Goal: Task Accomplishment & Management: Use online tool/utility

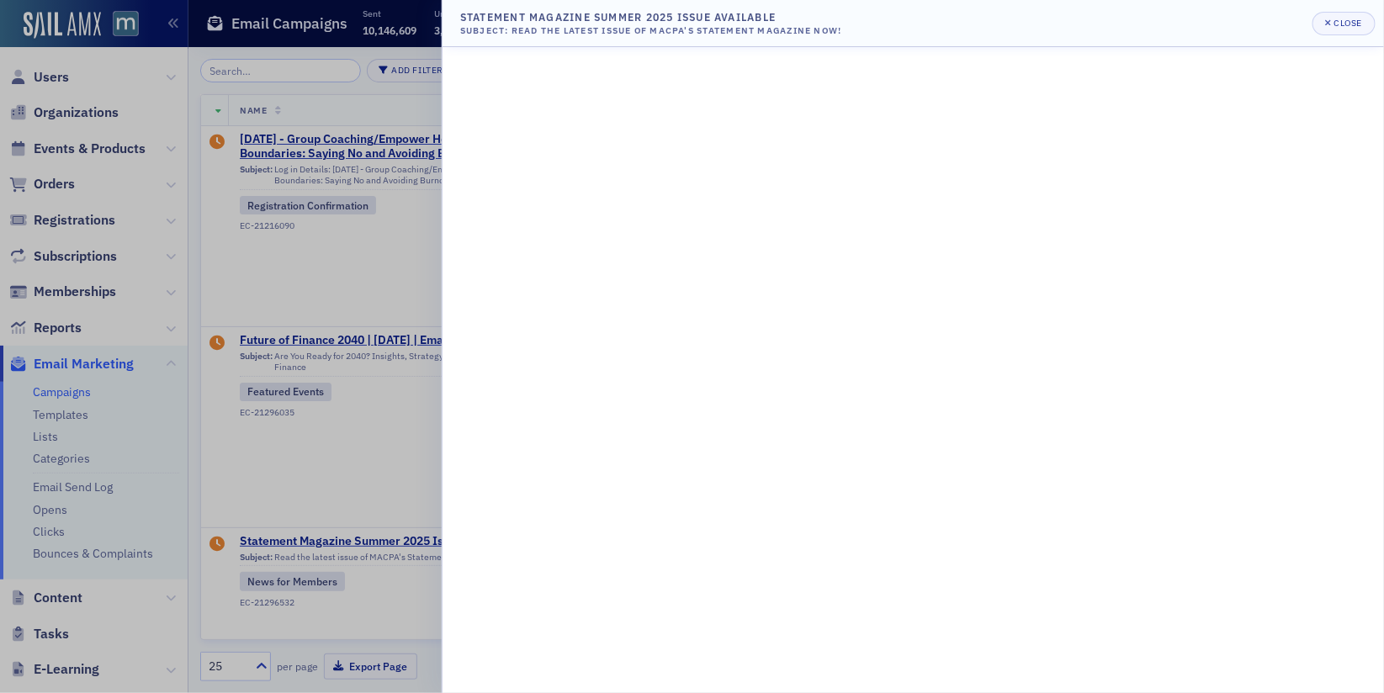
scroll to position [337, 0]
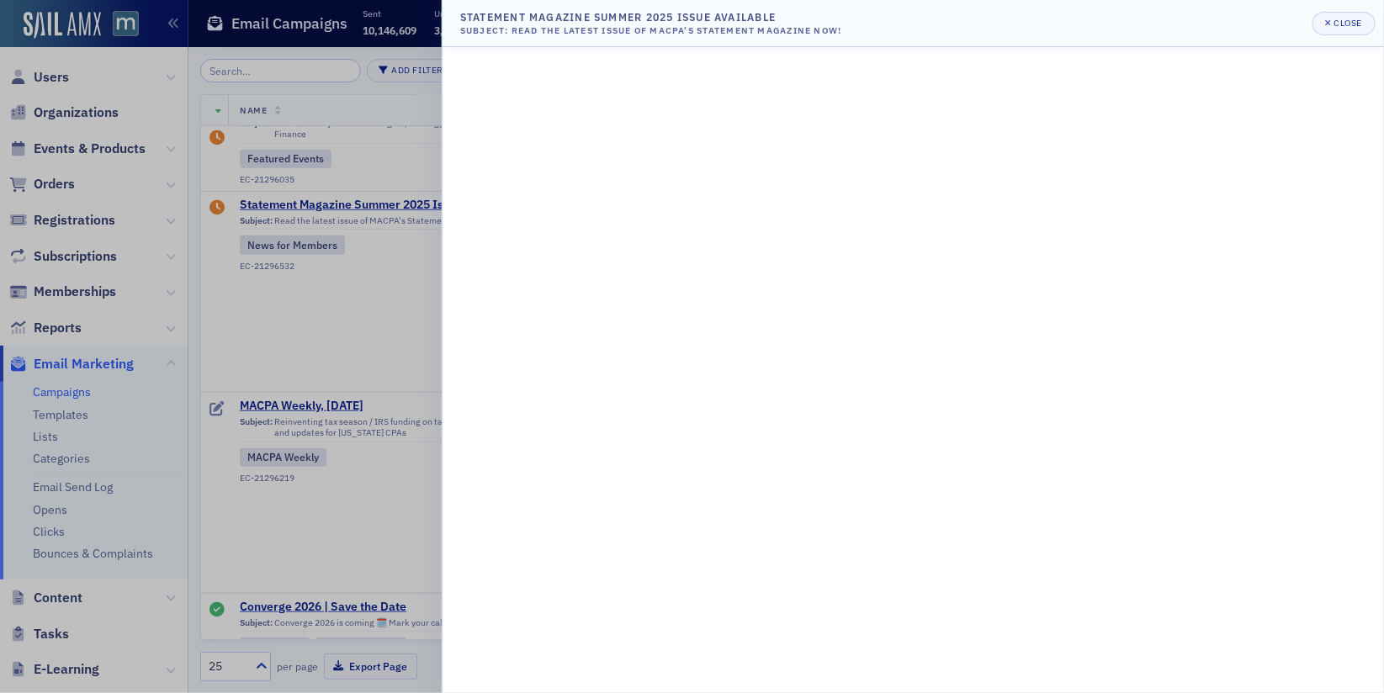
click at [344, 226] on div at bounding box center [692, 346] width 1384 height 693
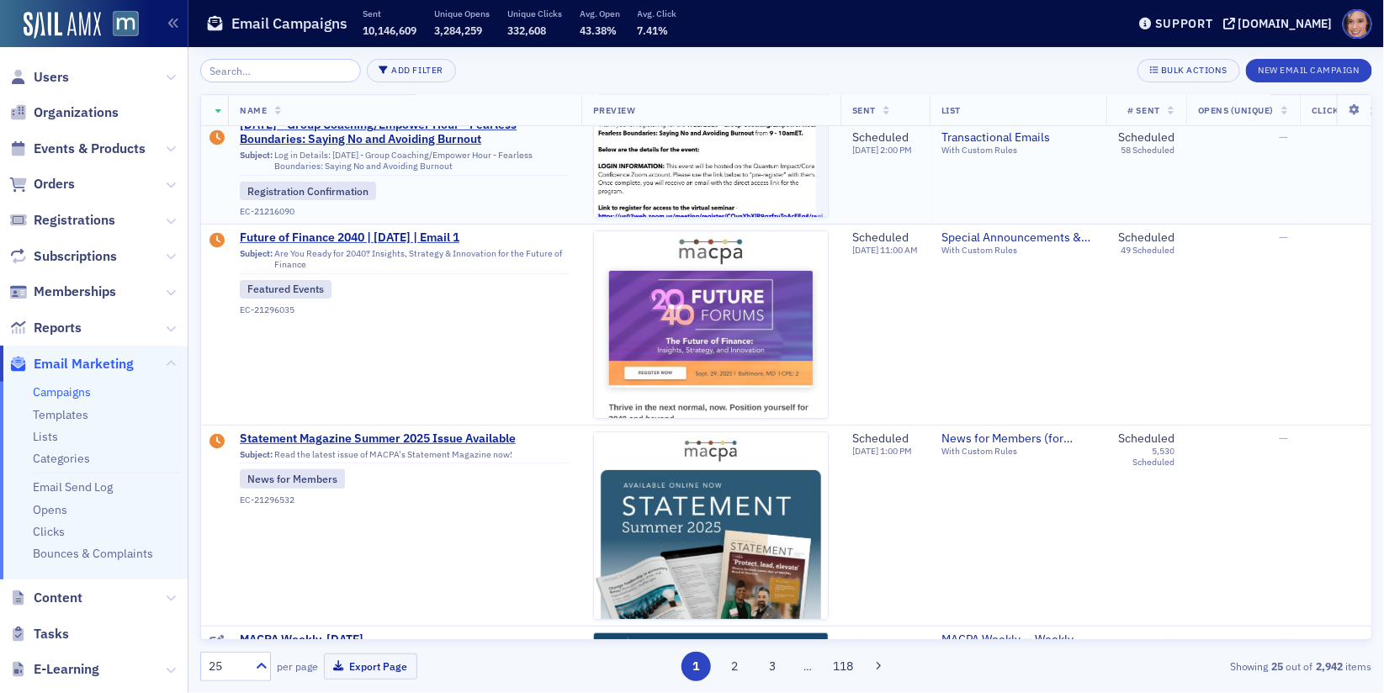
scroll to position [618, 0]
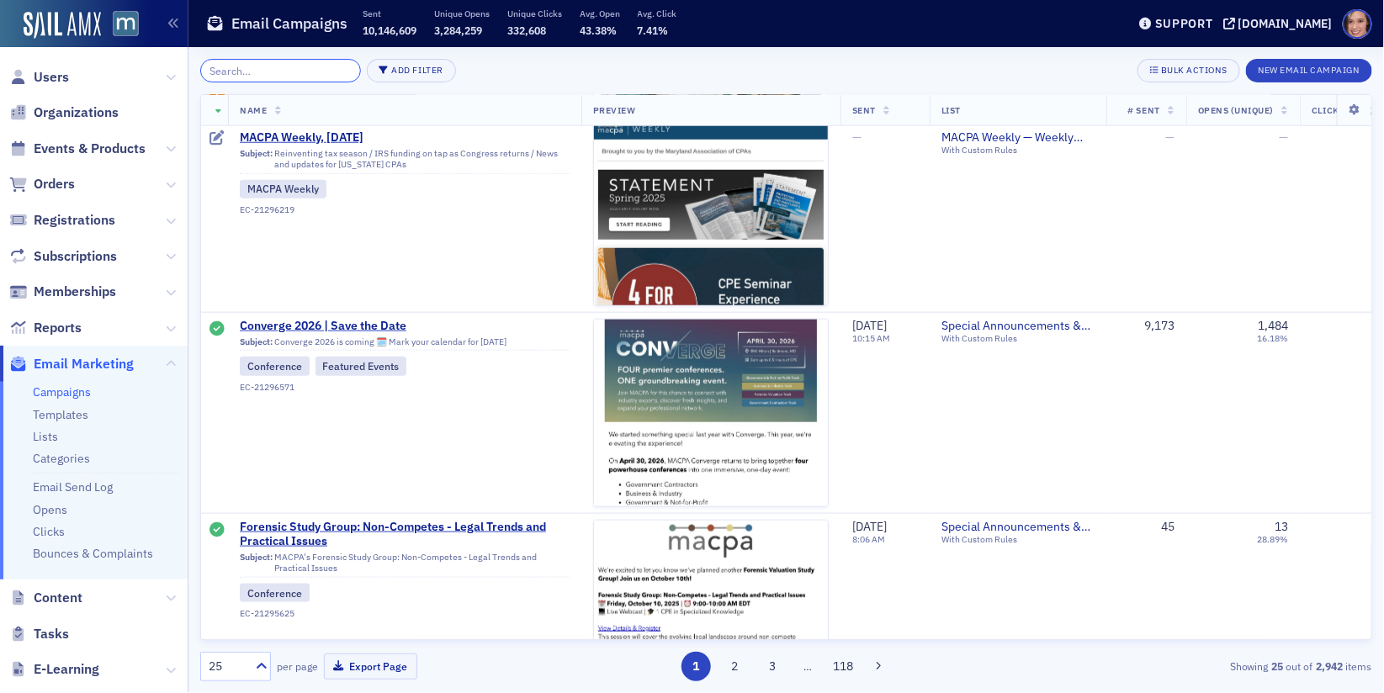
click at [310, 70] on input "search" at bounding box center [280, 71] width 161 height 24
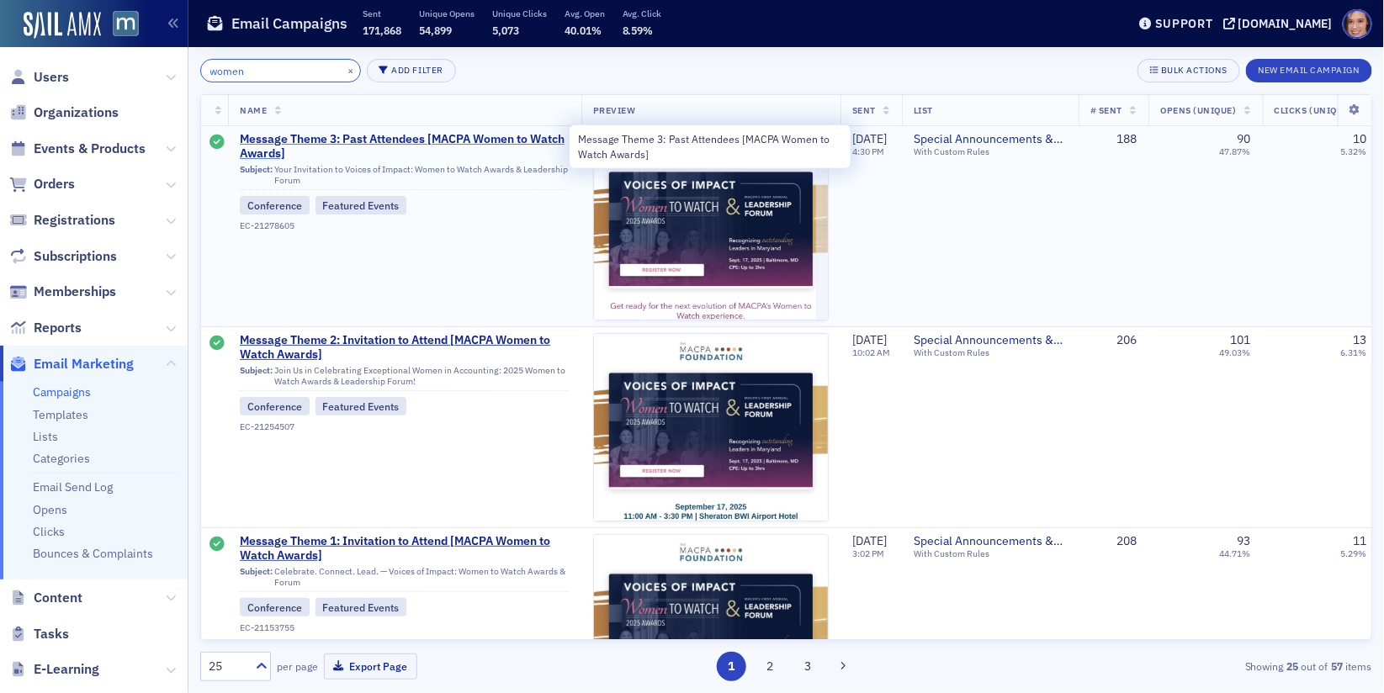
type input "women"
click at [468, 138] on span "Message Theme 3: Past Attendees [MACPA Women to Watch Awards]" at bounding box center [405, 146] width 330 height 29
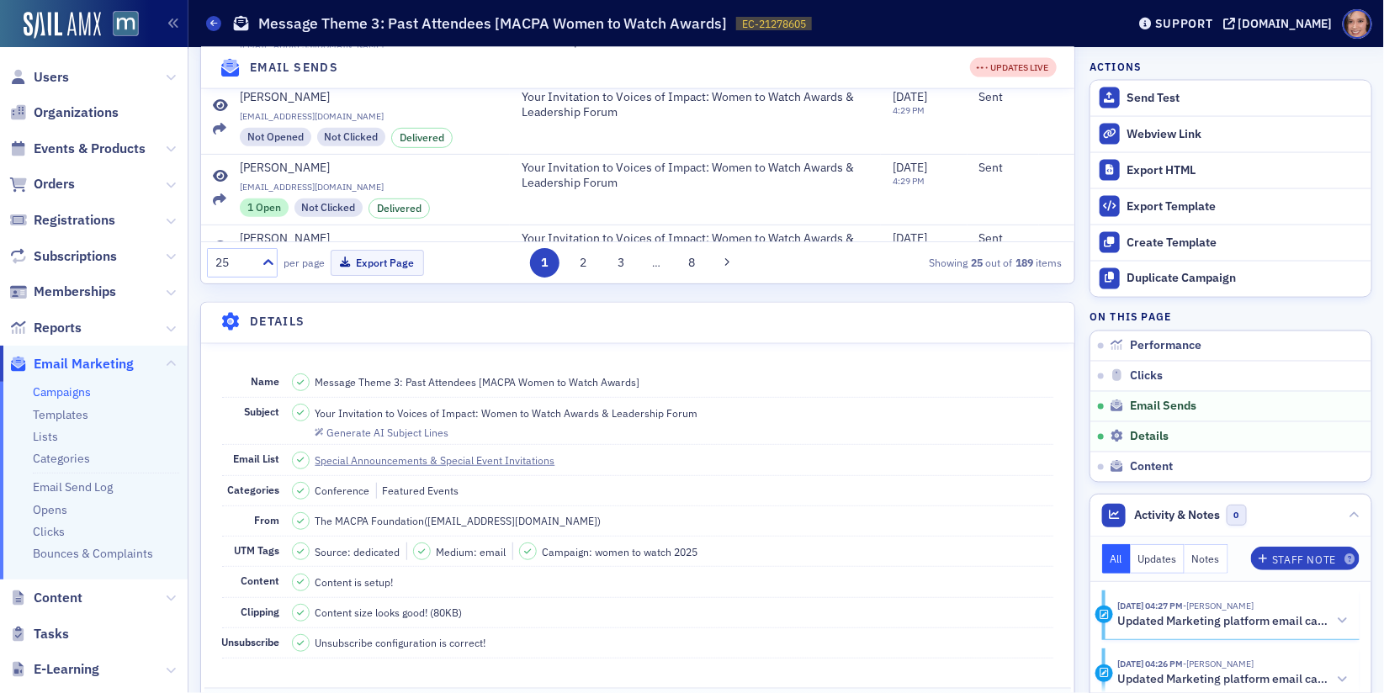
scroll to position [1023, 0]
click at [214, 23] on icon at bounding box center [213, 23] width 7 height 8
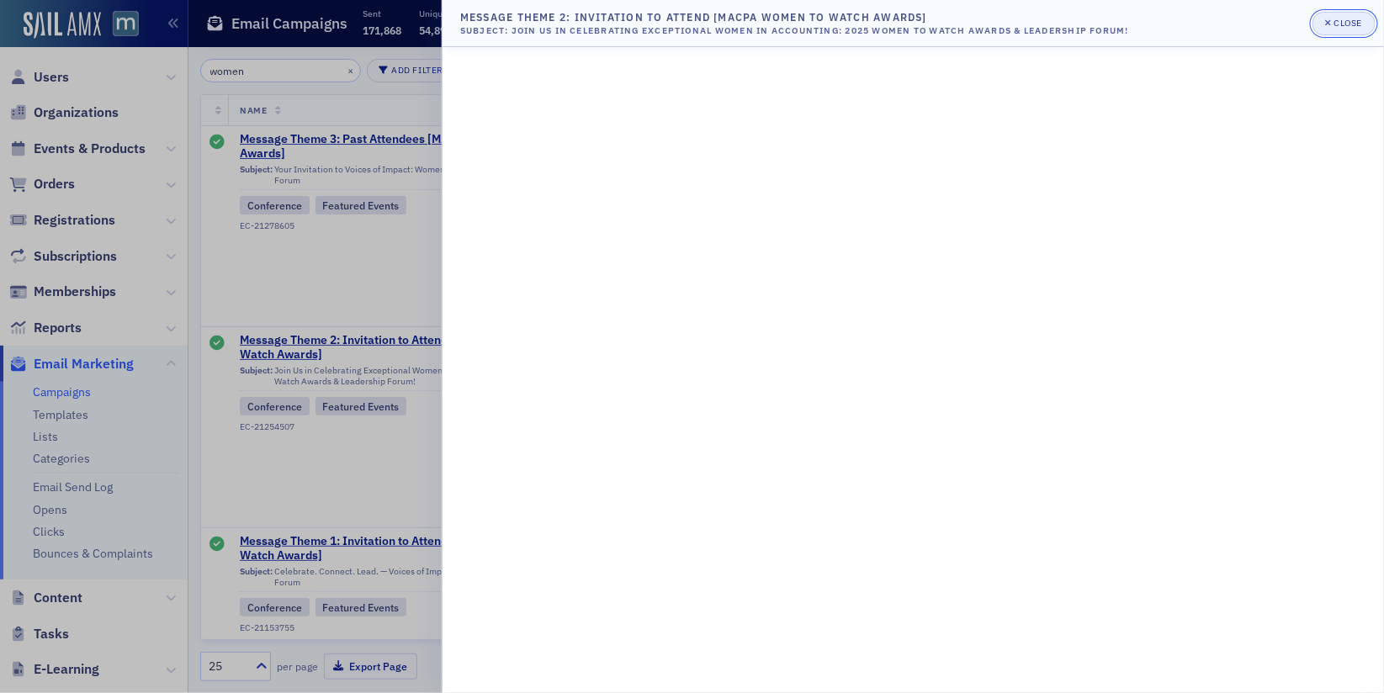
click at [1350, 24] on div "Close" at bounding box center [1348, 23] width 29 height 9
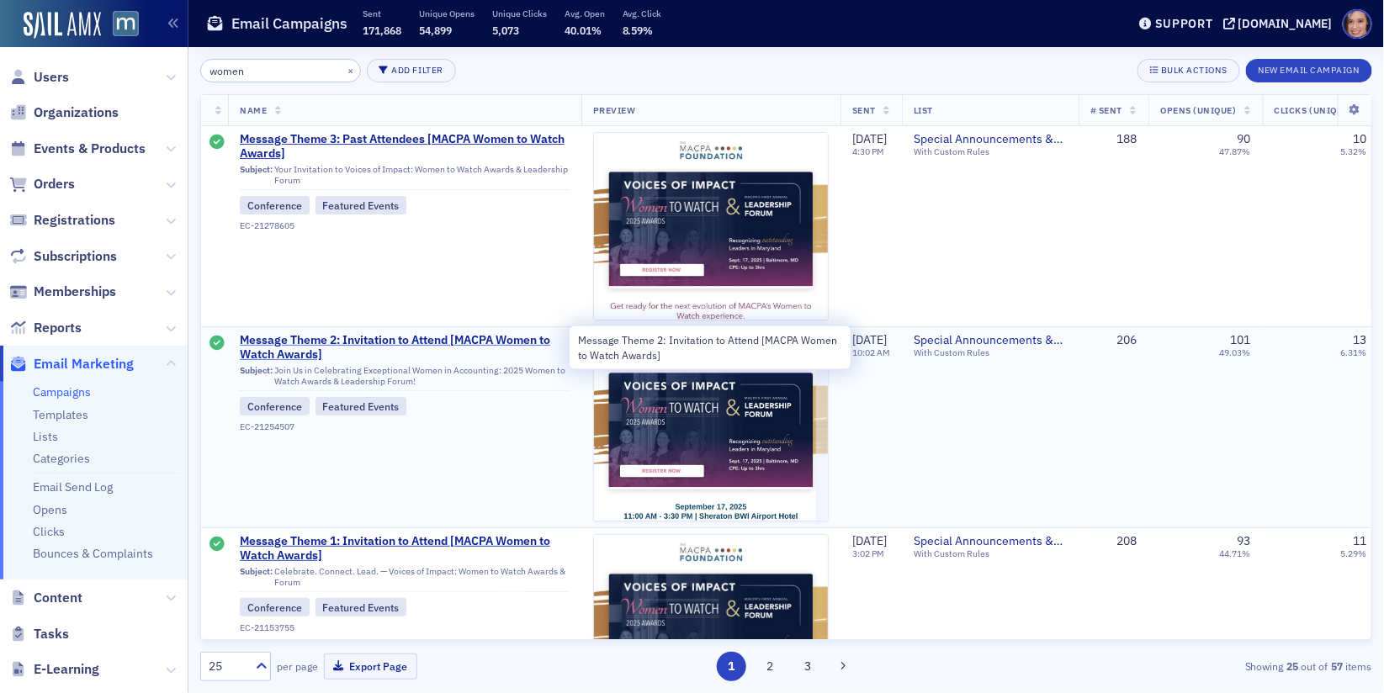
click at [546, 342] on span "Message Theme 2: Invitation to Attend [MACPA Women to Watch Awards]" at bounding box center [405, 347] width 330 height 29
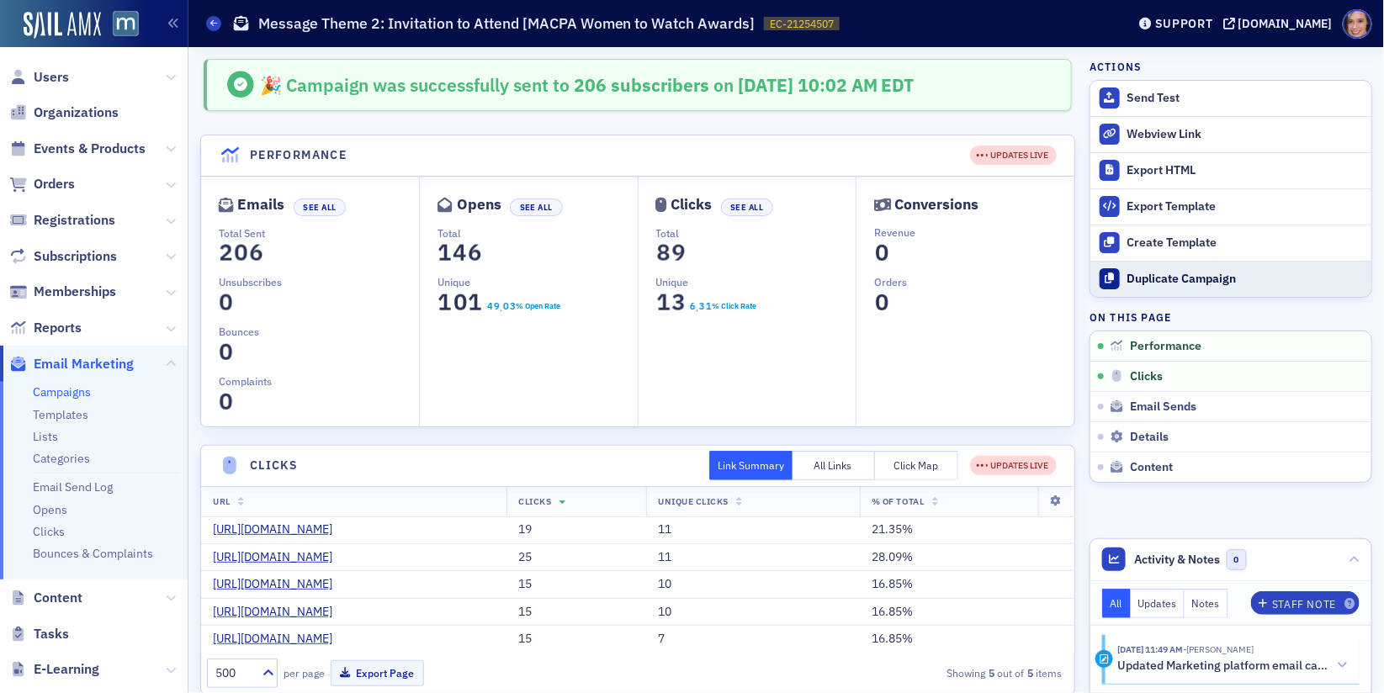
click at [1141, 282] on div "Duplicate Campaign" at bounding box center [1245, 279] width 236 height 15
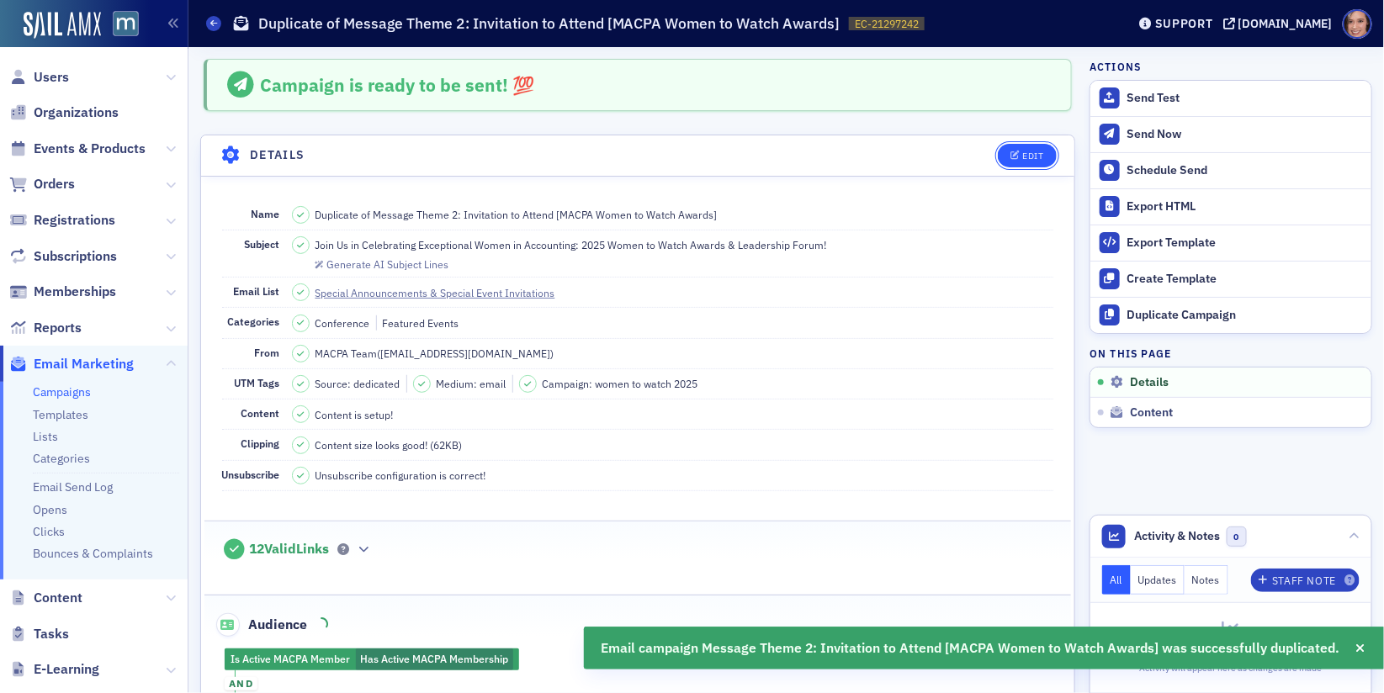
click at [1008, 162] on button "Edit" at bounding box center [1027, 156] width 58 height 24
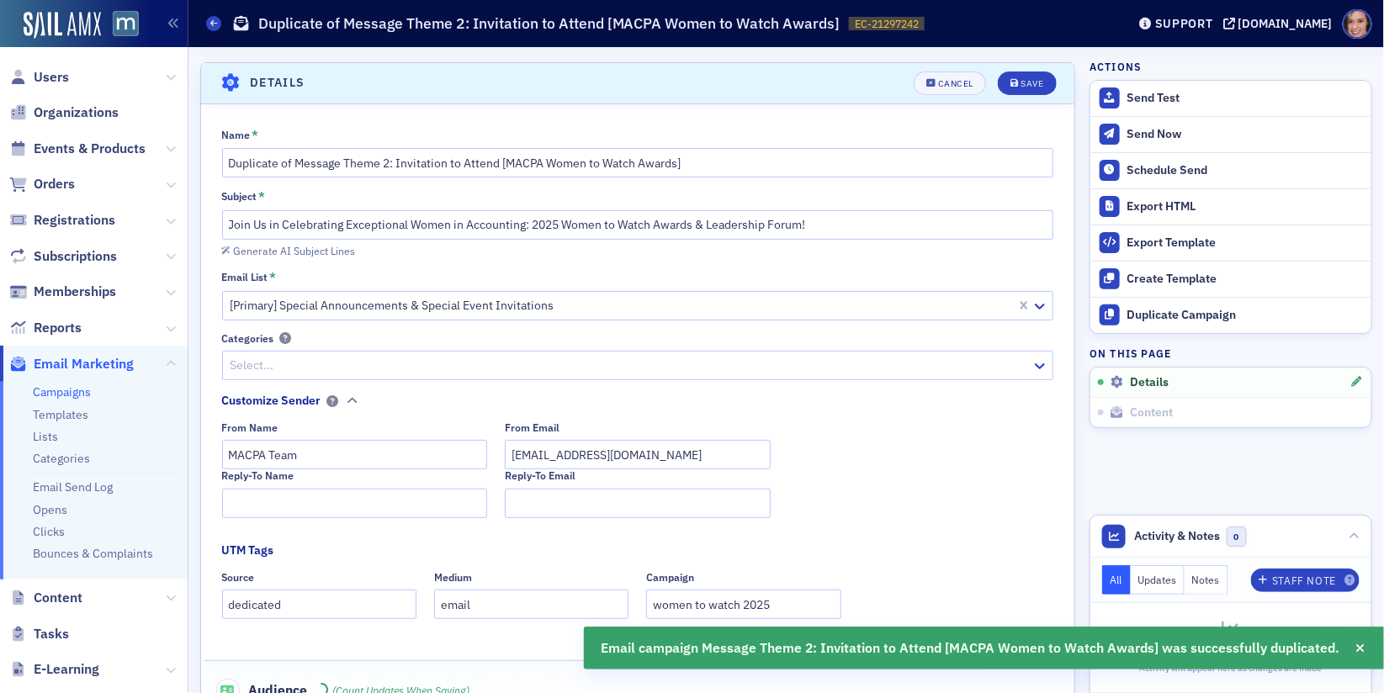
scroll to position [77, 0]
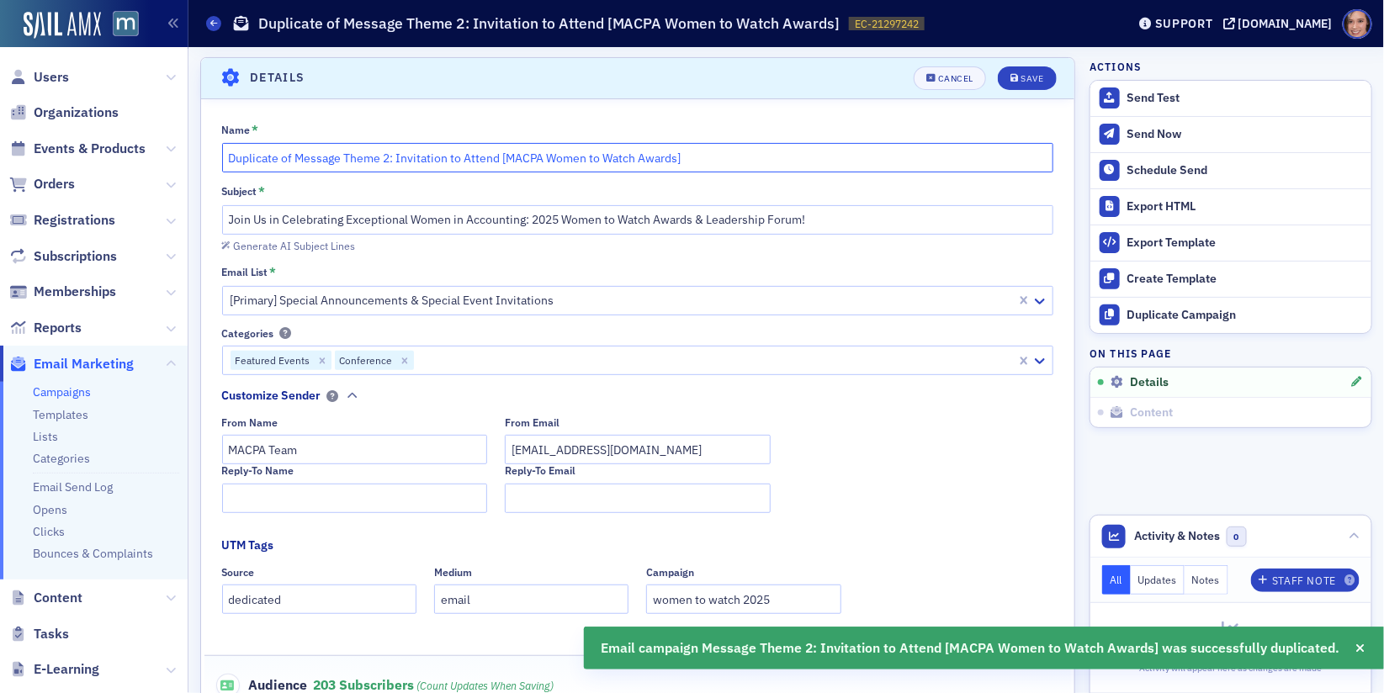
drag, startPoint x: 296, startPoint y: 152, endPoint x: 231, endPoint y: 144, distance: 66.2
click at [231, 144] on input "Duplicate of Message Theme 2: Invitation to Attend [MACPA Women to Watch Awards]" at bounding box center [638, 157] width 832 height 29
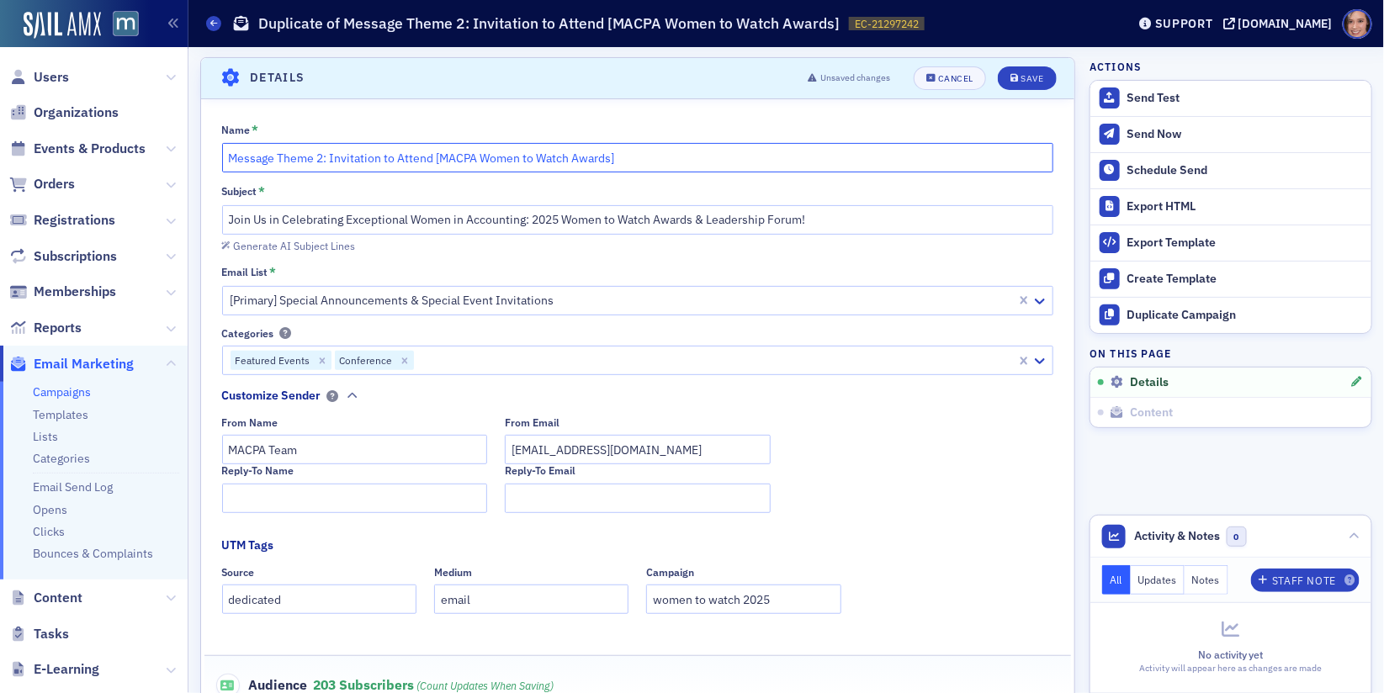
click at [321, 156] on input "Message Theme 2: Invitation to Attend [MACPA Women to Watch Awards]" at bounding box center [638, 157] width 832 height 29
drag, startPoint x: 329, startPoint y: 154, endPoint x: 432, endPoint y: 160, distance: 102.8
click at [432, 160] on input "Message Theme 4: Invitation to Attend [MACPA Women to Watch Awards]" at bounding box center [638, 157] width 832 height 29
type input "Message Theme 4: Leadership Forum & Honoree Highlight [MACPA Women to Watch Awa…"
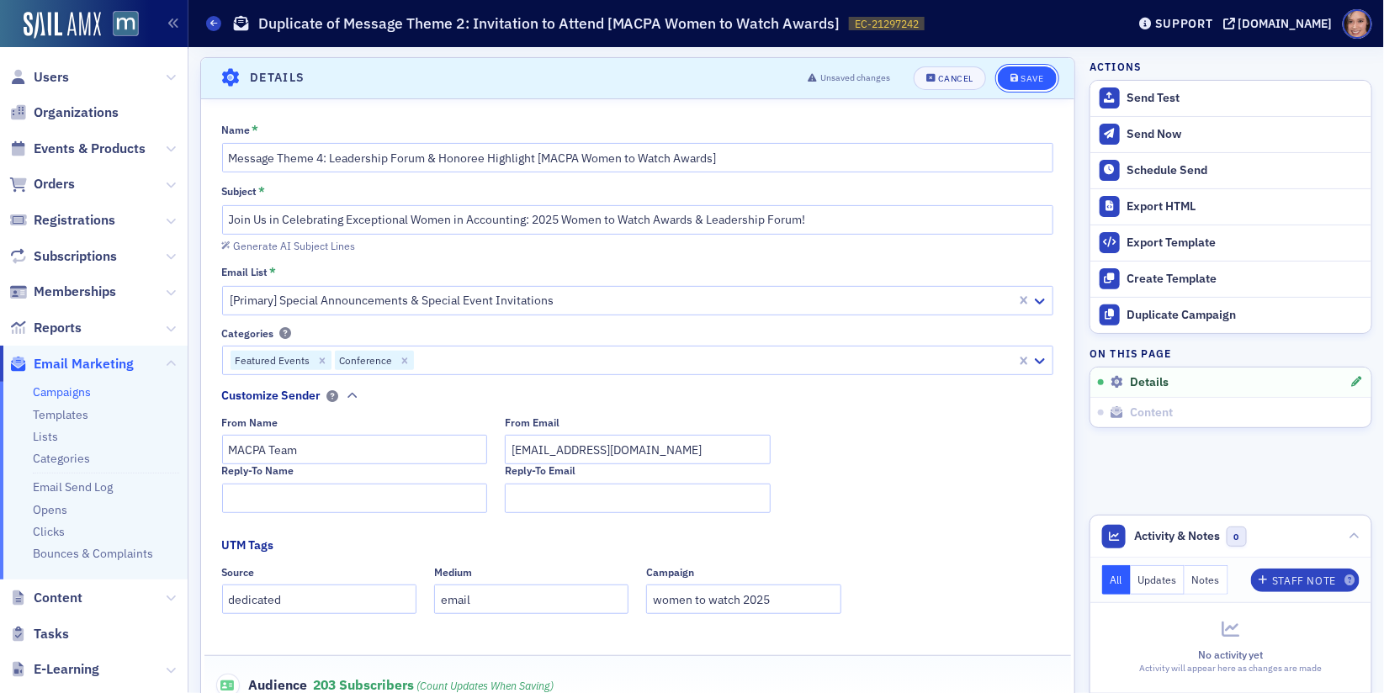
click at [1016, 85] on button "Save" at bounding box center [1027, 78] width 58 height 24
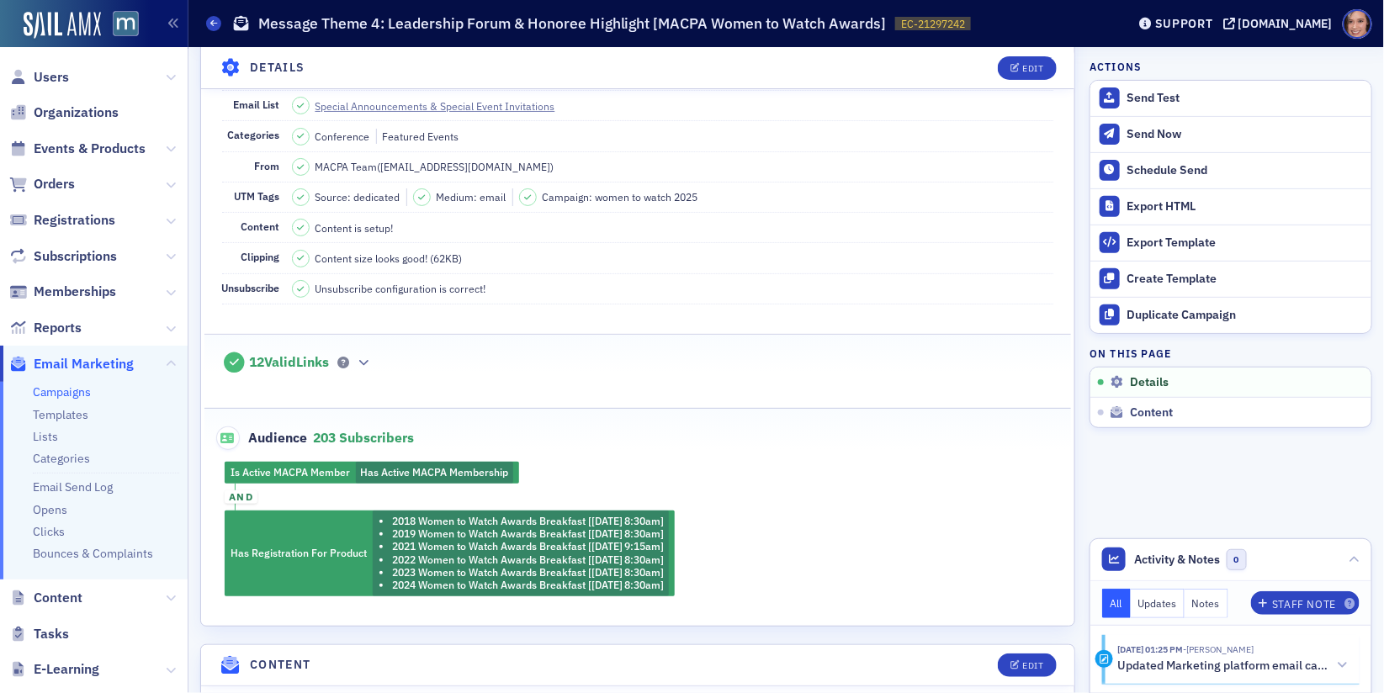
scroll to position [0, 0]
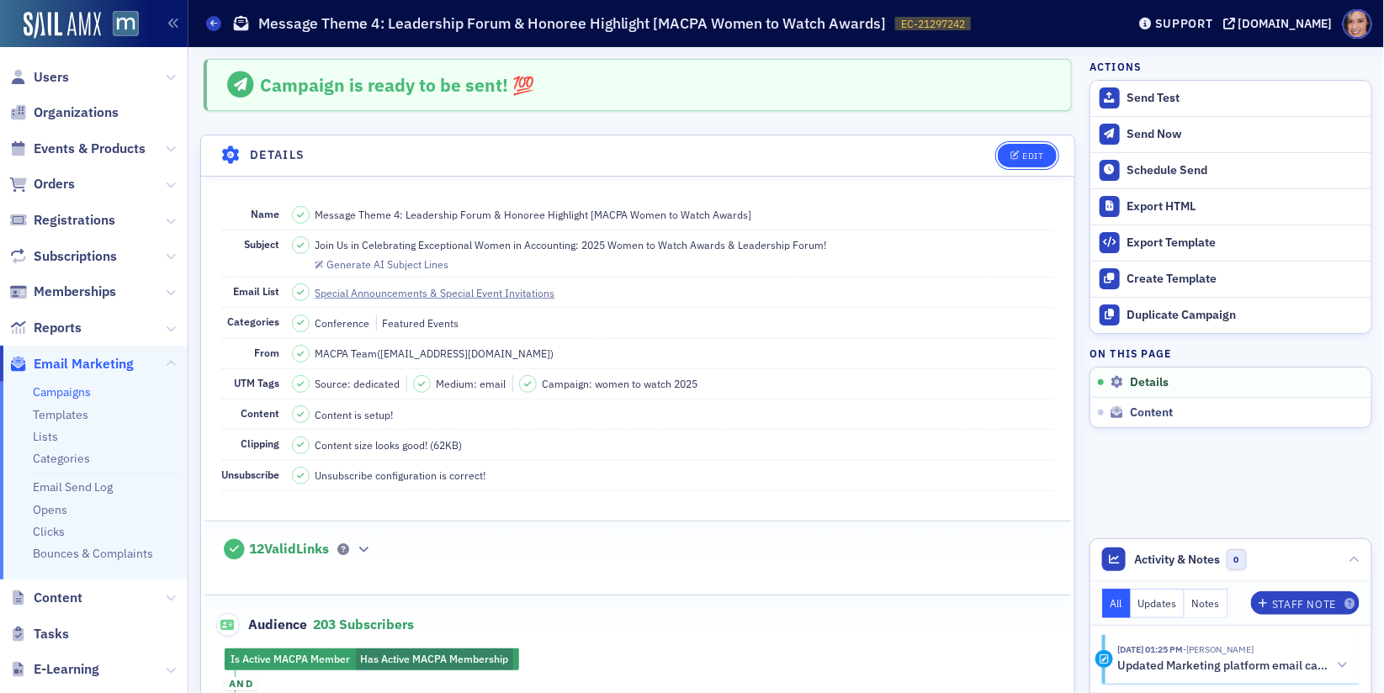
click at [1037, 156] on div "Edit" at bounding box center [1032, 155] width 21 height 9
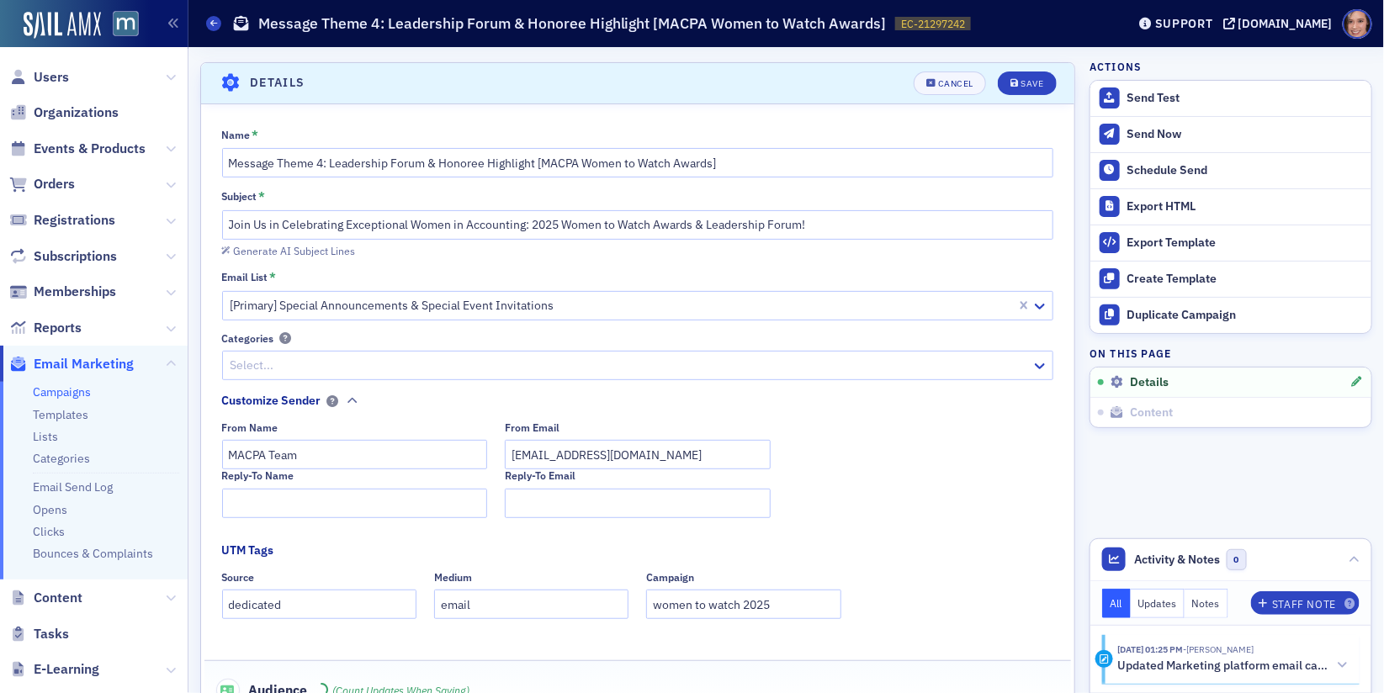
scroll to position [77, 0]
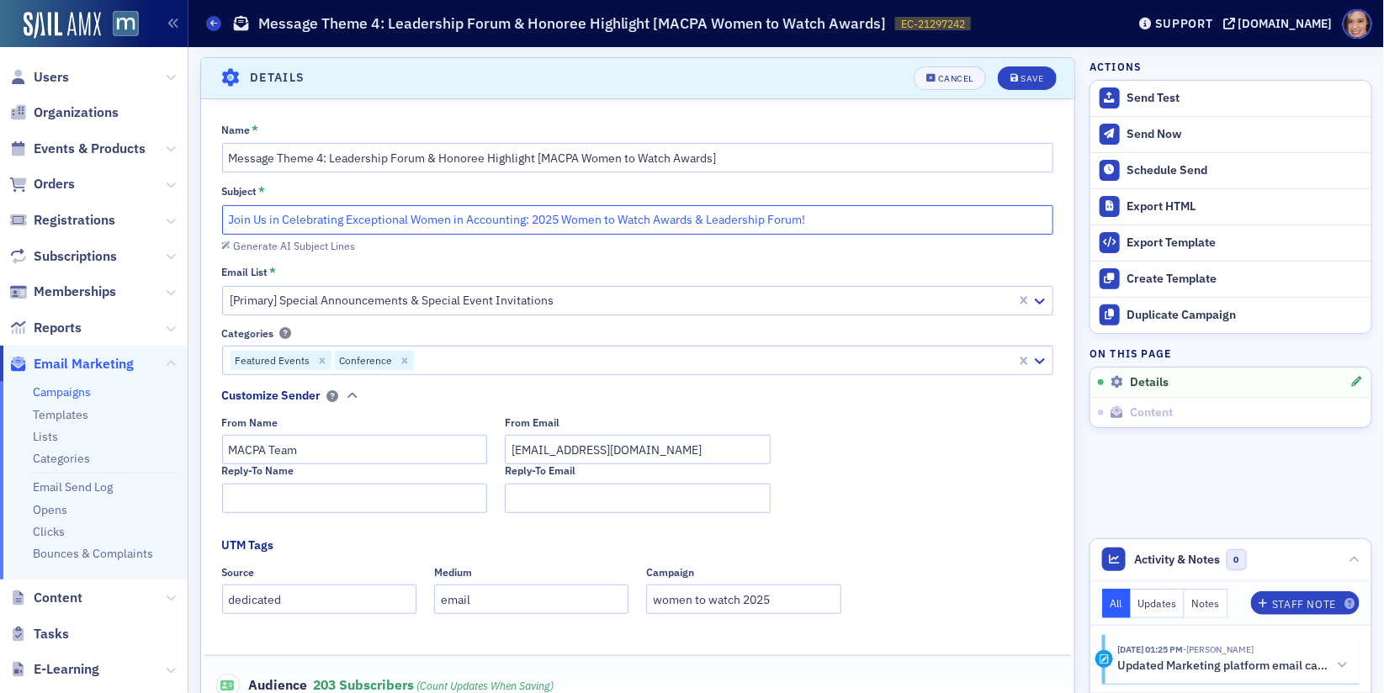
click at [731, 208] on input "Join Us in Celebrating Exceptional Women in Accounting: 2025 Women to Watch Awa…" at bounding box center [638, 219] width 832 height 29
paste input "Honoring Women. Inspiring Leaders. Voices of Impact 2025."
type input "Honoring Women. Inspiring Leaders. Voices of Impact 2025."
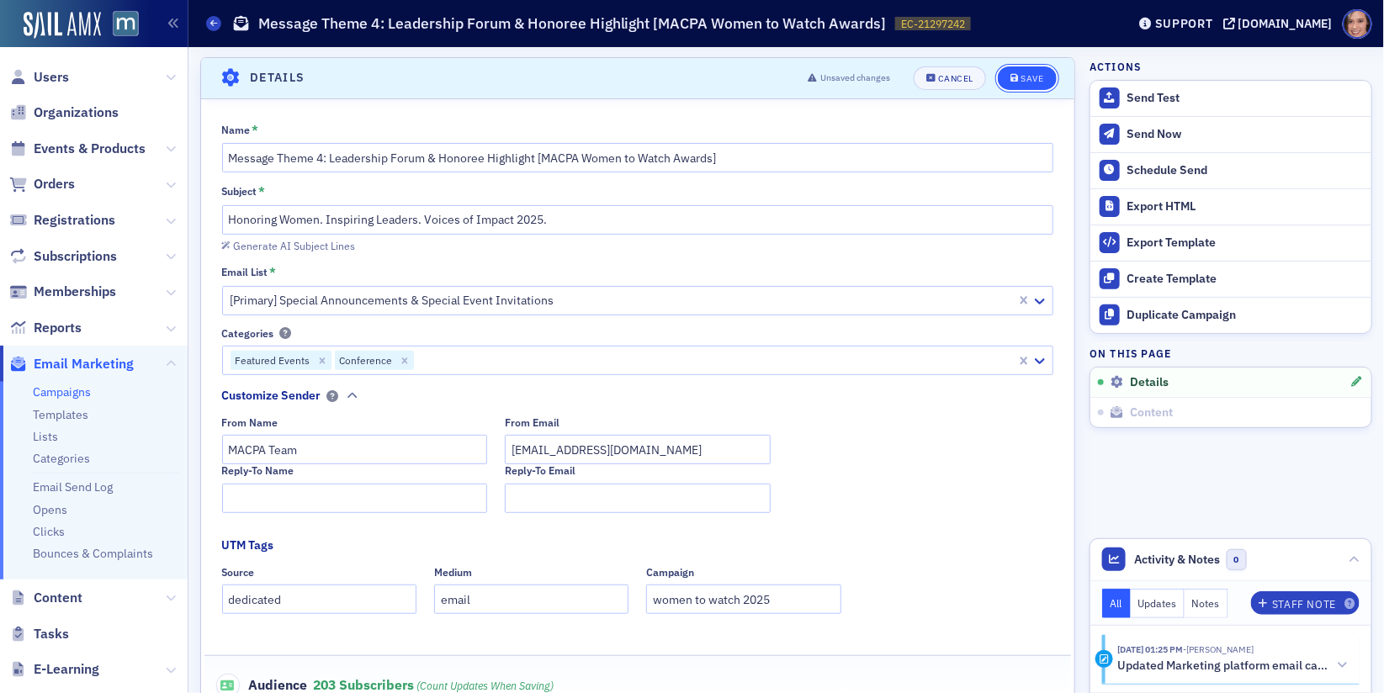
click at [1032, 78] on div "Save" at bounding box center [1032, 78] width 23 height 9
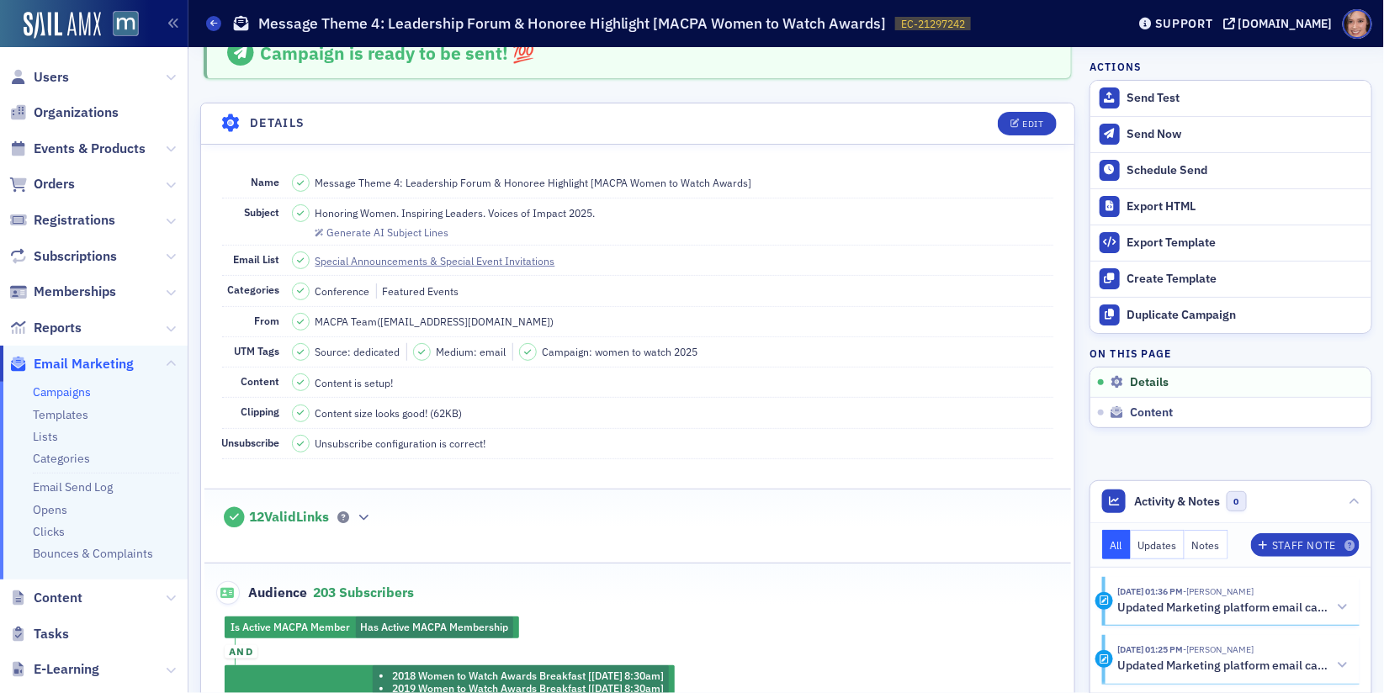
scroll to position [0, 0]
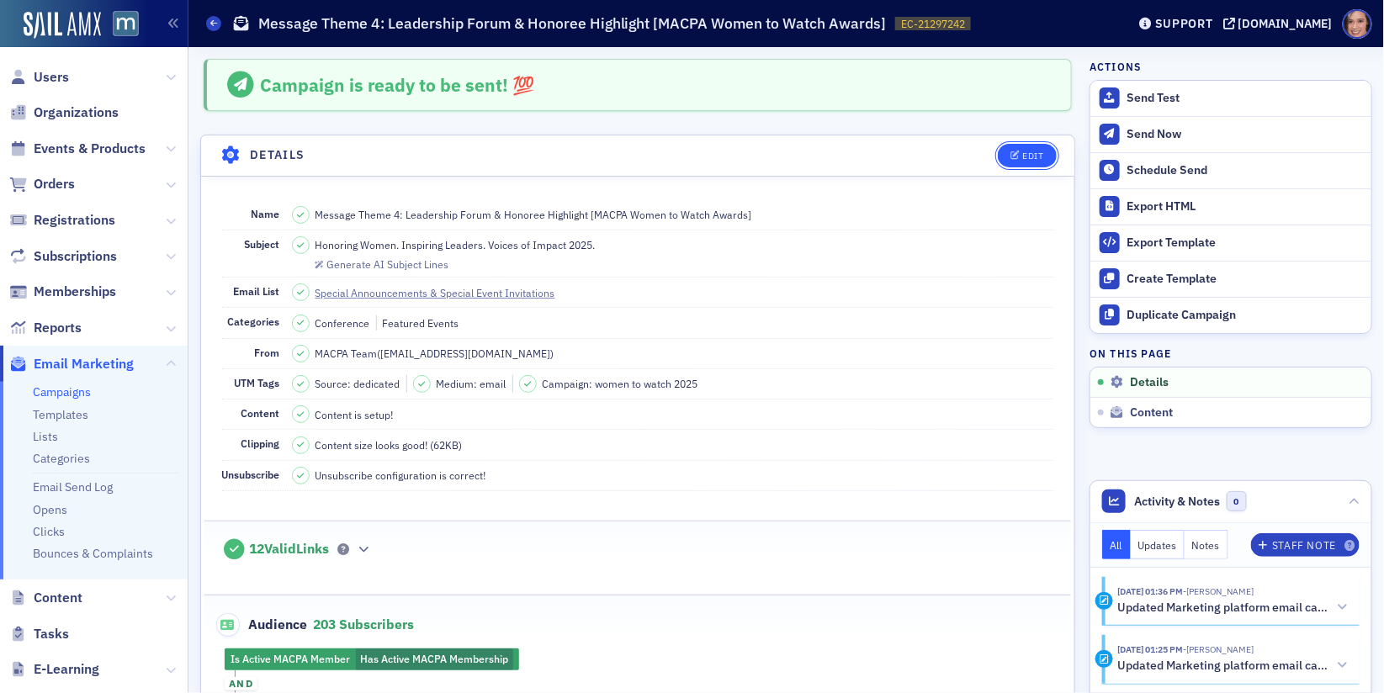
click at [1032, 145] on button "Edit" at bounding box center [1027, 156] width 58 height 24
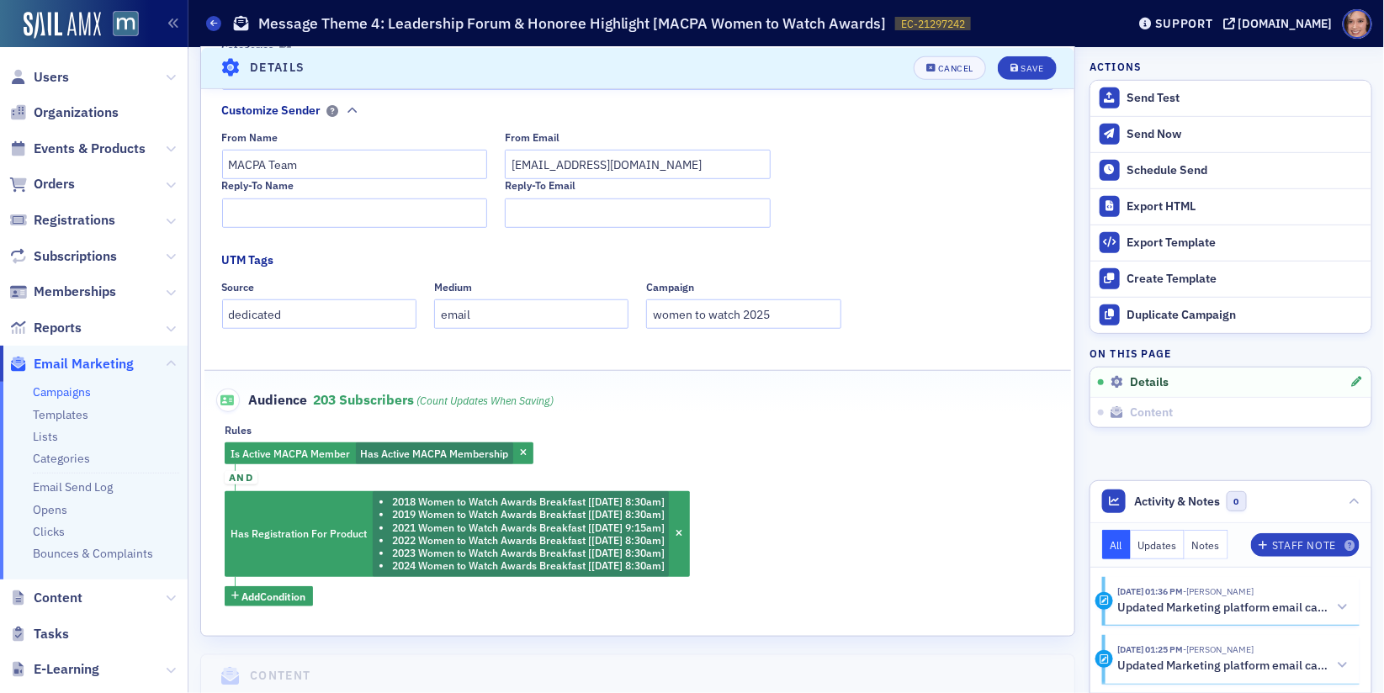
scroll to position [346, 0]
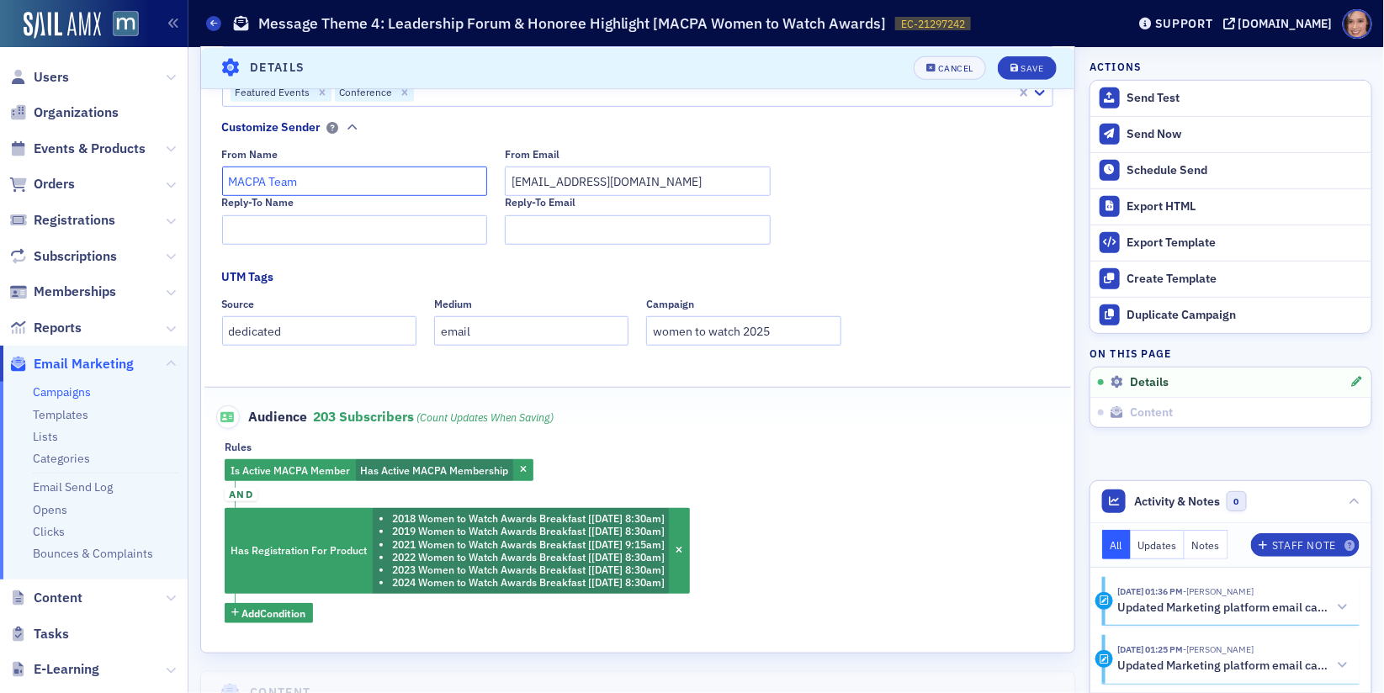
click at [372, 183] on input "MACPA Team" at bounding box center [355, 181] width 266 height 29
type input "The MACPA Foundation"
click at [1013, 70] on icon "submit" at bounding box center [1014, 67] width 8 height 9
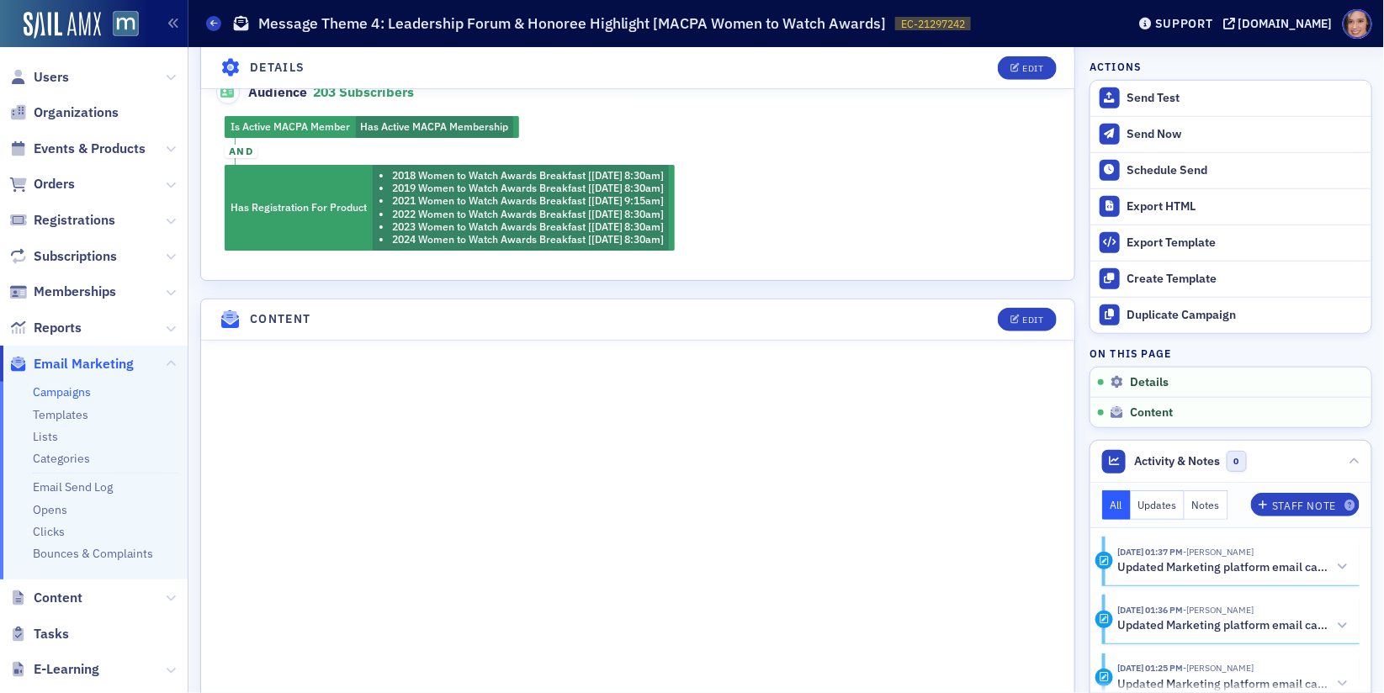
scroll to position [288, 0]
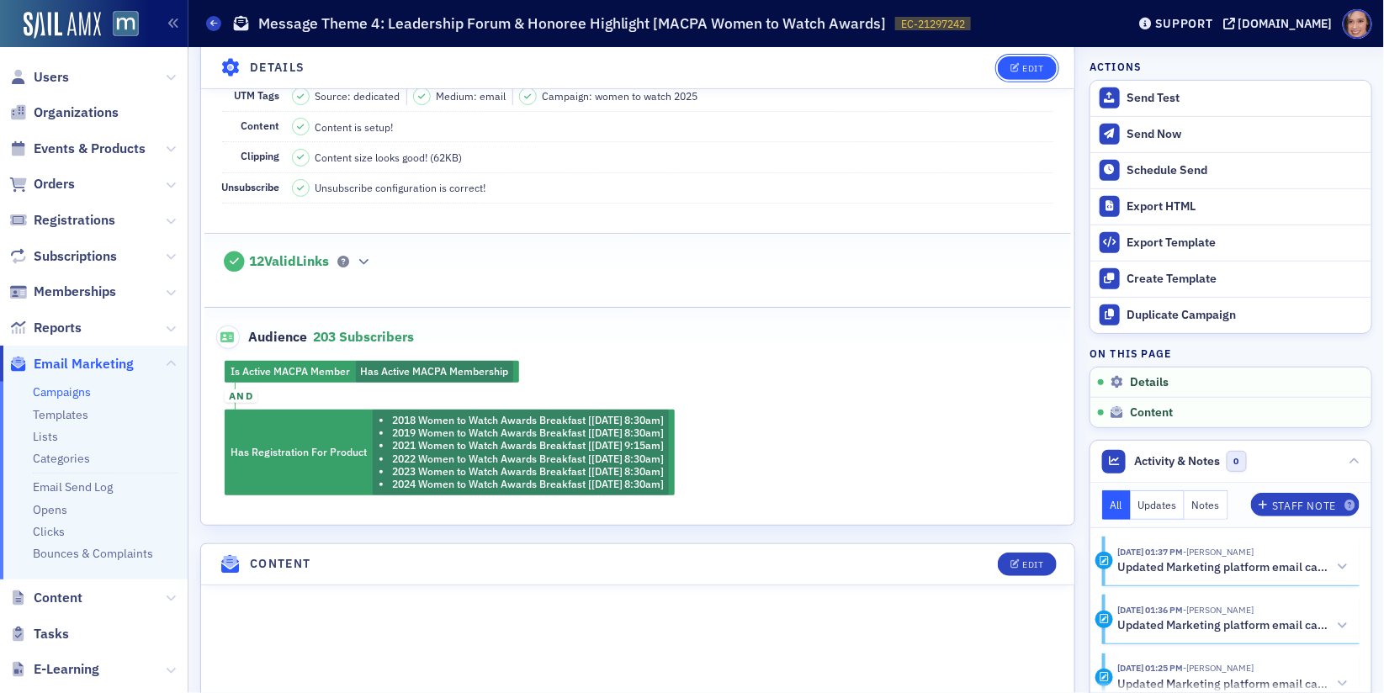
click at [1032, 71] on div "Edit" at bounding box center [1032, 67] width 21 height 9
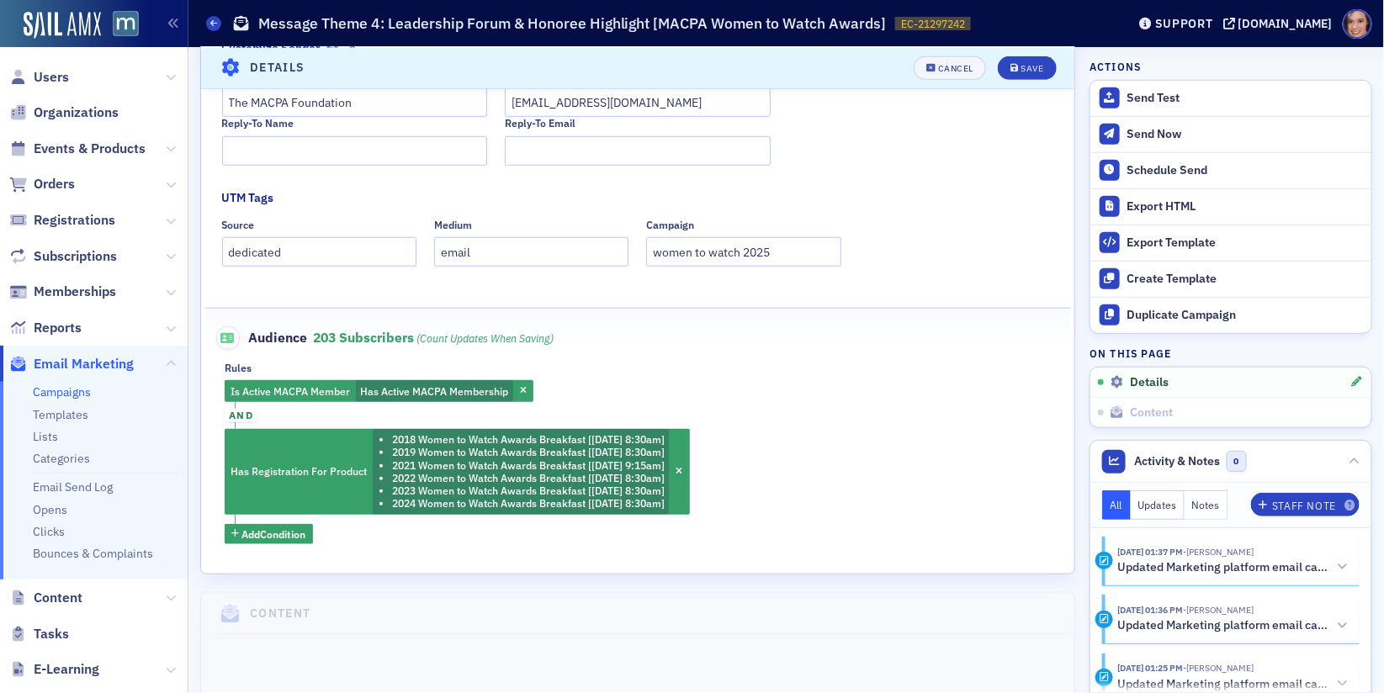
scroll to position [414, 0]
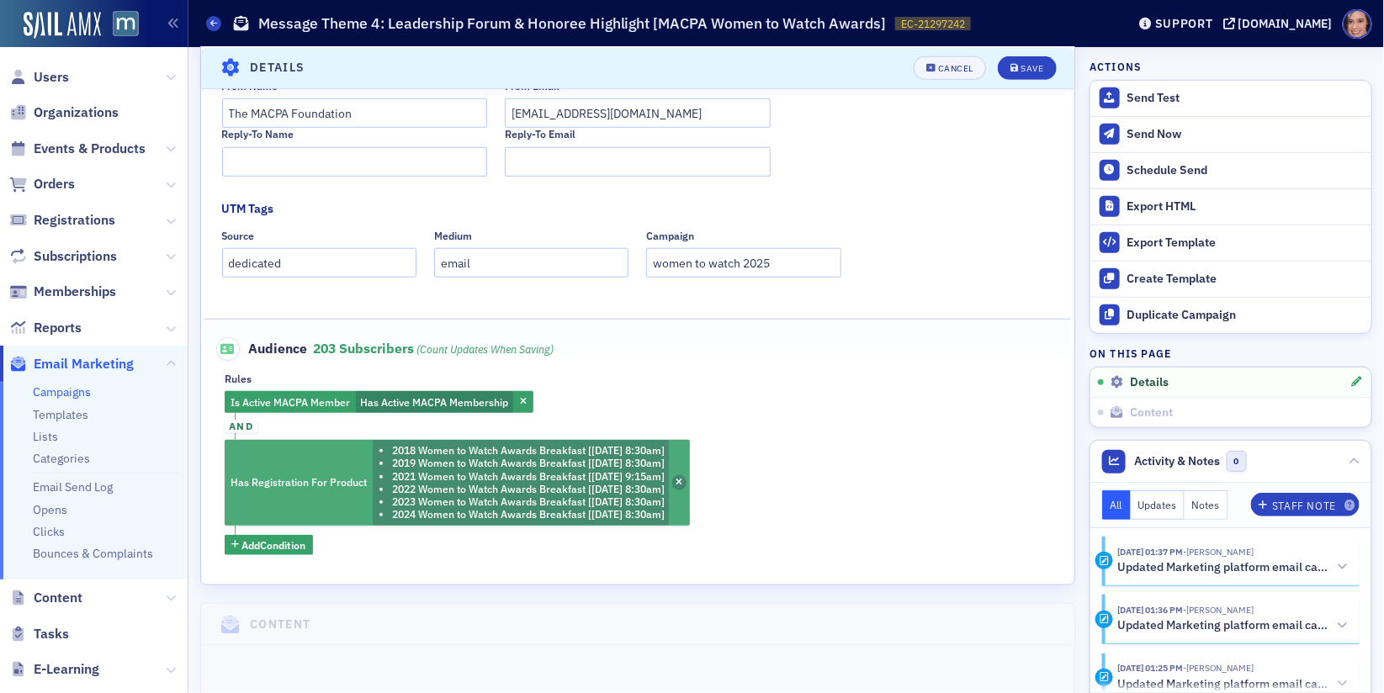
click at [687, 483] on span "button" at bounding box center [679, 482] width 15 height 15
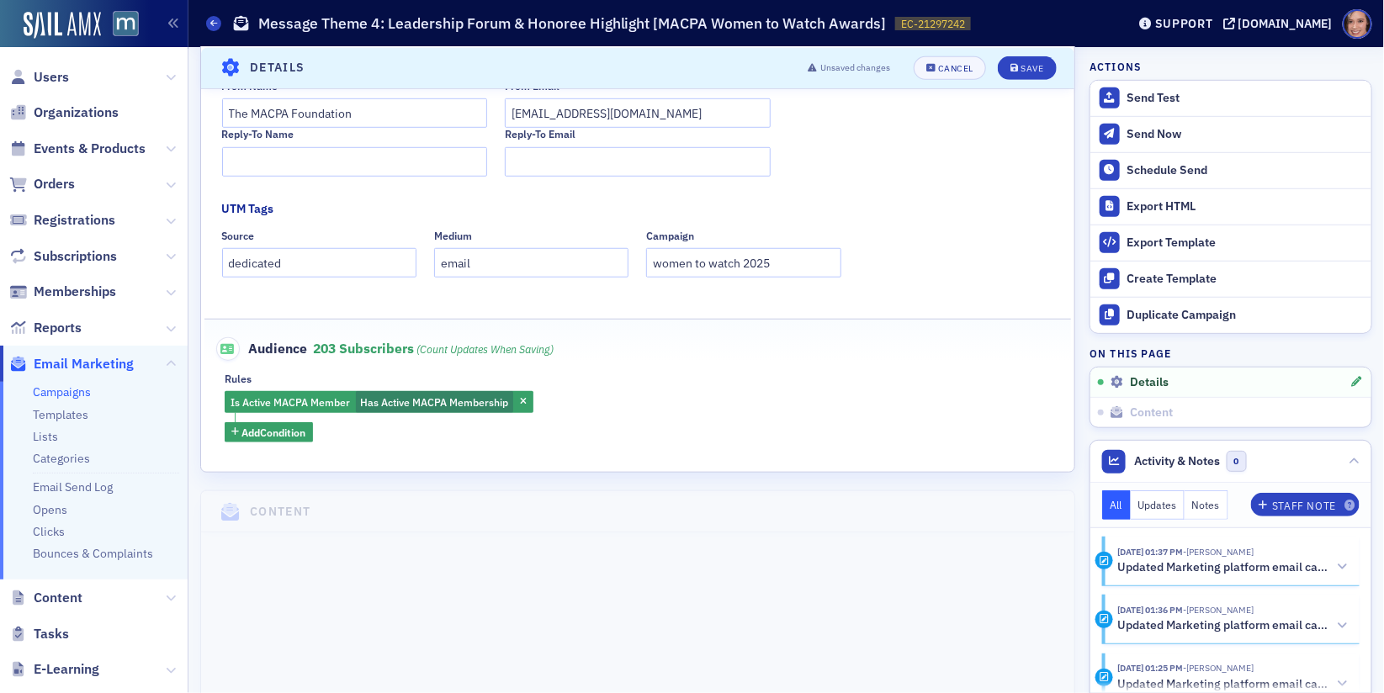
click at [272, 446] on div "Name * Message Theme 4: Leadership Forum & Honoree Highlight [MACPA Women to Wa…" at bounding box center [637, 118] width 873 height 710
click at [272, 440] on fieldset "Audience 203 Subscribers (count updates when saving) Rules Is Active MACPA Memb…" at bounding box center [637, 384] width 867 height 130
click at [274, 425] on span "Add Condition" at bounding box center [274, 432] width 64 height 15
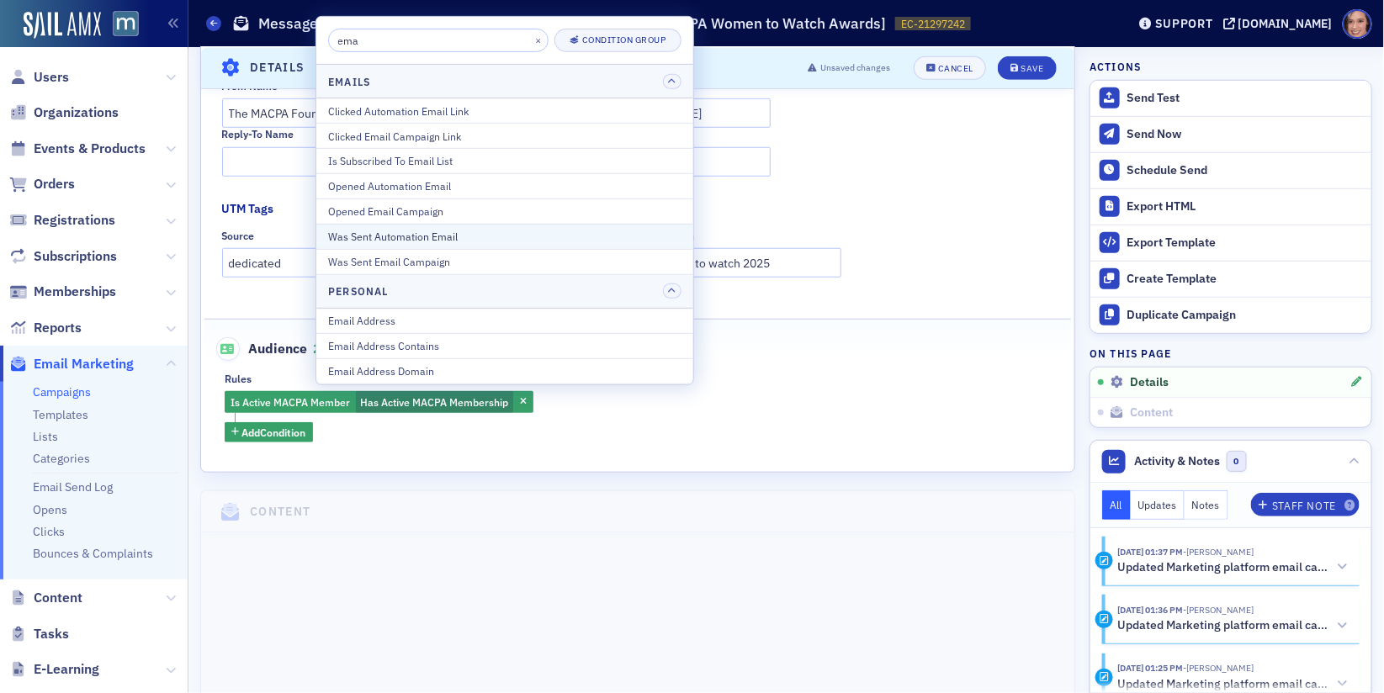
type input "ema"
click at [504, 235] on div "Was Sent Automation Email" at bounding box center [504, 236] width 353 height 15
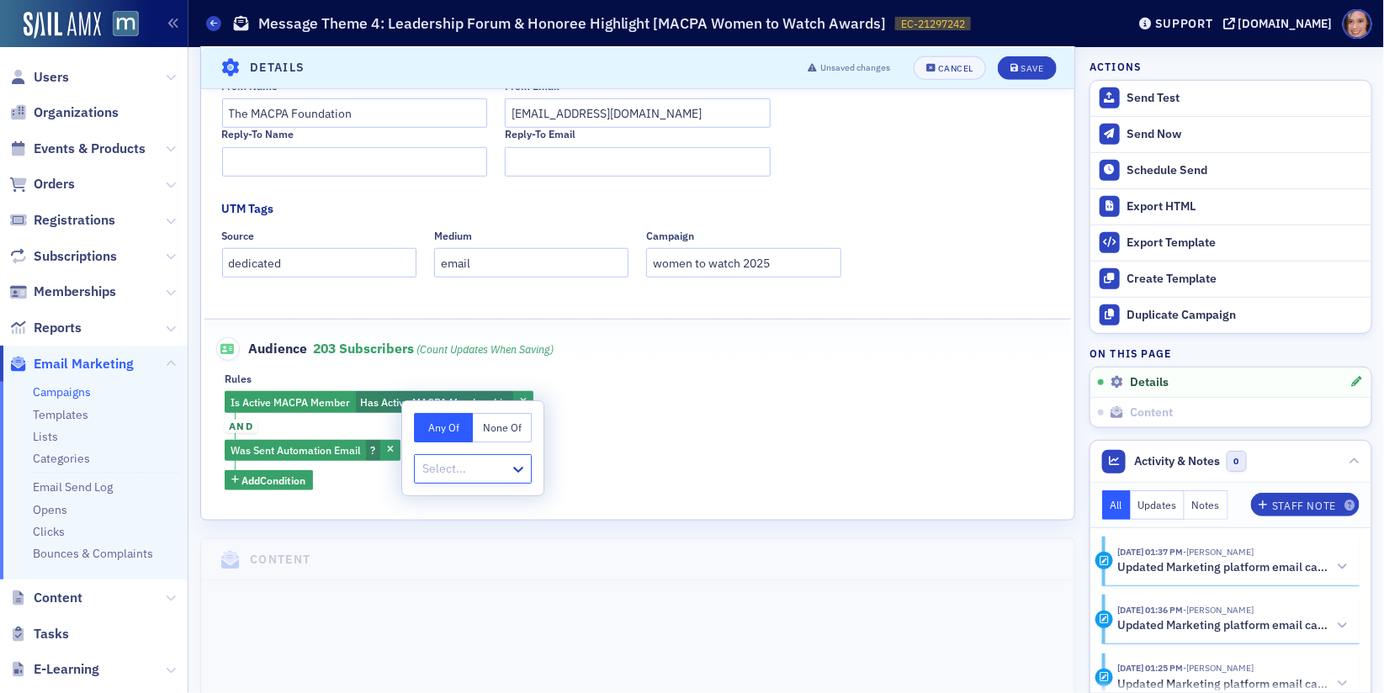
click at [515, 423] on button "None Of" at bounding box center [502, 427] width 59 height 29
click at [492, 463] on div at bounding box center [465, 469] width 88 height 21
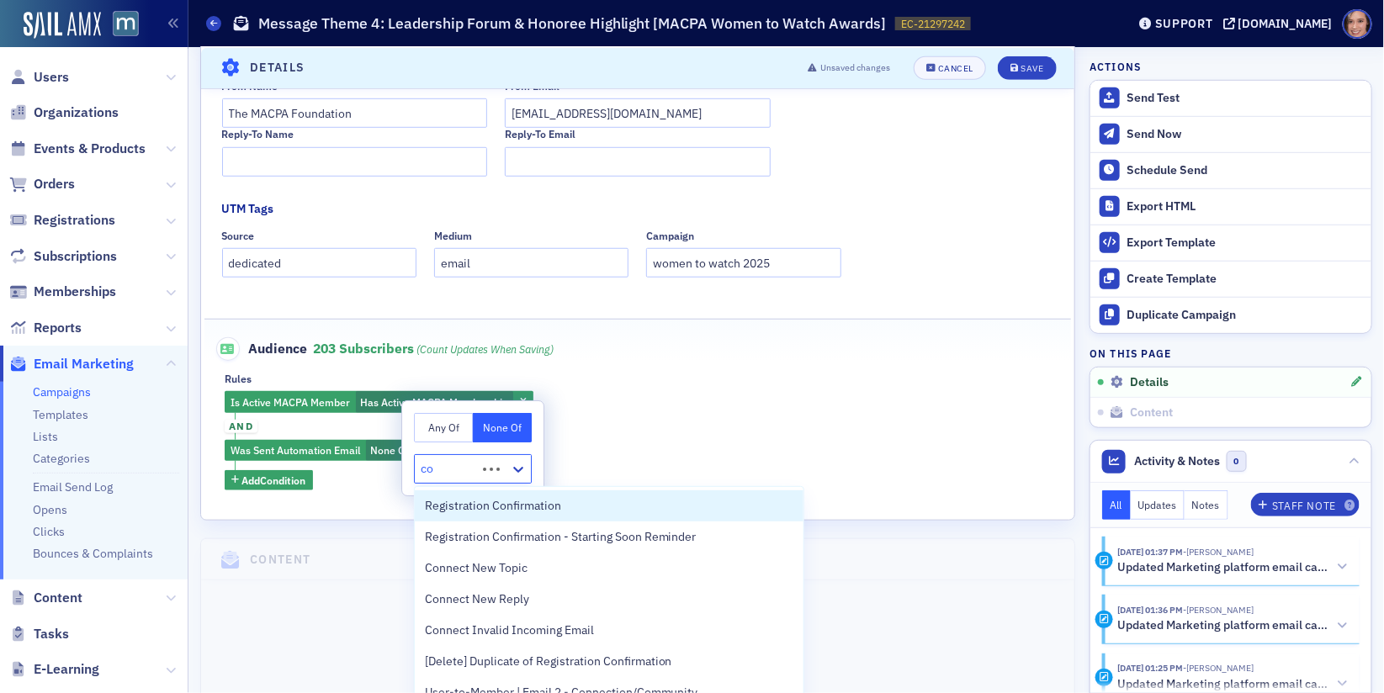
type input "c"
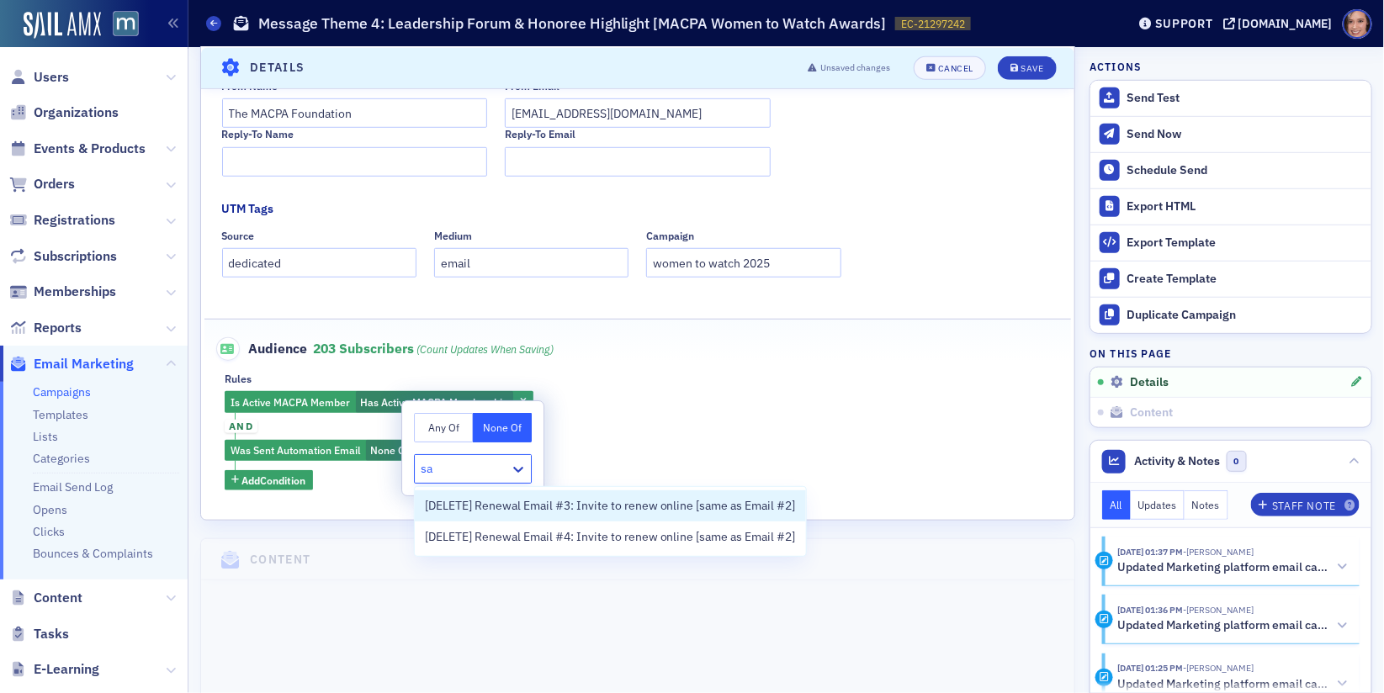
type input "s"
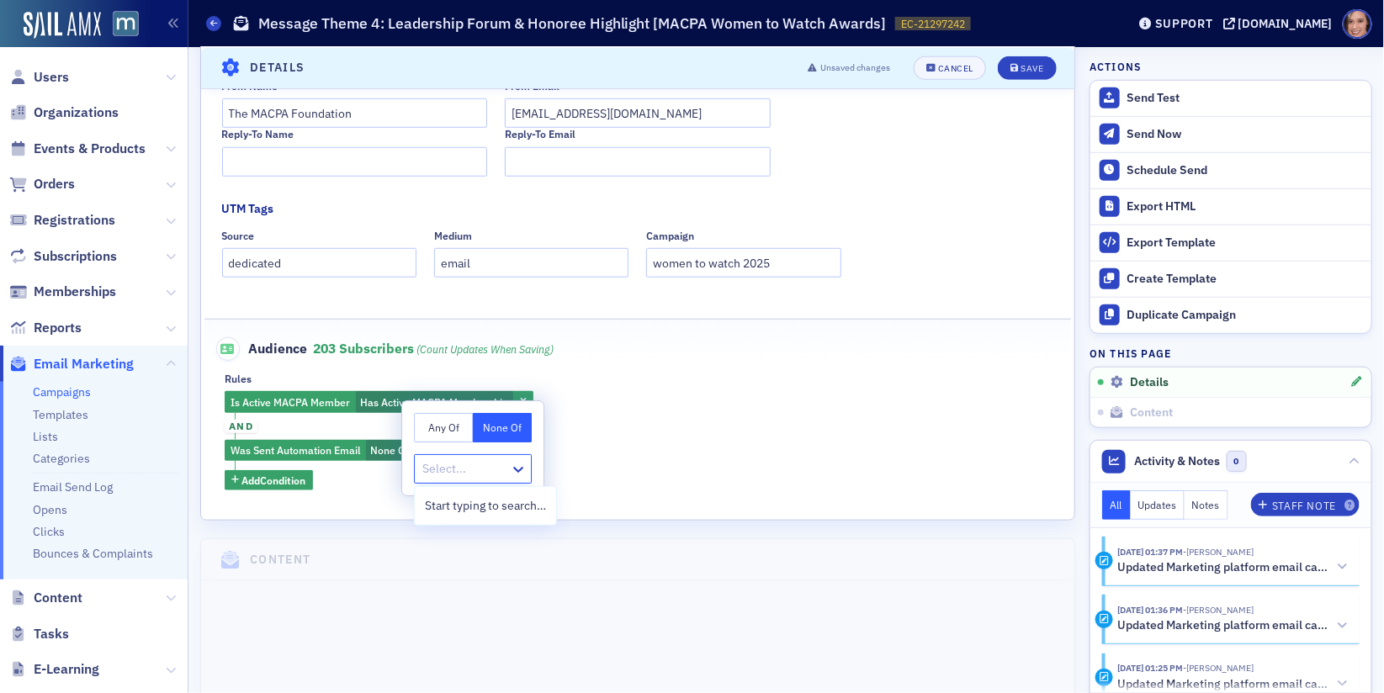
click at [365, 480] on div "Is Active MACPA Member Has Active MACPA Membership and Was Sent Automation Emai…" at bounding box center [638, 440] width 826 height 99
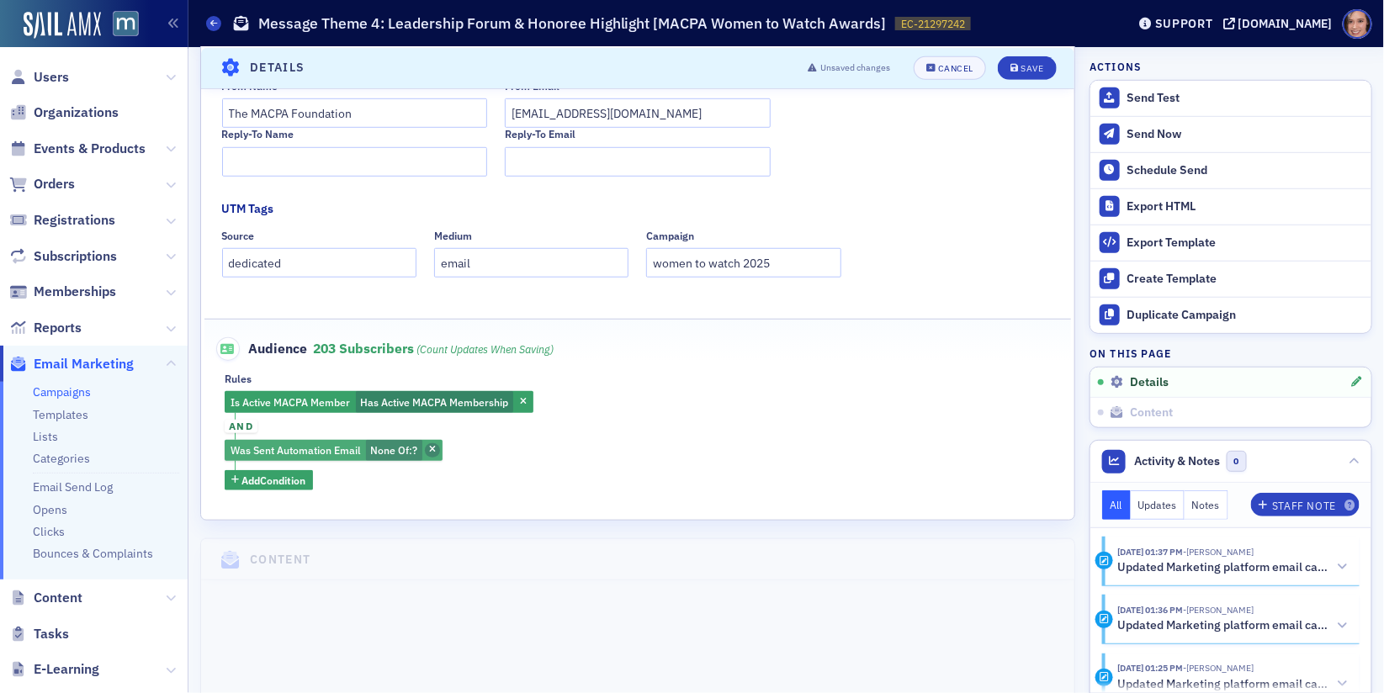
click at [436, 451] on icon "button" at bounding box center [432, 450] width 7 height 9
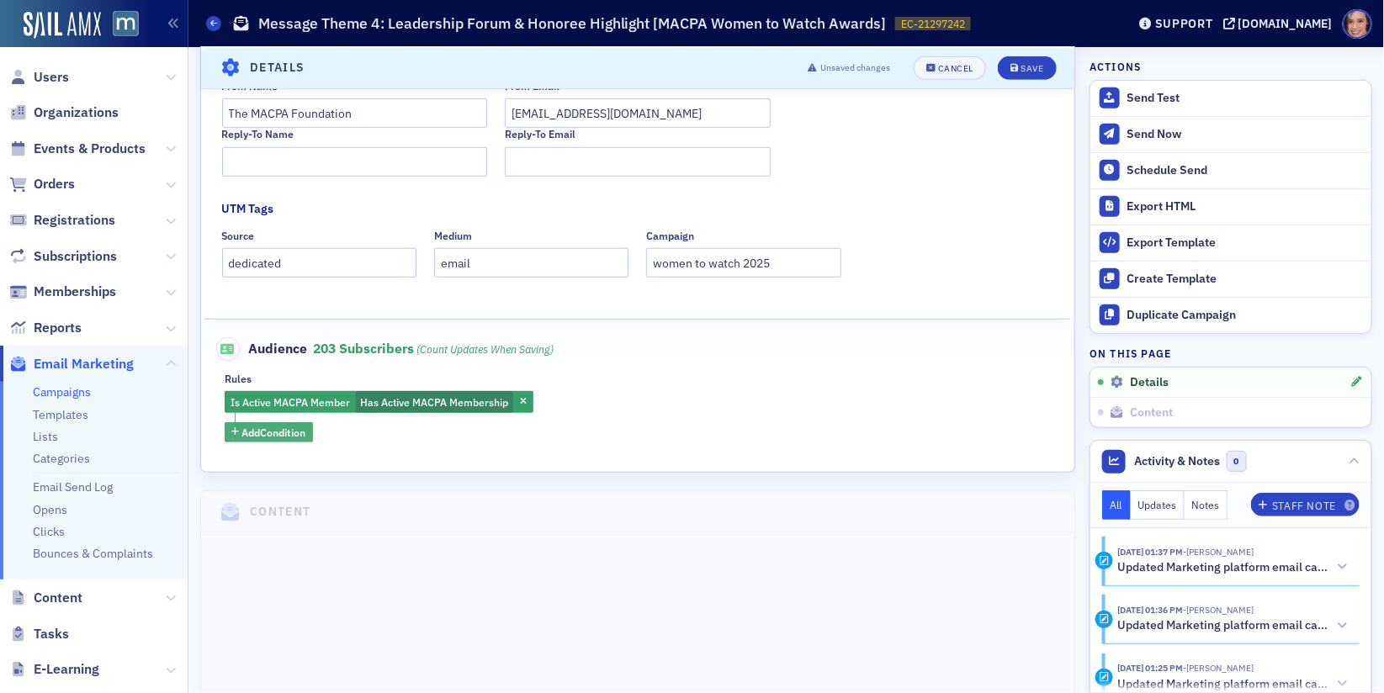
click at [305, 432] on span "Add Condition" at bounding box center [274, 432] width 64 height 15
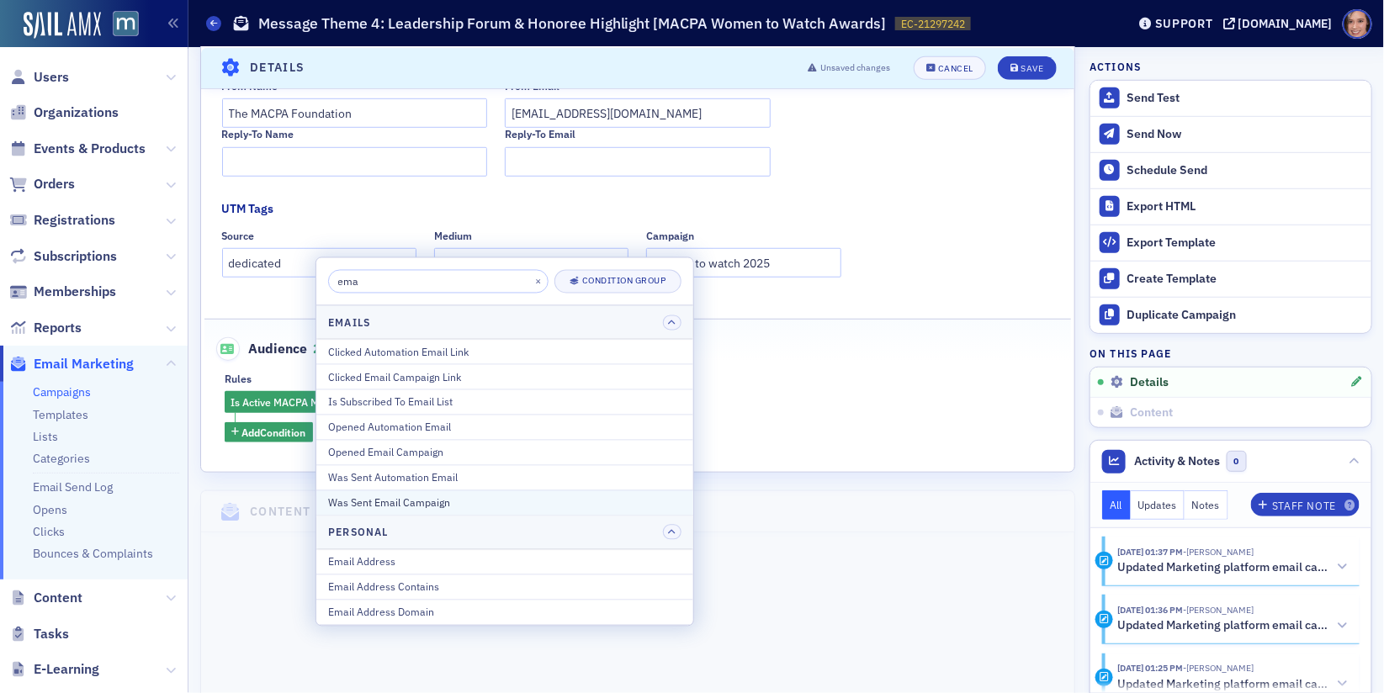
click at [457, 495] on div "Was Sent Email Campaign" at bounding box center [504, 502] width 353 height 15
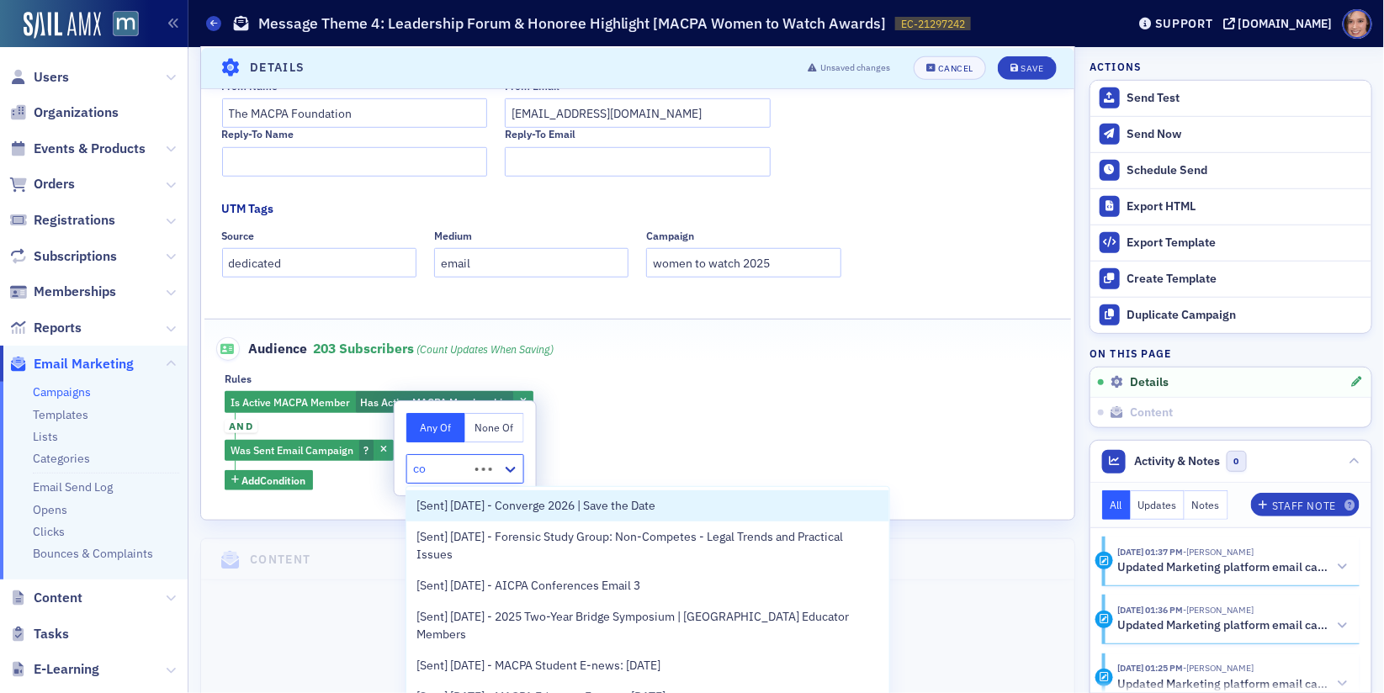
type input "con"
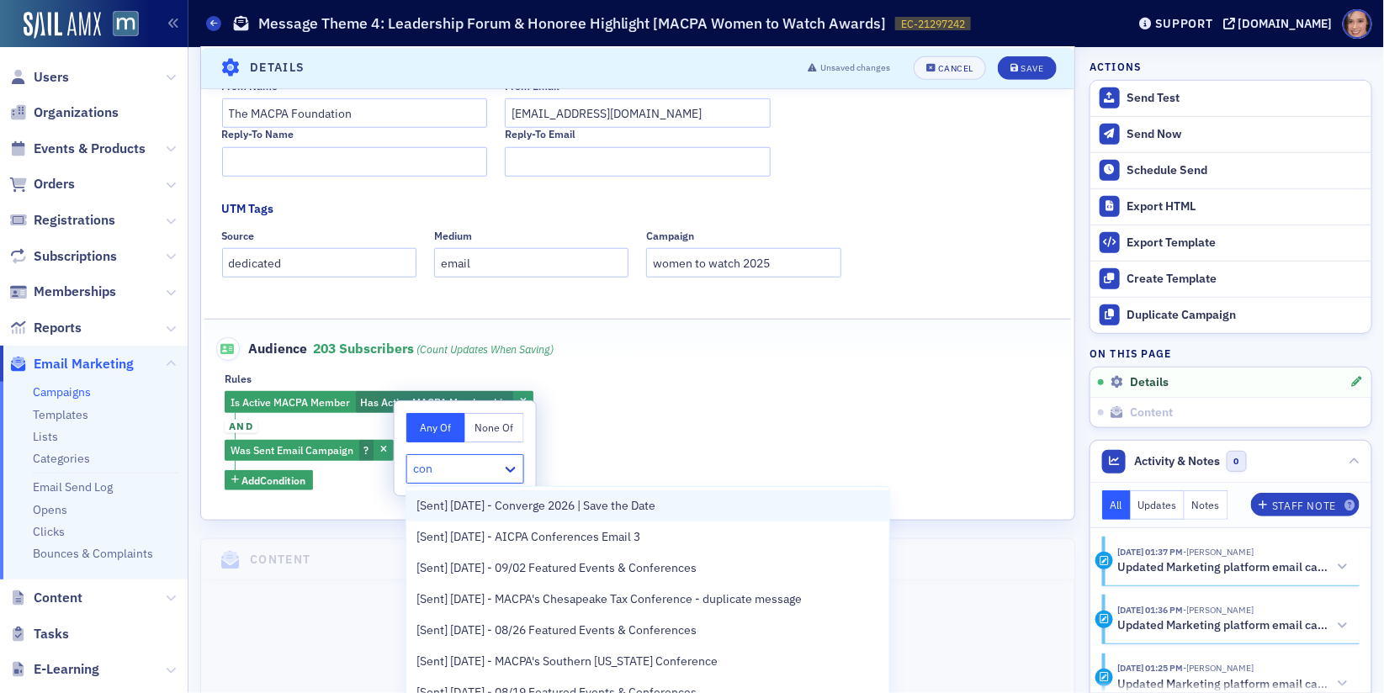
click at [476, 514] on div "[Sent] 09/05/2025 - Converge 2026 | Save the Date" at bounding box center [647, 506] width 483 height 31
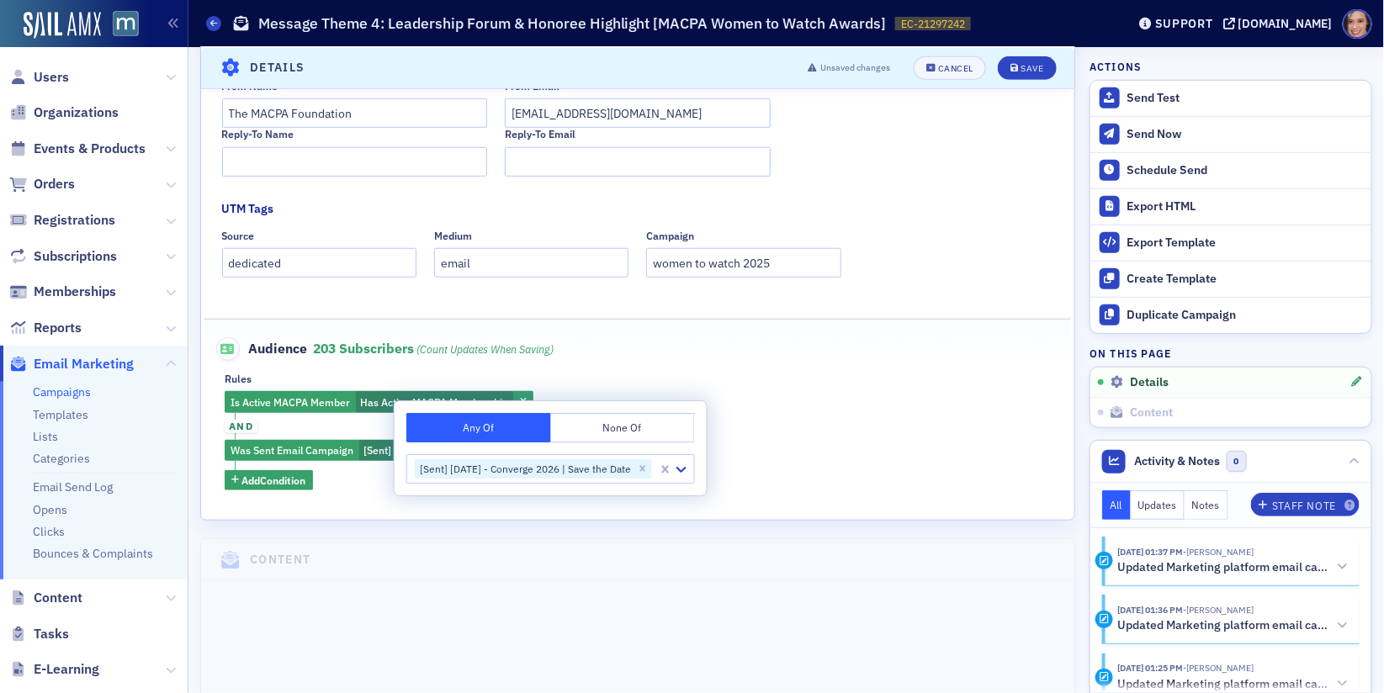
click at [678, 357] on div "Audience 203 Subscribers (count updates when saving)" at bounding box center [638, 340] width 832 height 41
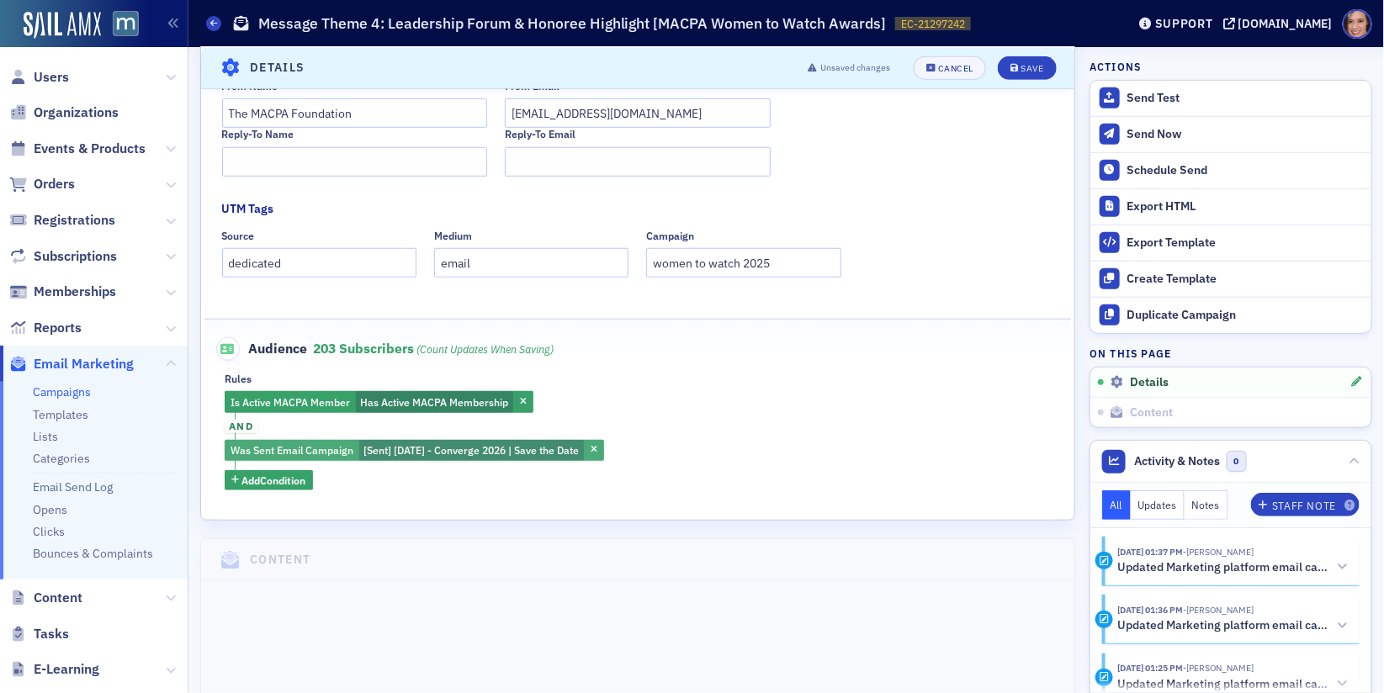
click at [564, 448] on span "[Sent] 09/05/2025 - Converge 2026 | Save the Date" at bounding box center [470, 449] width 215 height 13
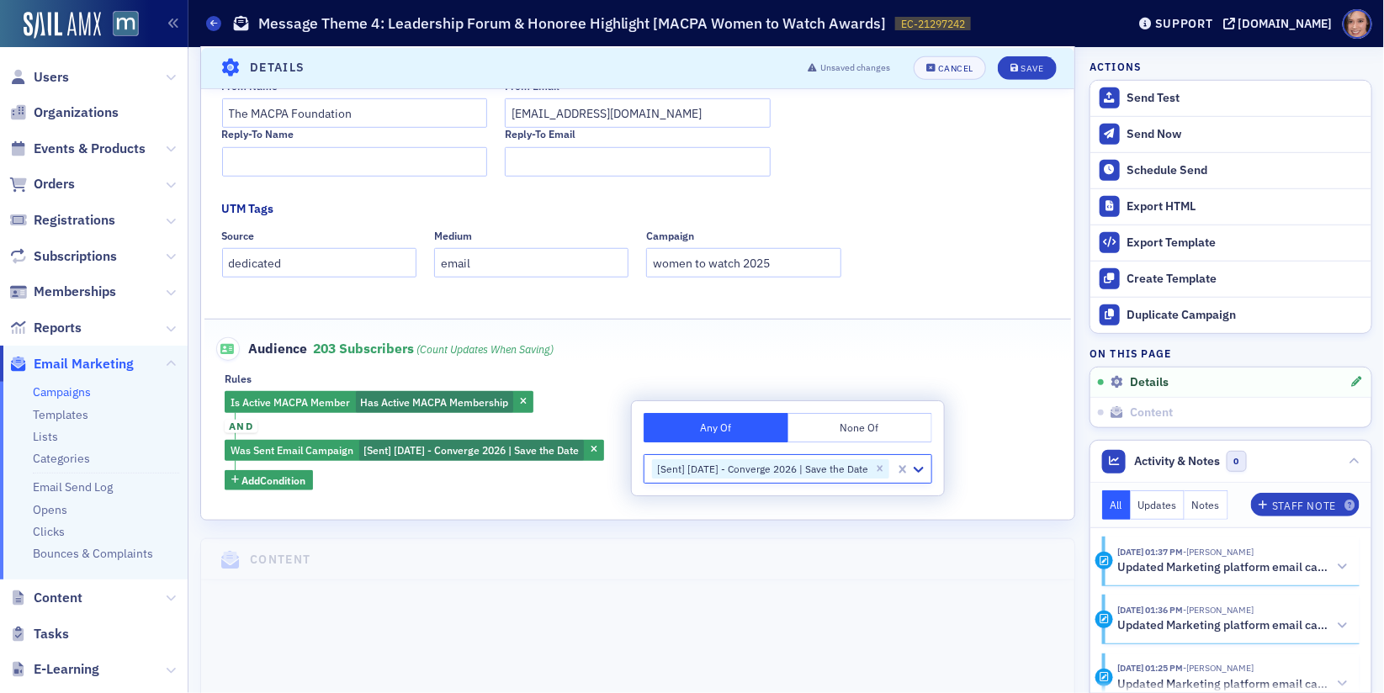
click at [822, 416] on button "None Of" at bounding box center [860, 427] width 145 height 29
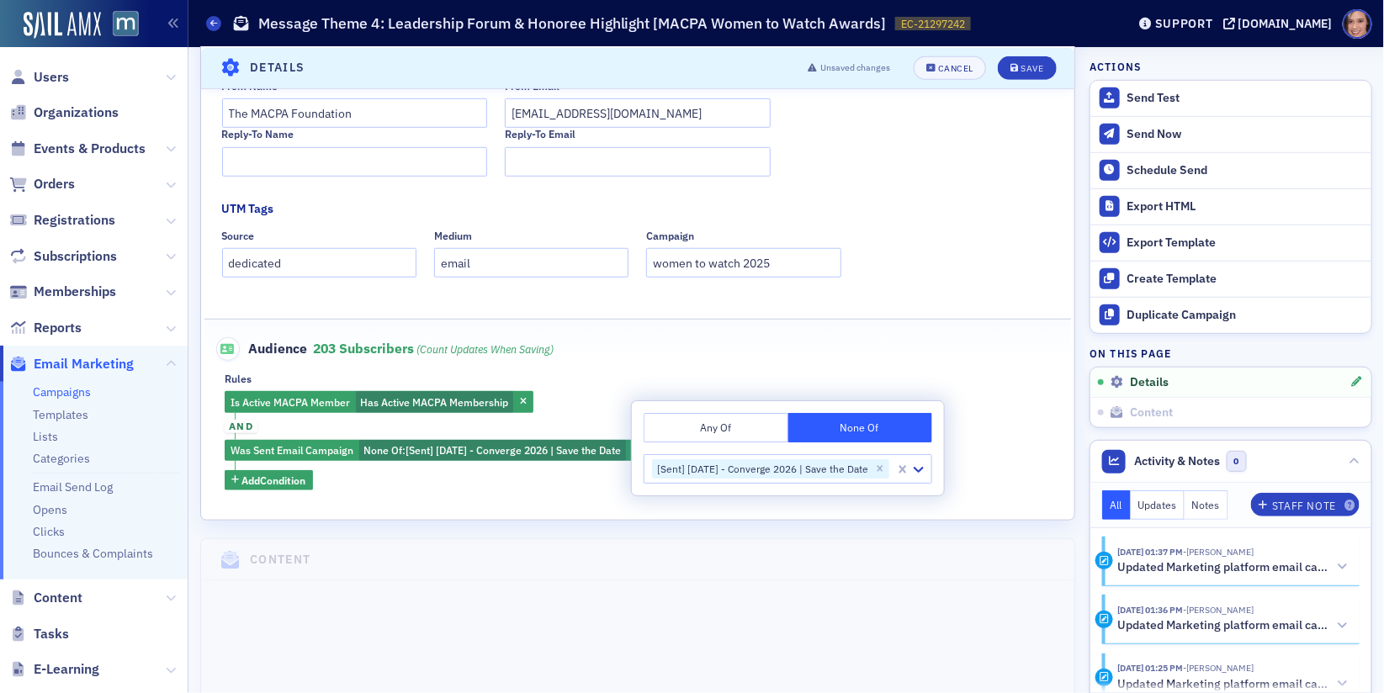
click at [766, 351] on div "Audience 203 Subscribers (count updates when saving)" at bounding box center [638, 340] width 832 height 41
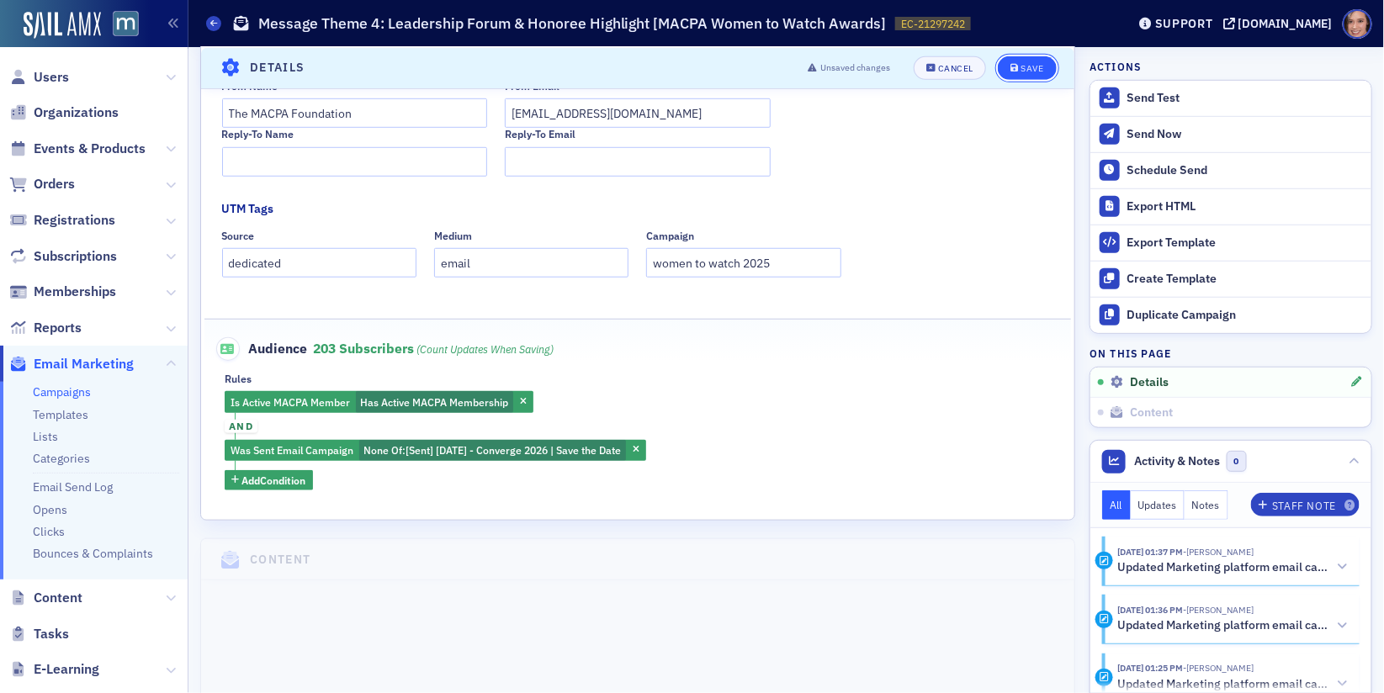
click at [1025, 72] on div "Save" at bounding box center [1032, 67] width 23 height 9
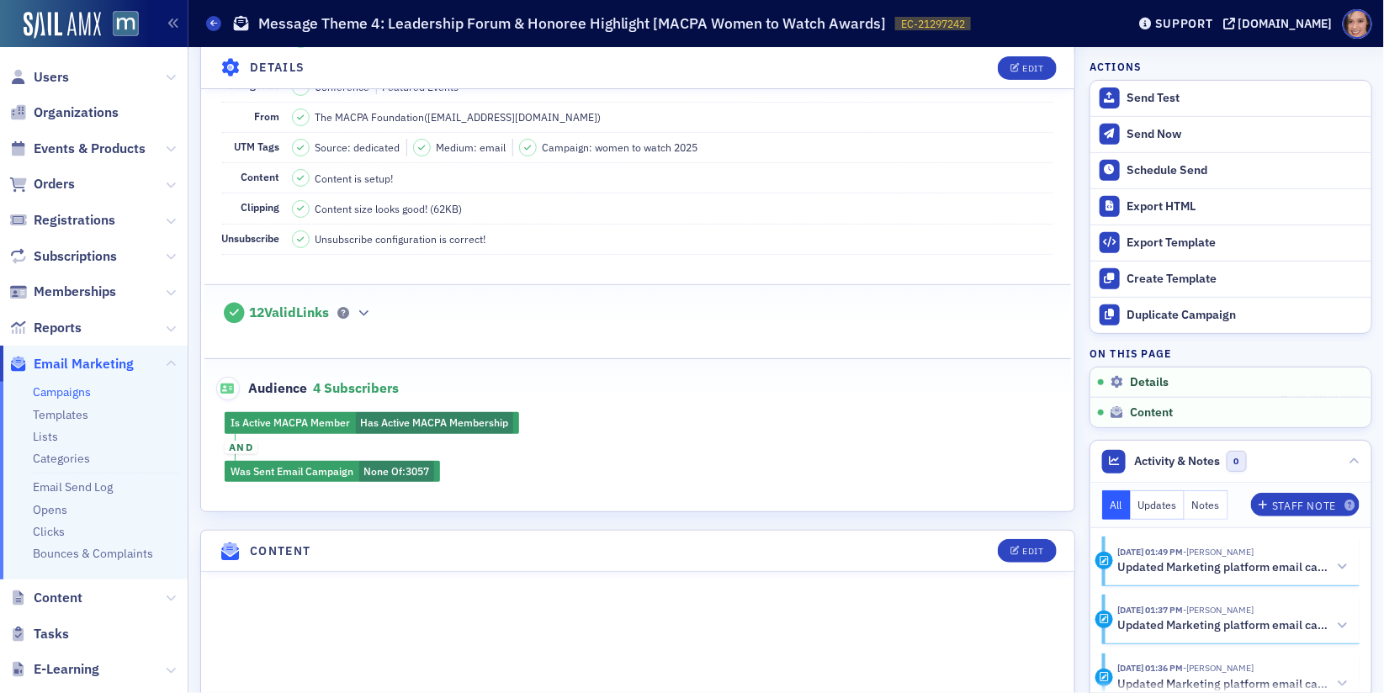
scroll to position [0, 0]
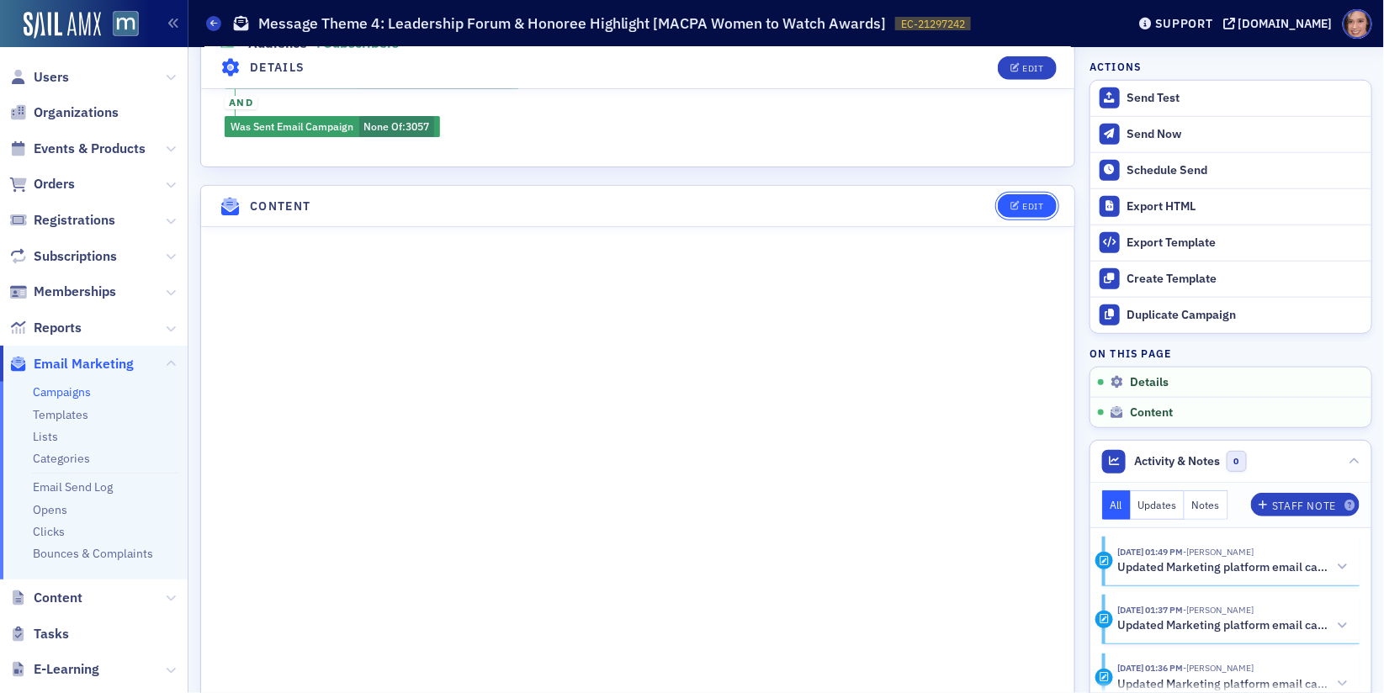
click at [1047, 194] on button "Edit" at bounding box center [1027, 206] width 58 height 24
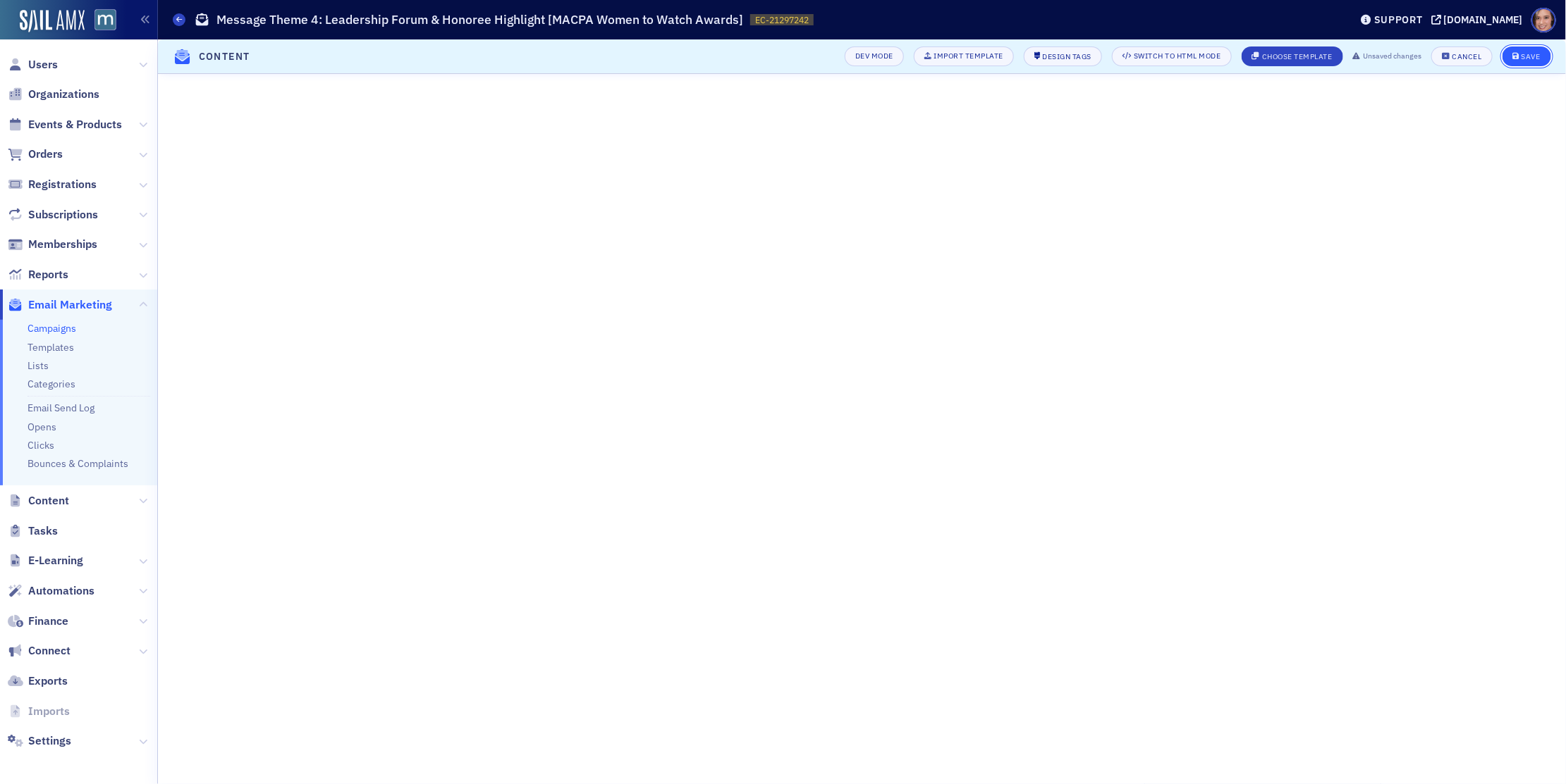
click at [1159, 55] on icon "submit" at bounding box center [1517, 56] width 7 height 8
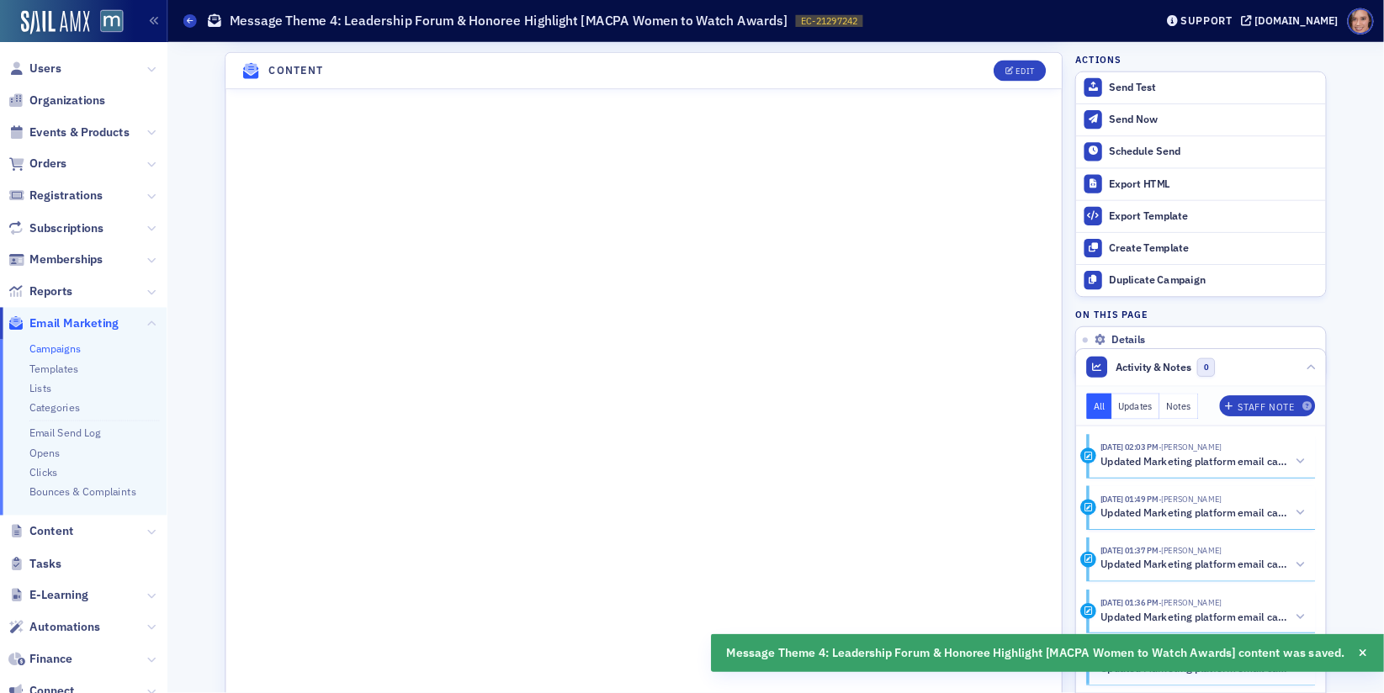
scroll to position [708, 0]
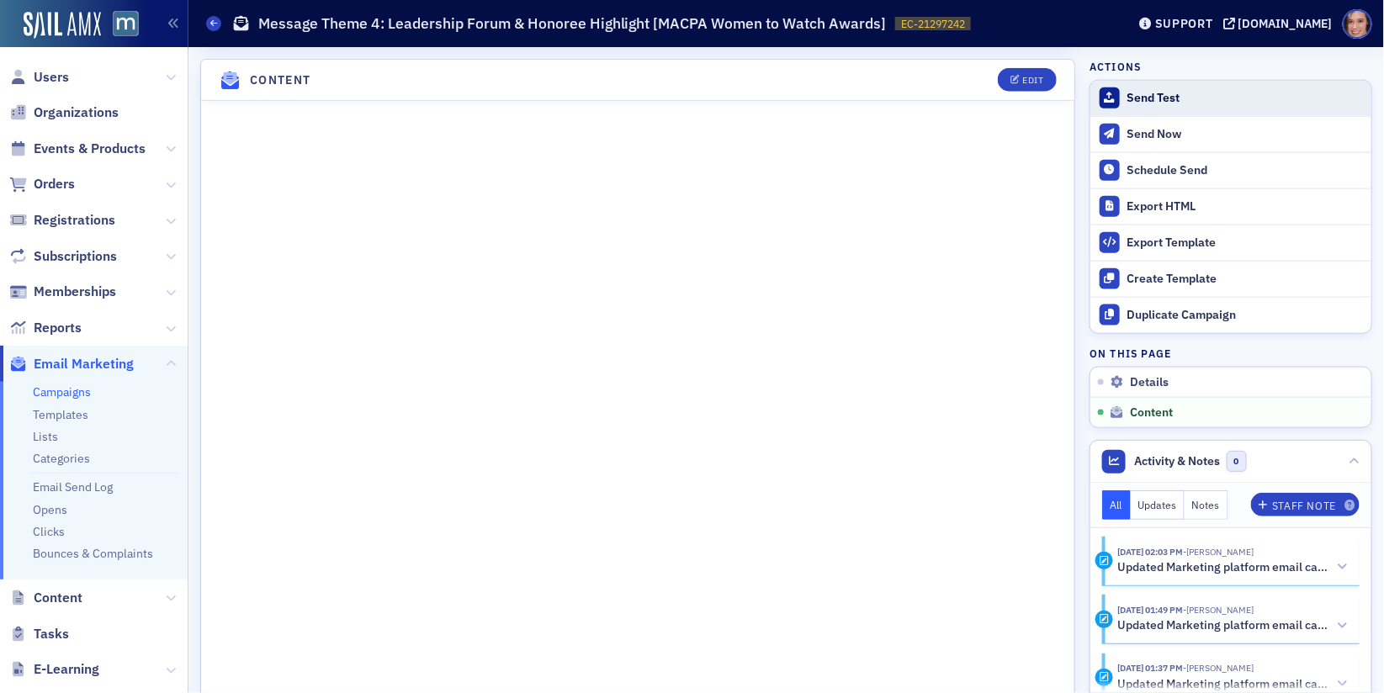
click at [1147, 89] on button "Send Test" at bounding box center [1230, 98] width 281 height 35
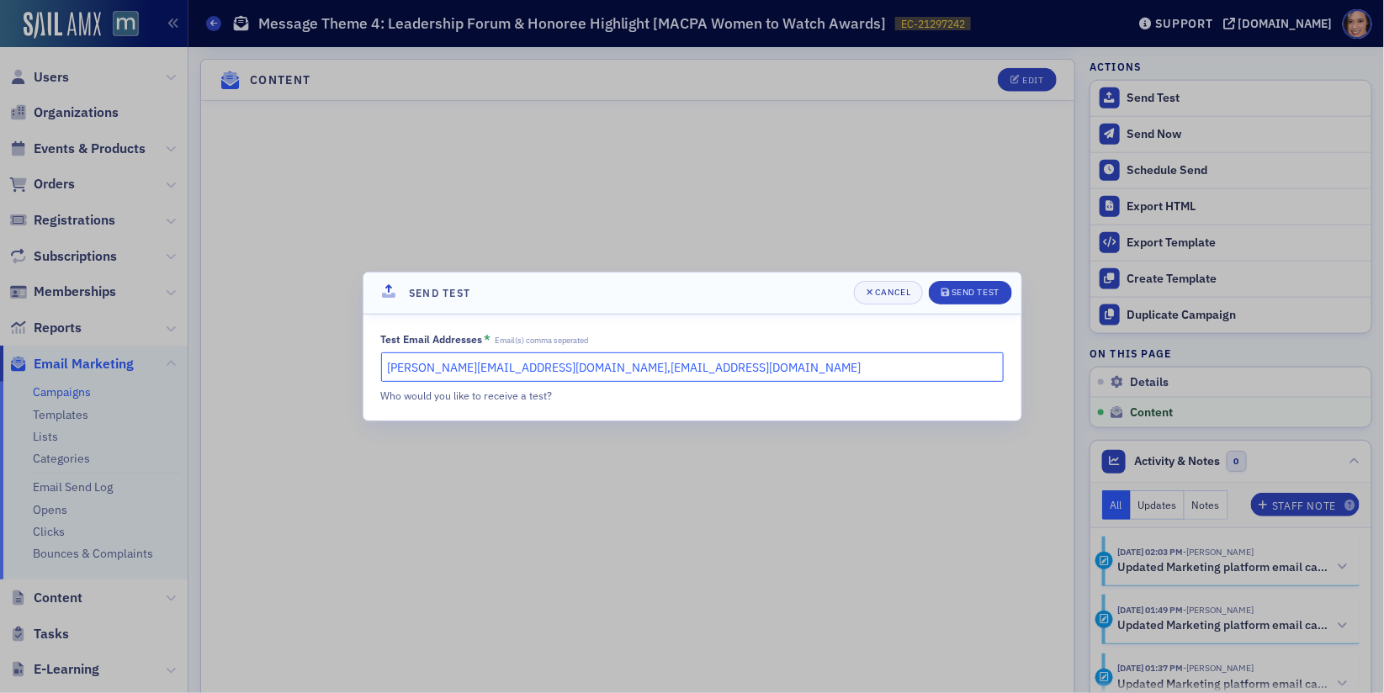
drag, startPoint x: 532, startPoint y: 369, endPoint x: 765, endPoint y: 366, distance: 233.1
click at [765, 366] on input "katie@blueoceanideas.com,lauren@blueoceanideas.com" at bounding box center [692, 367] width 623 height 29
type input "katie@blueoceanideas.com"
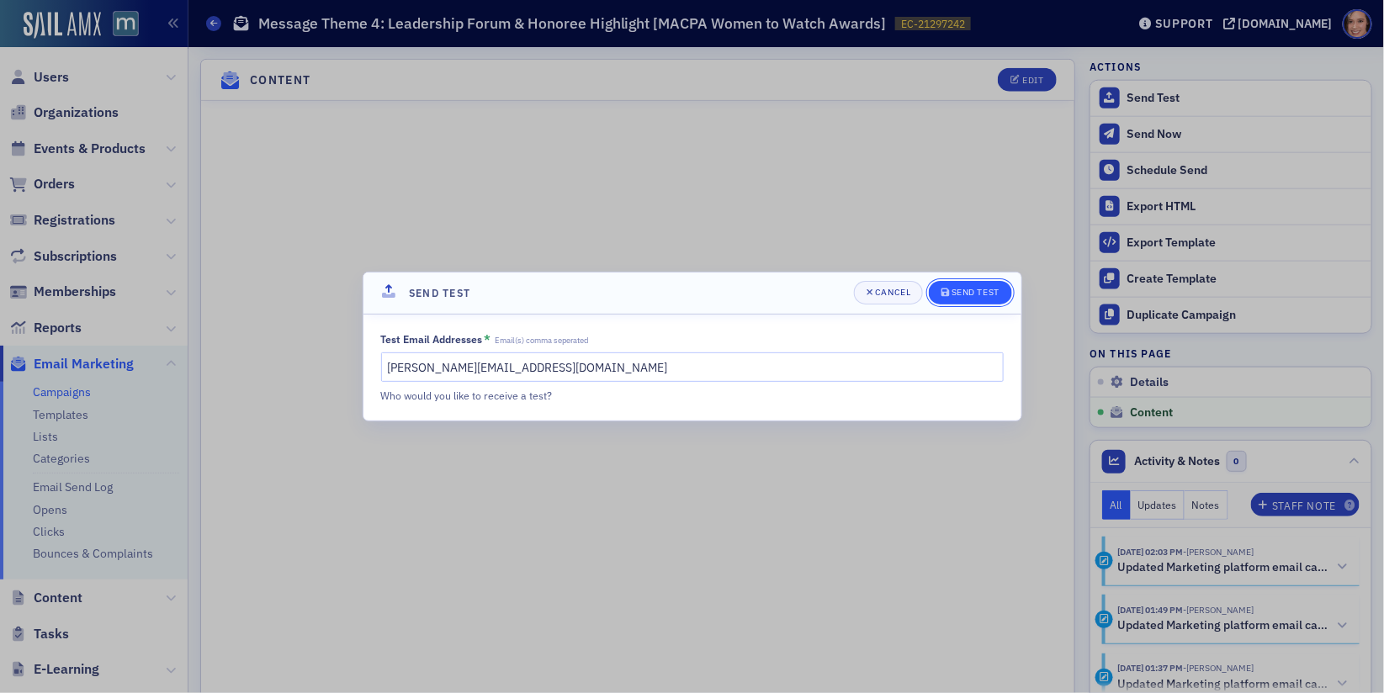
click at [996, 284] on button "Send Test" at bounding box center [970, 293] width 83 height 24
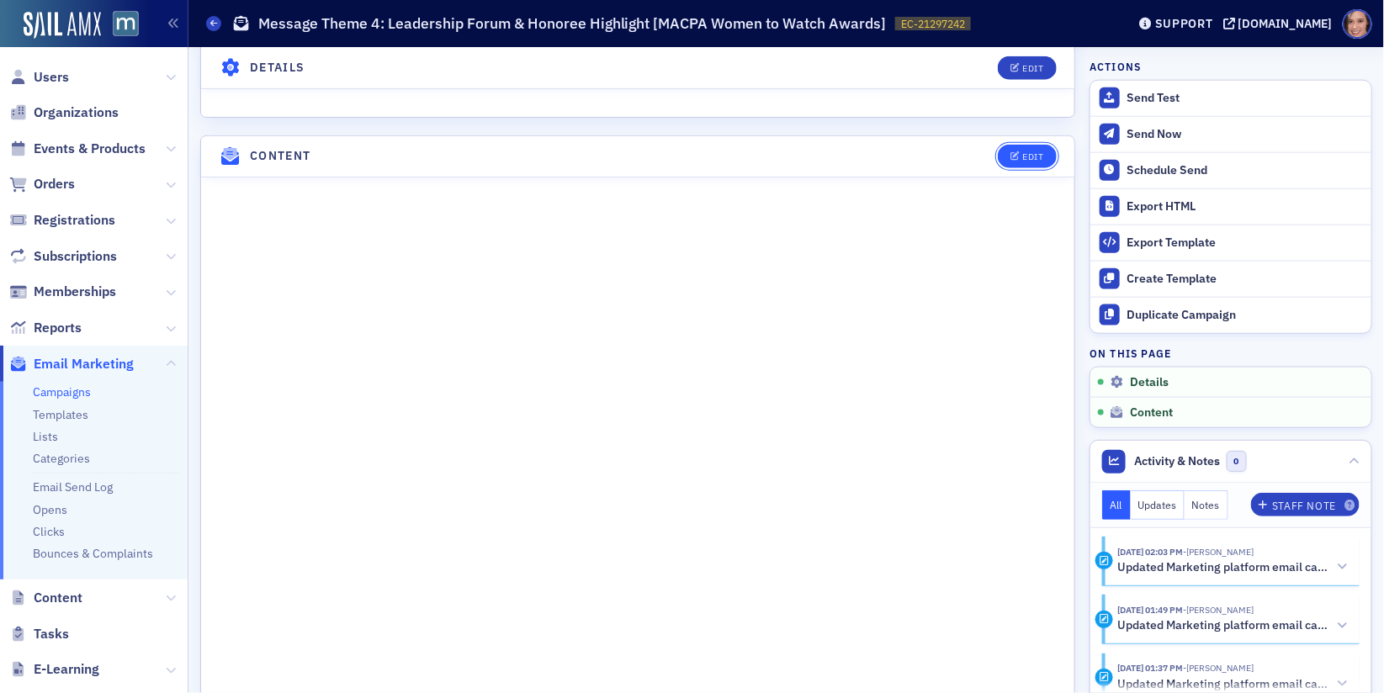
click at [1038, 152] on div "Edit" at bounding box center [1032, 156] width 21 height 9
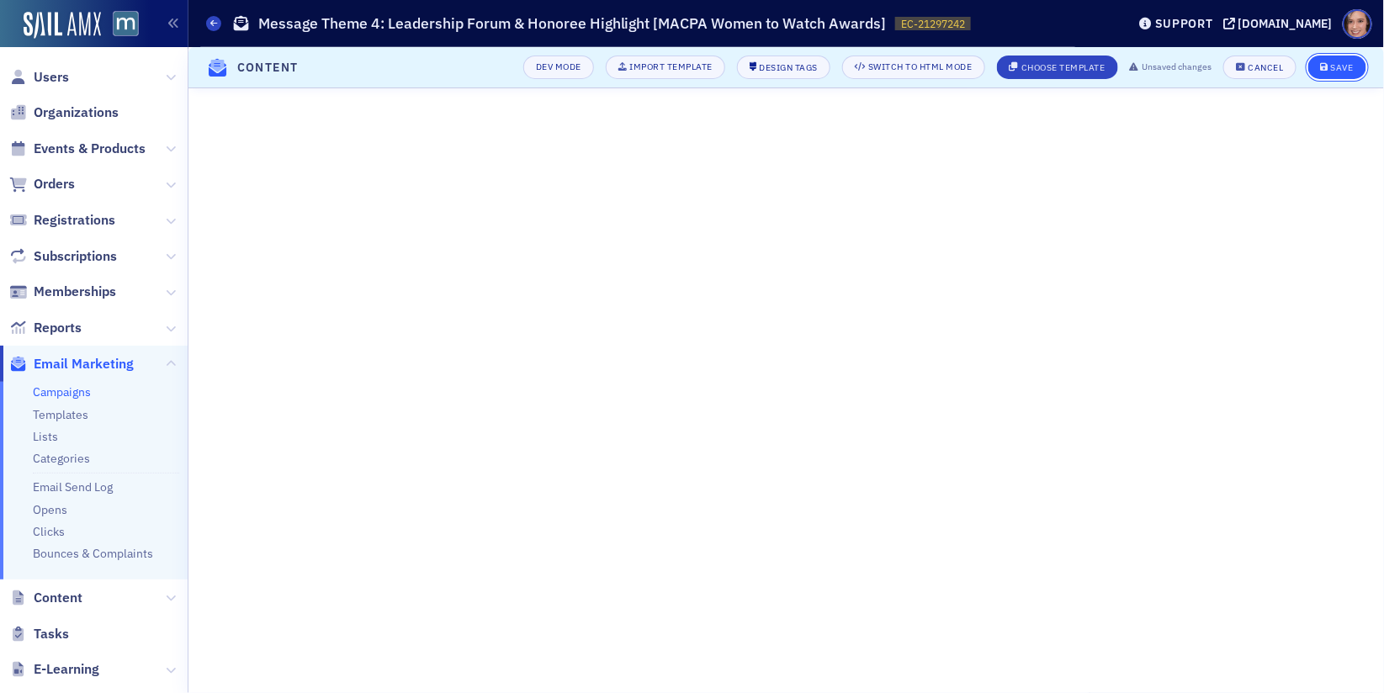
click at [1344, 63] on div "Save" at bounding box center [1342, 67] width 23 height 9
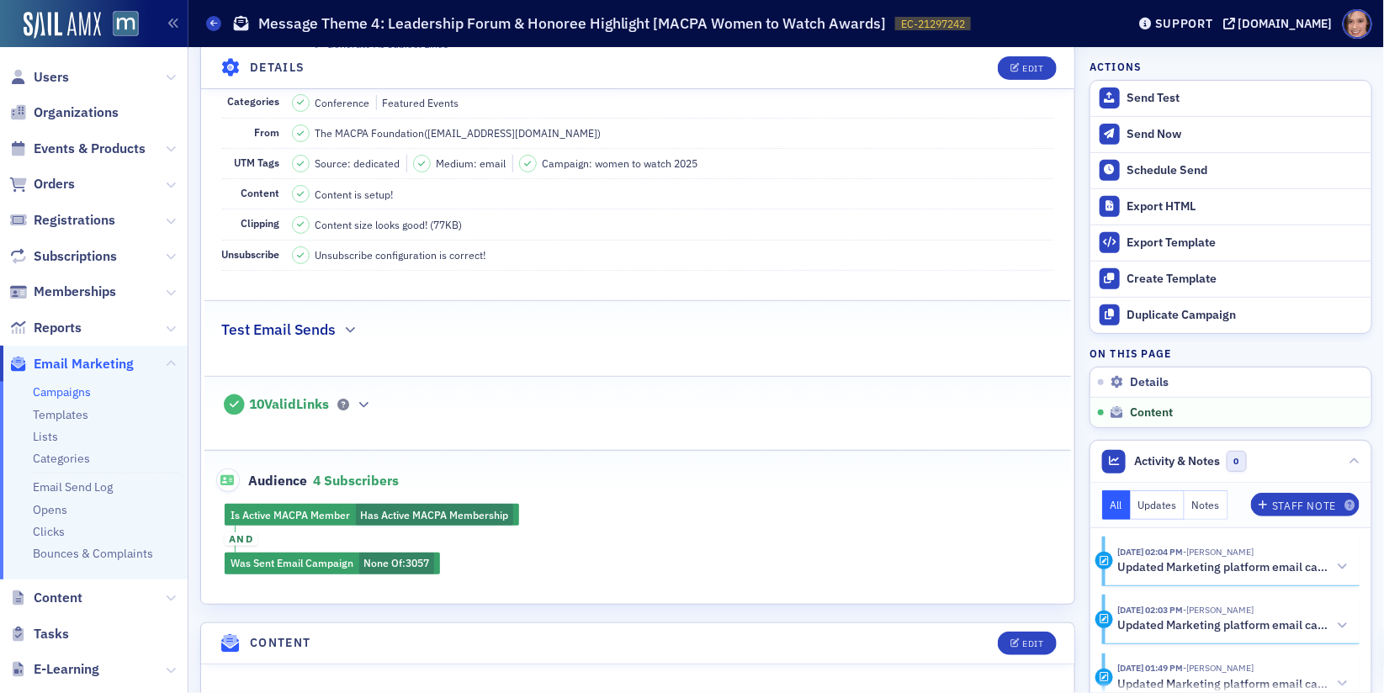
scroll to position [0, 0]
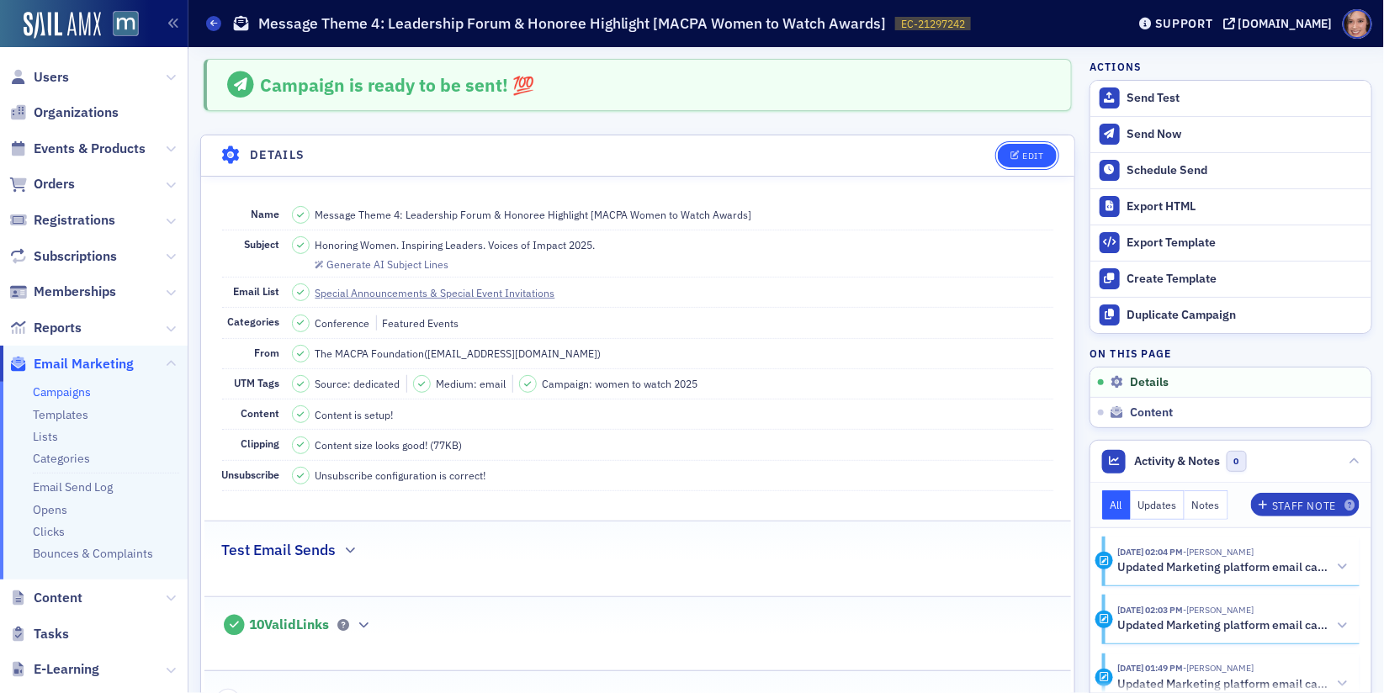
click at [1010, 154] on button "Edit" at bounding box center [1027, 156] width 58 height 24
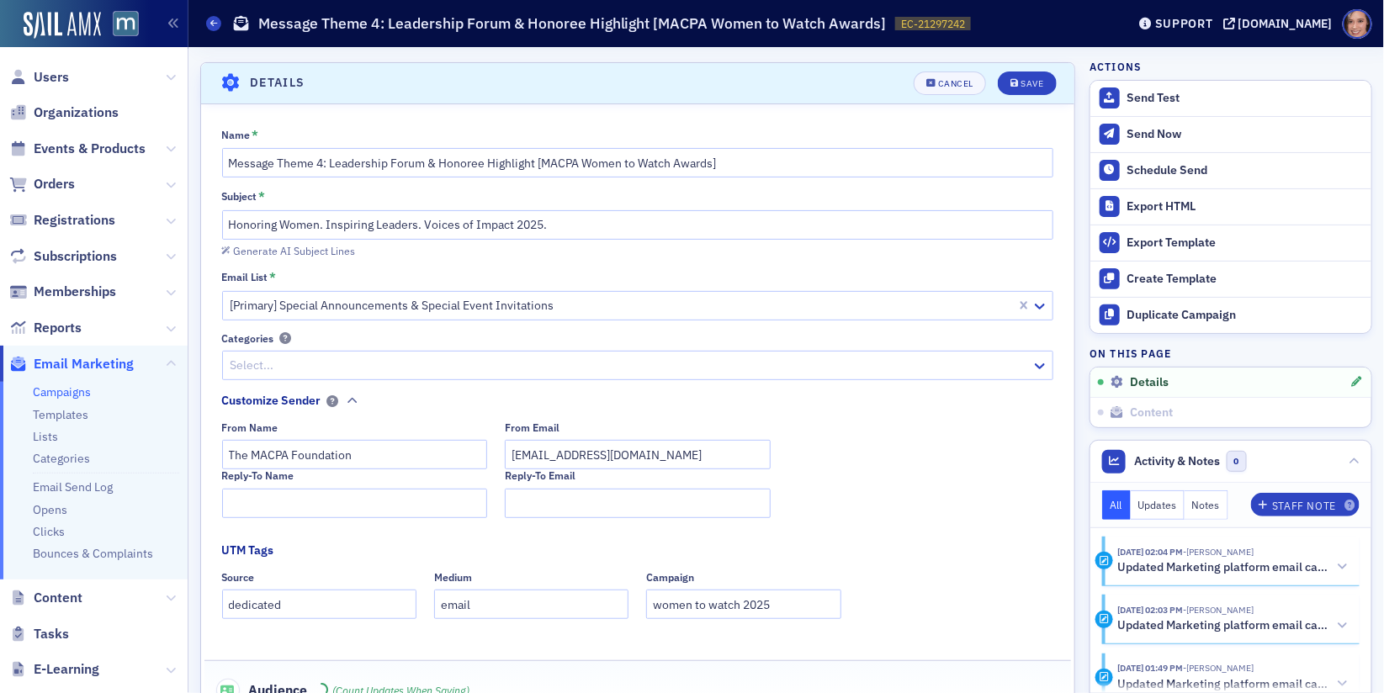
scroll to position [77, 0]
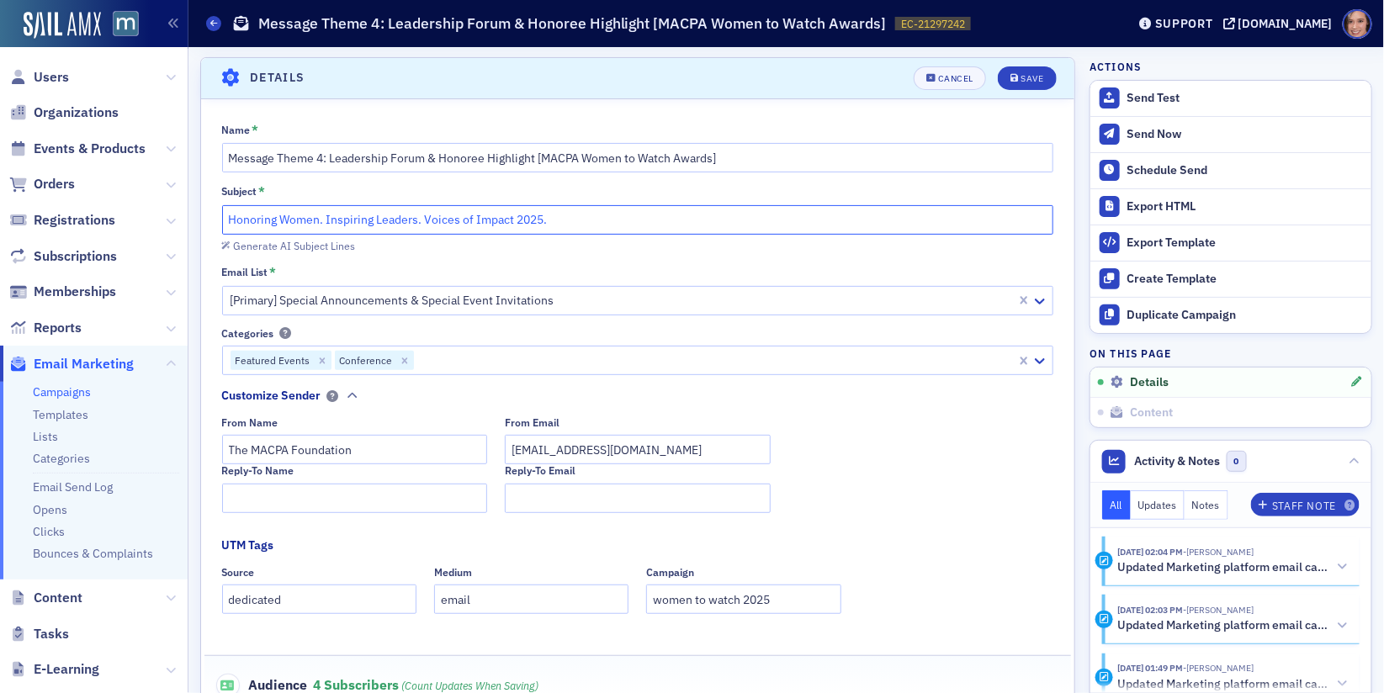
drag, startPoint x: 324, startPoint y: 222, endPoint x: 422, endPoint y: 221, distance: 98.4
click at [422, 221] on input "Honoring Women. Inspiring Leaders. Voices of Impact 2025." at bounding box center [638, 219] width 832 height 29
click at [230, 219] on input "Honoring Women. Voices of Impact 2025." at bounding box center [638, 219] width 832 height 29
paste input "Inspiring Leaders."
type input "Inspiring Leaders. Honoring Women. Voices of Impact 2025."
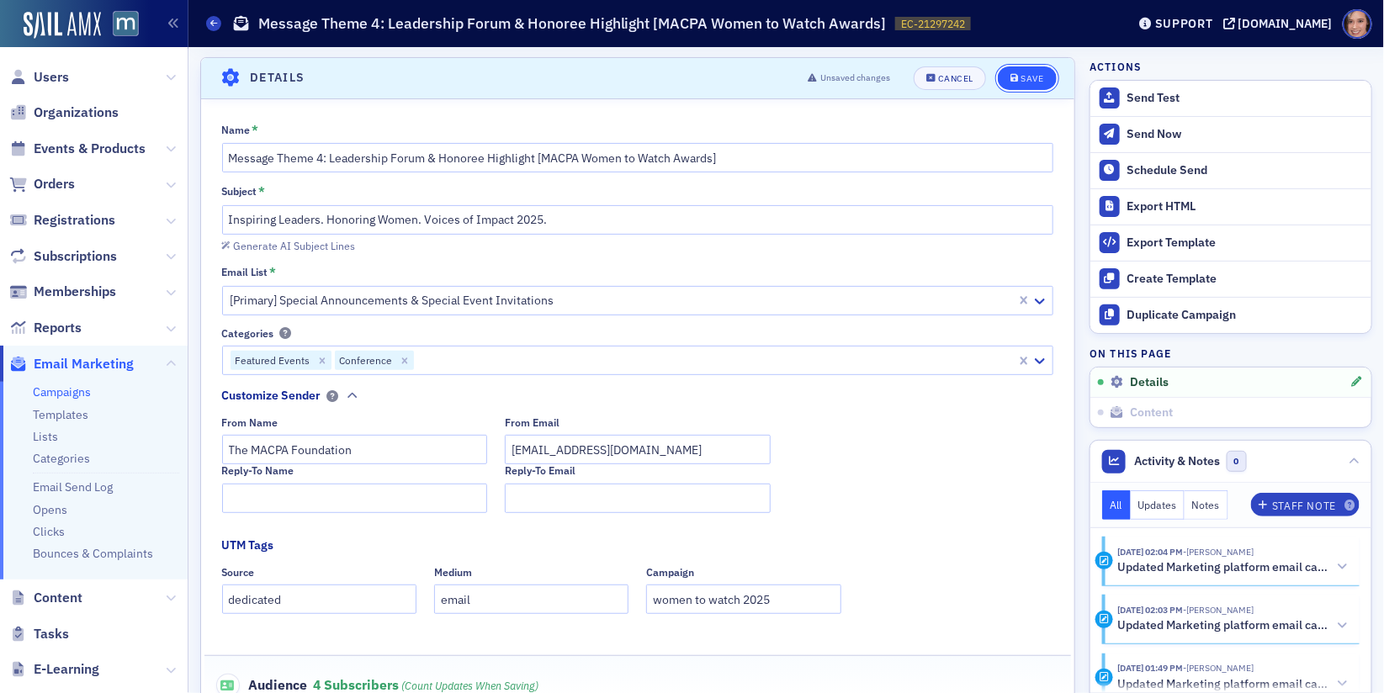
click at [1047, 69] on button "Save" at bounding box center [1027, 78] width 58 height 24
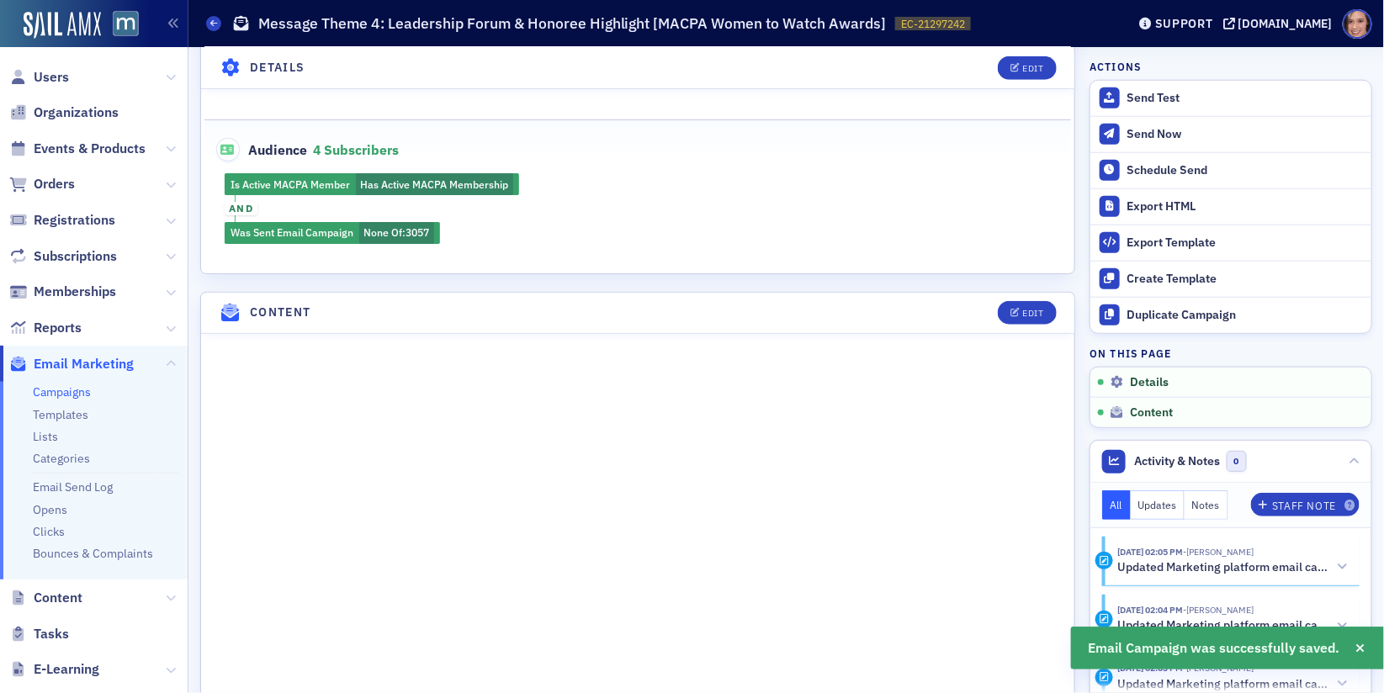
scroll to position [783, 0]
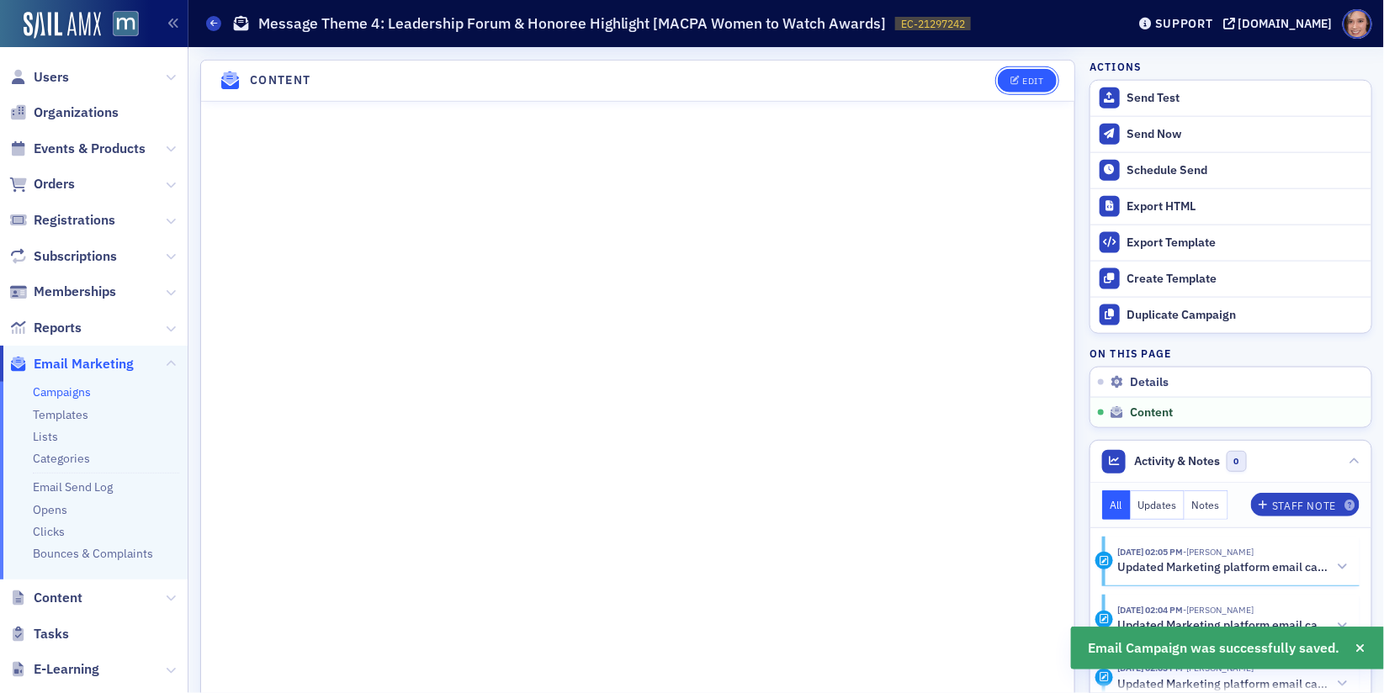
click at [1024, 82] on button "Edit" at bounding box center [1027, 81] width 58 height 24
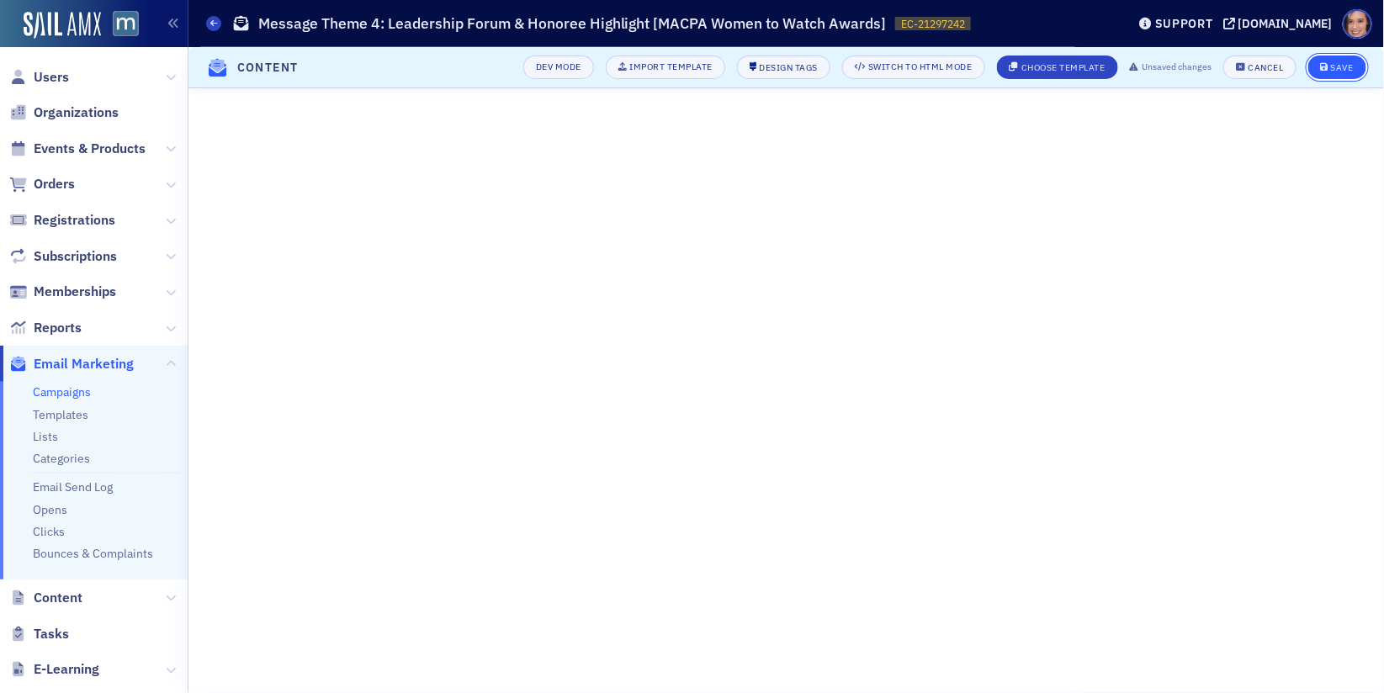
click at [1341, 65] on div "Save" at bounding box center [1342, 67] width 23 height 9
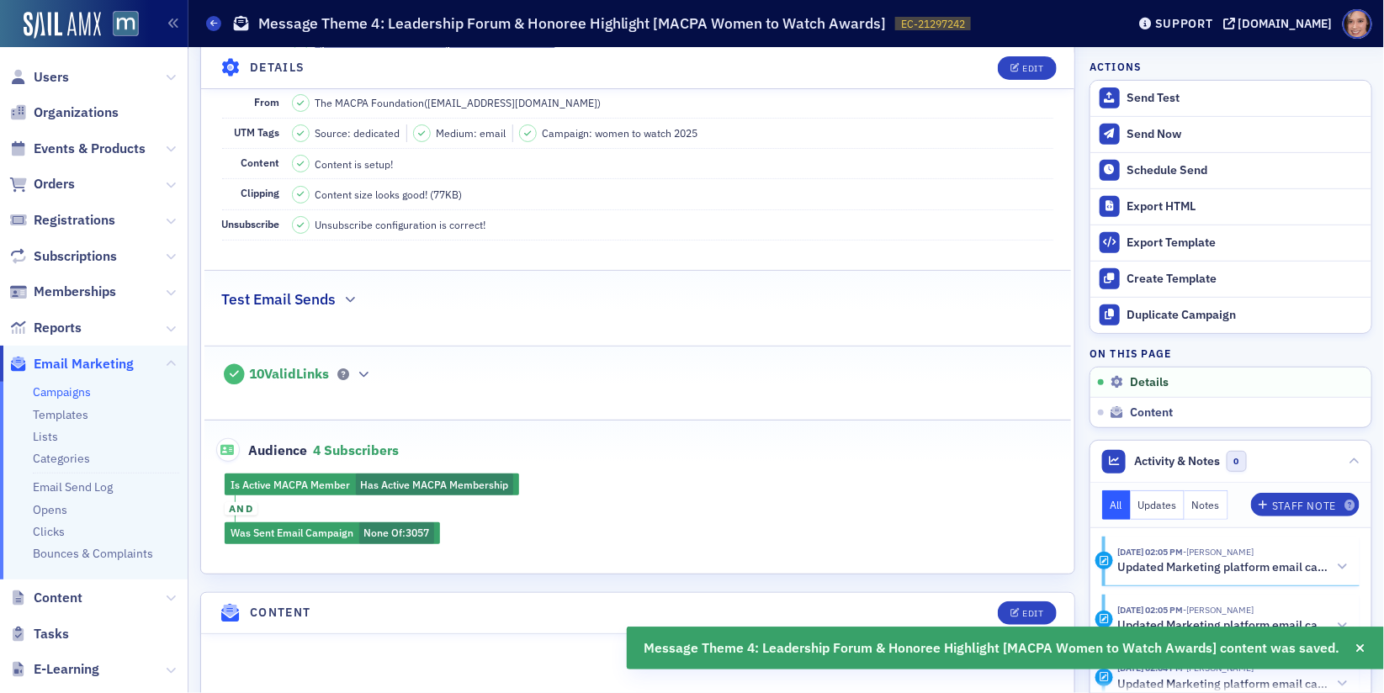
scroll to position [48, 0]
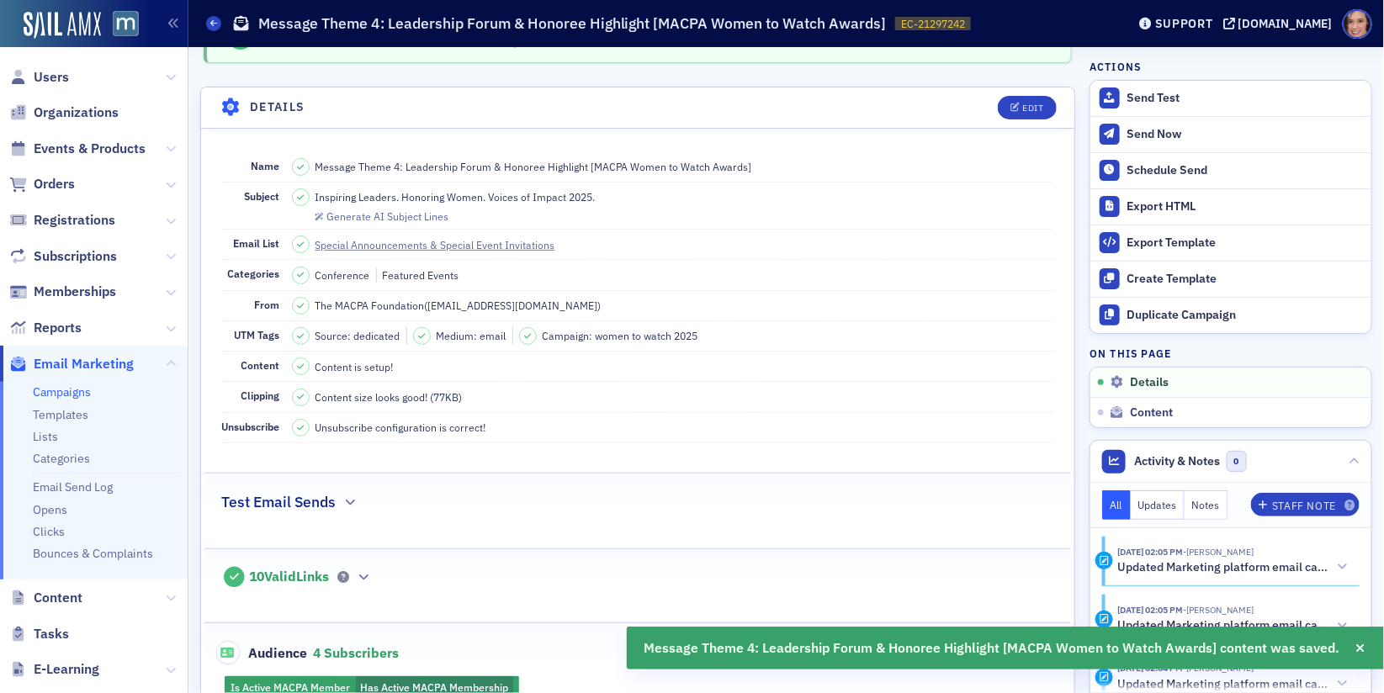
click at [70, 388] on link "Campaigns" at bounding box center [62, 392] width 58 height 15
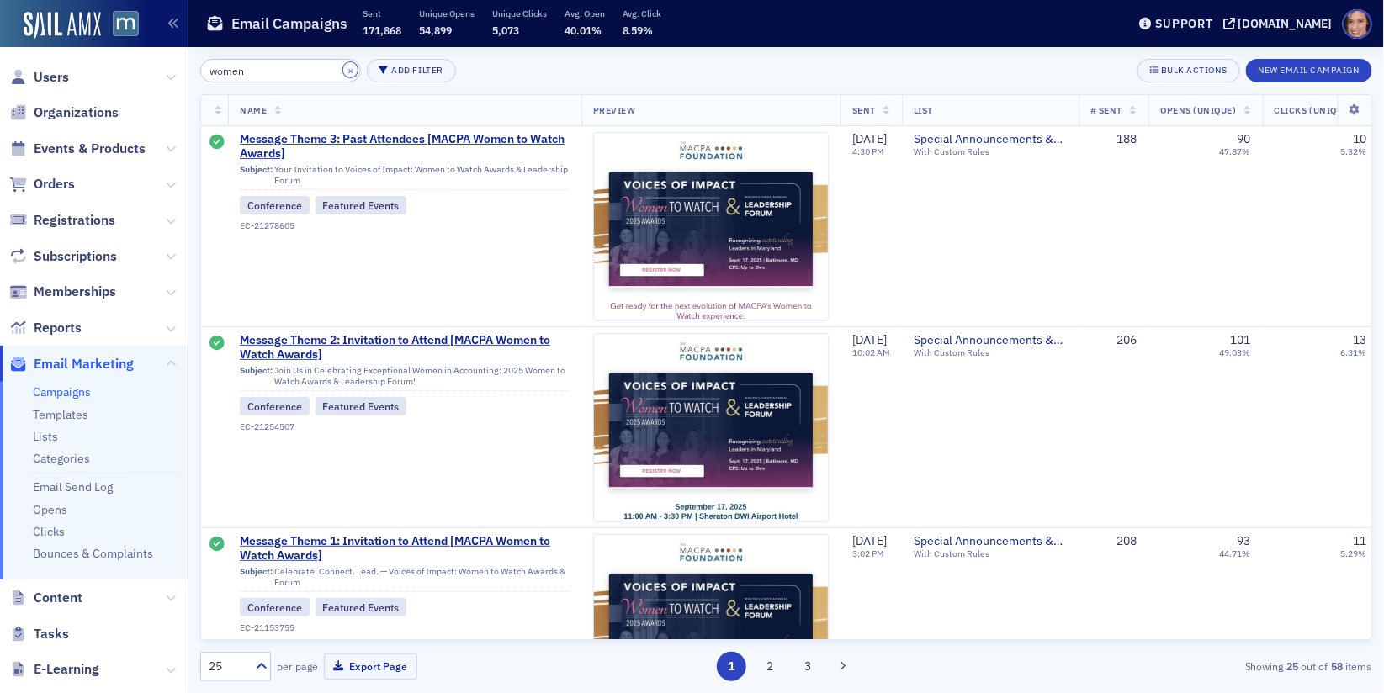
click at [343, 70] on button "×" at bounding box center [350, 69] width 15 height 15
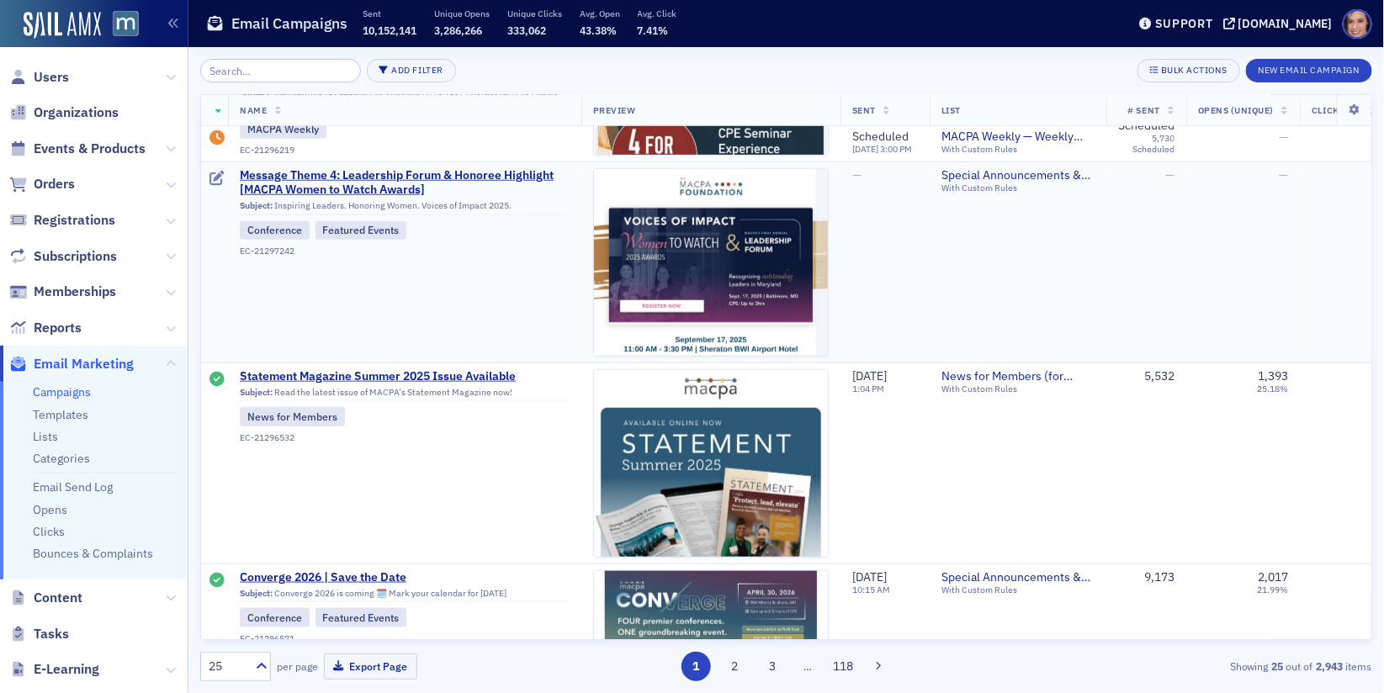
scroll to position [553, 0]
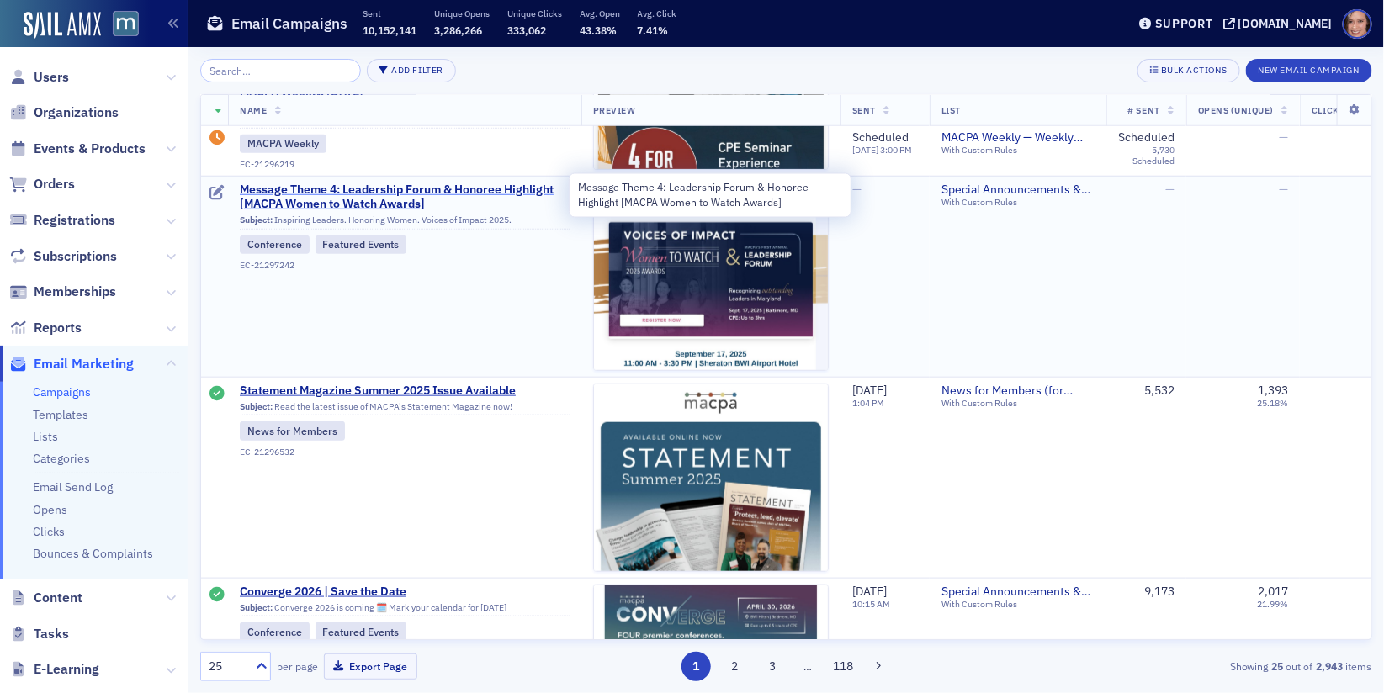
click at [450, 185] on span "Message Theme 4: Leadership Forum & Honoree Highlight [MACPA Women to Watch Awa…" at bounding box center [405, 197] width 330 height 29
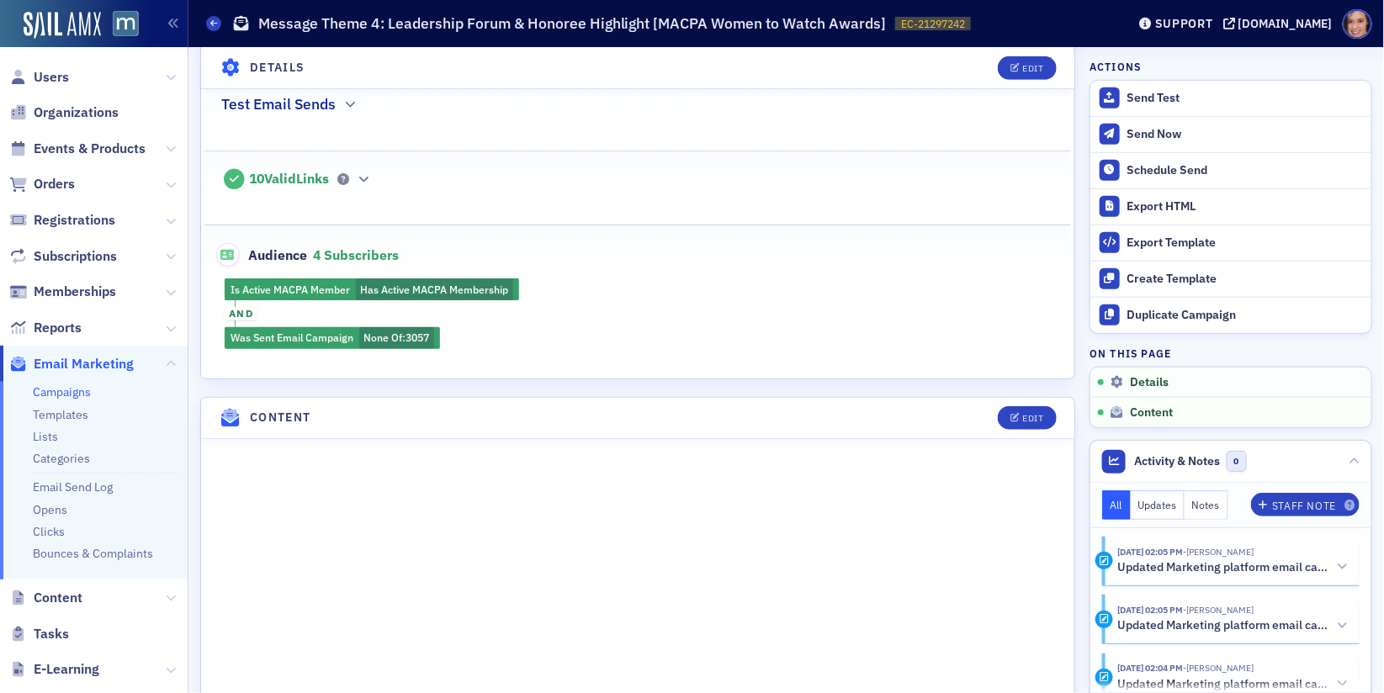
scroll to position [435, 0]
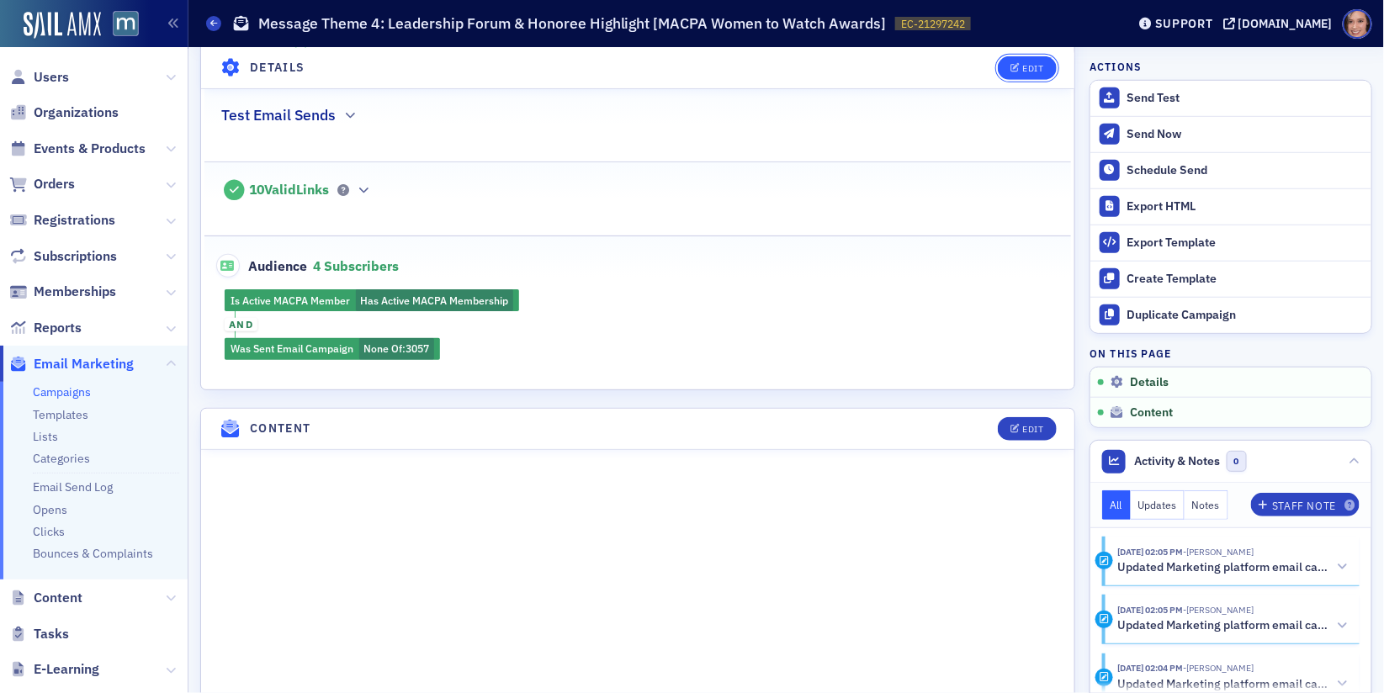
click at [1019, 61] on button "Edit" at bounding box center [1027, 68] width 58 height 24
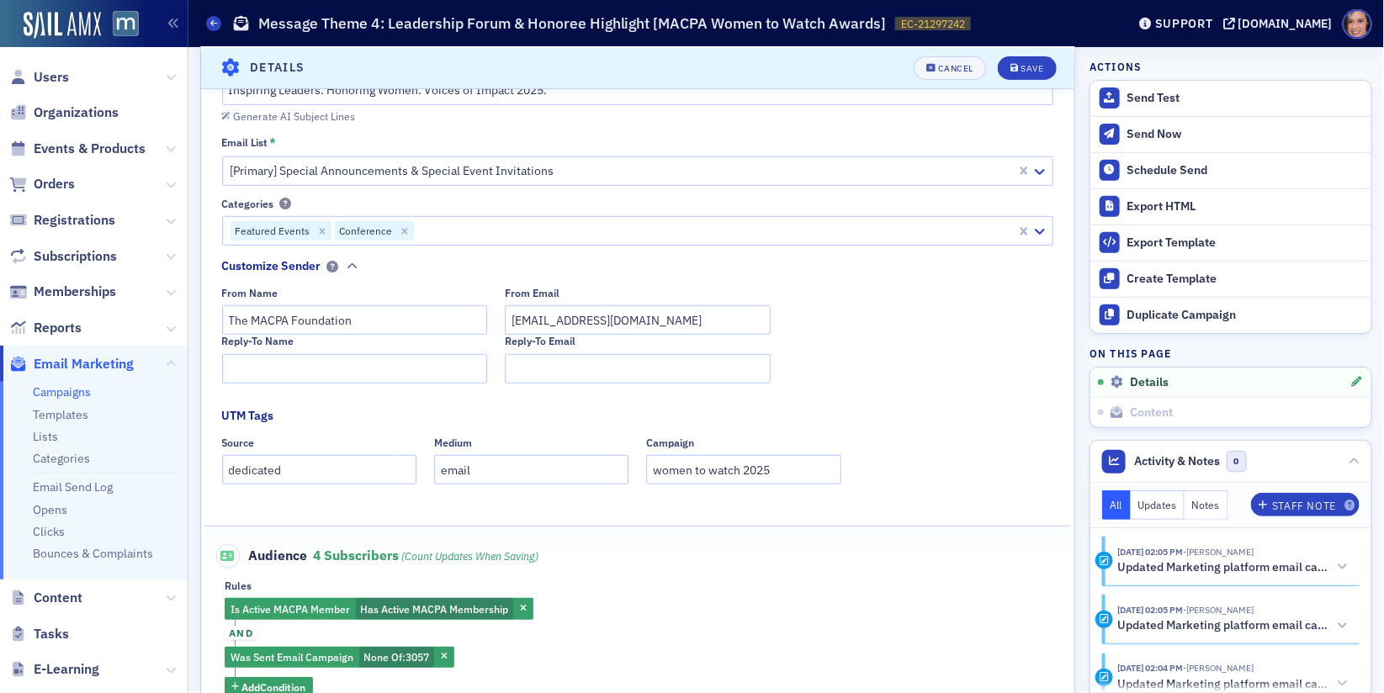
scroll to position [425, 0]
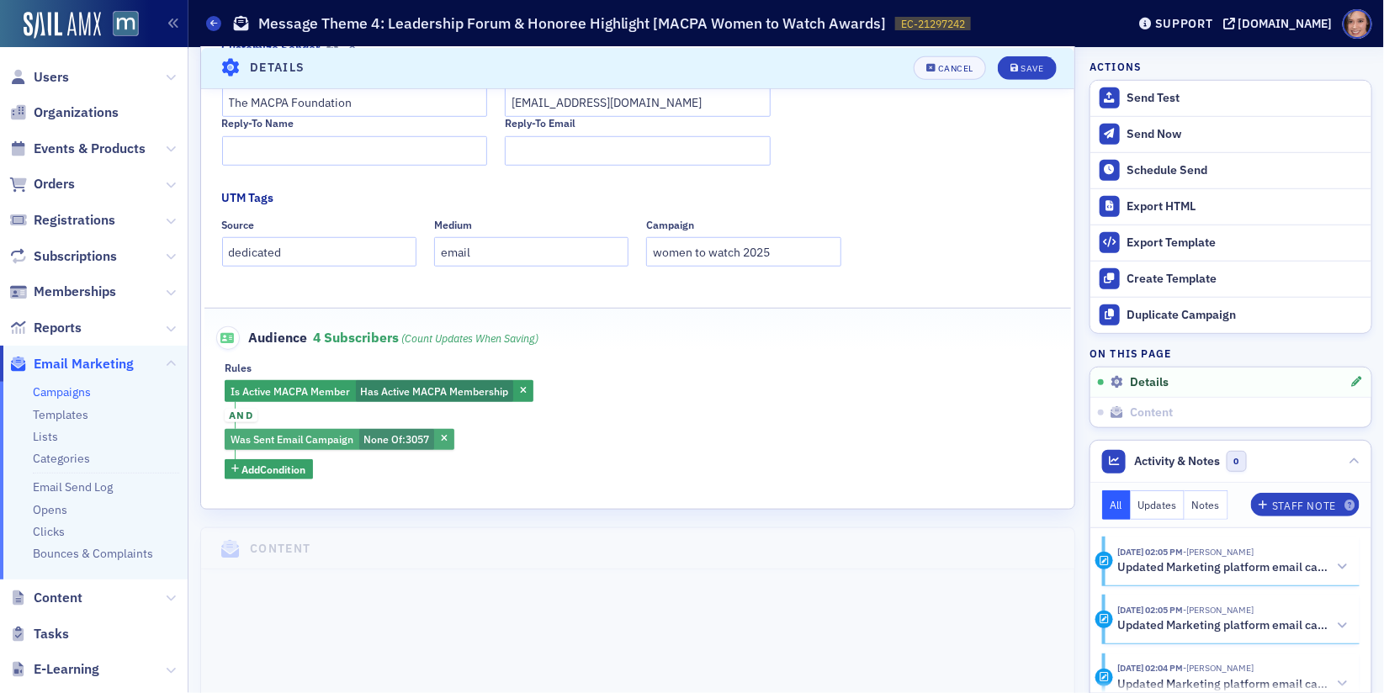
click at [410, 438] on span "3057" at bounding box center [418, 438] width 24 height 13
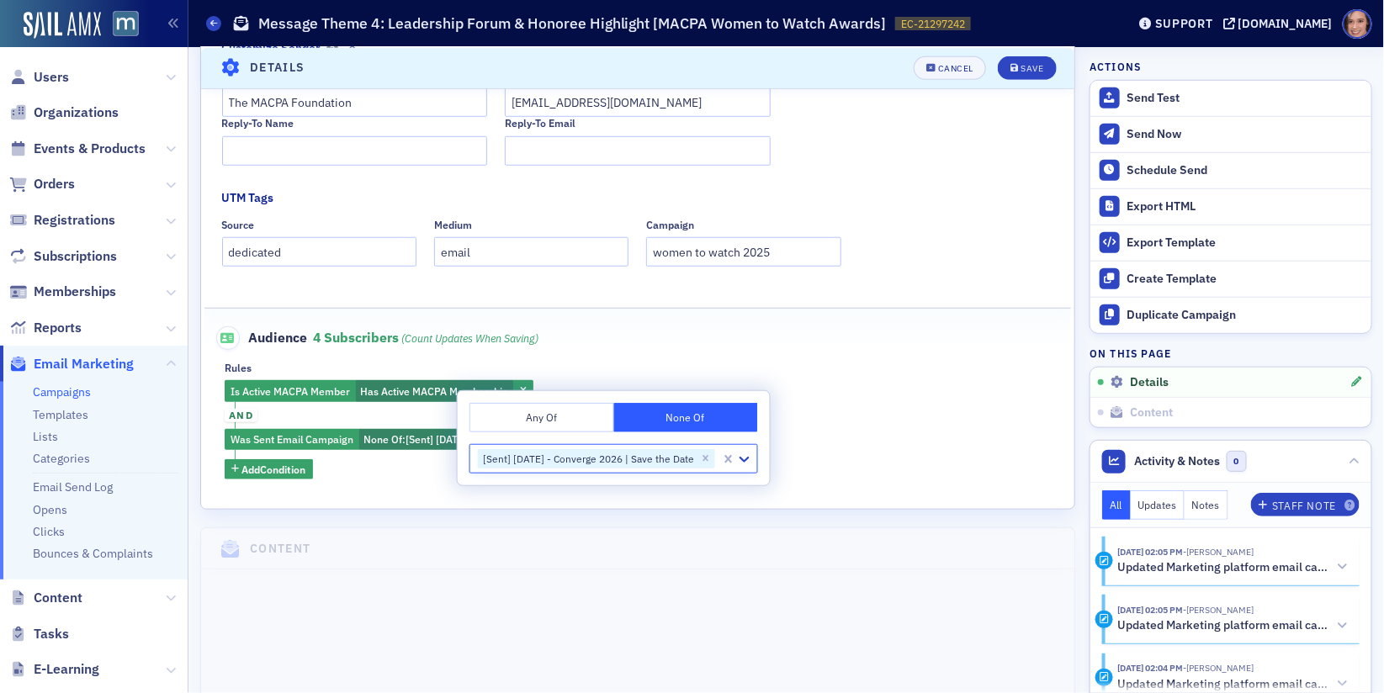
click at [833, 437] on div "Is Active MACPA Member Has Active MACPA Membership and Was Sent Email Campaign …" at bounding box center [638, 429] width 826 height 99
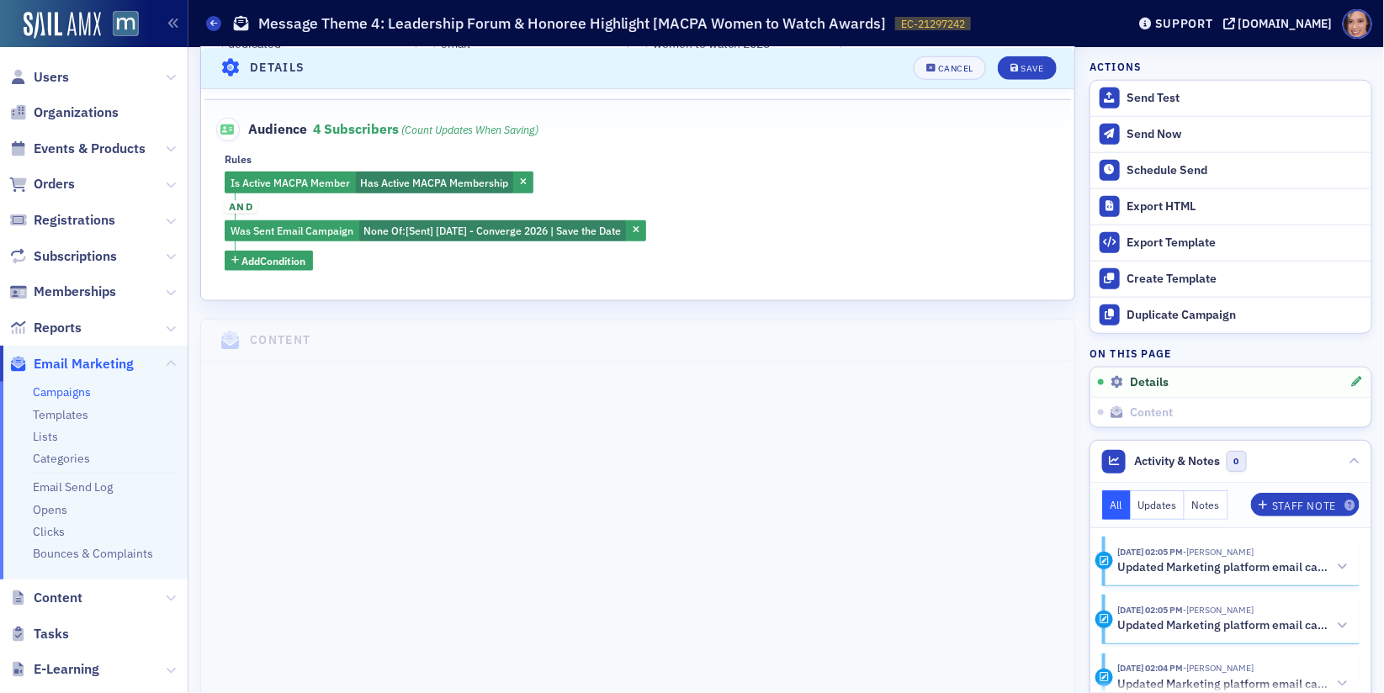
scroll to position [519, 0]
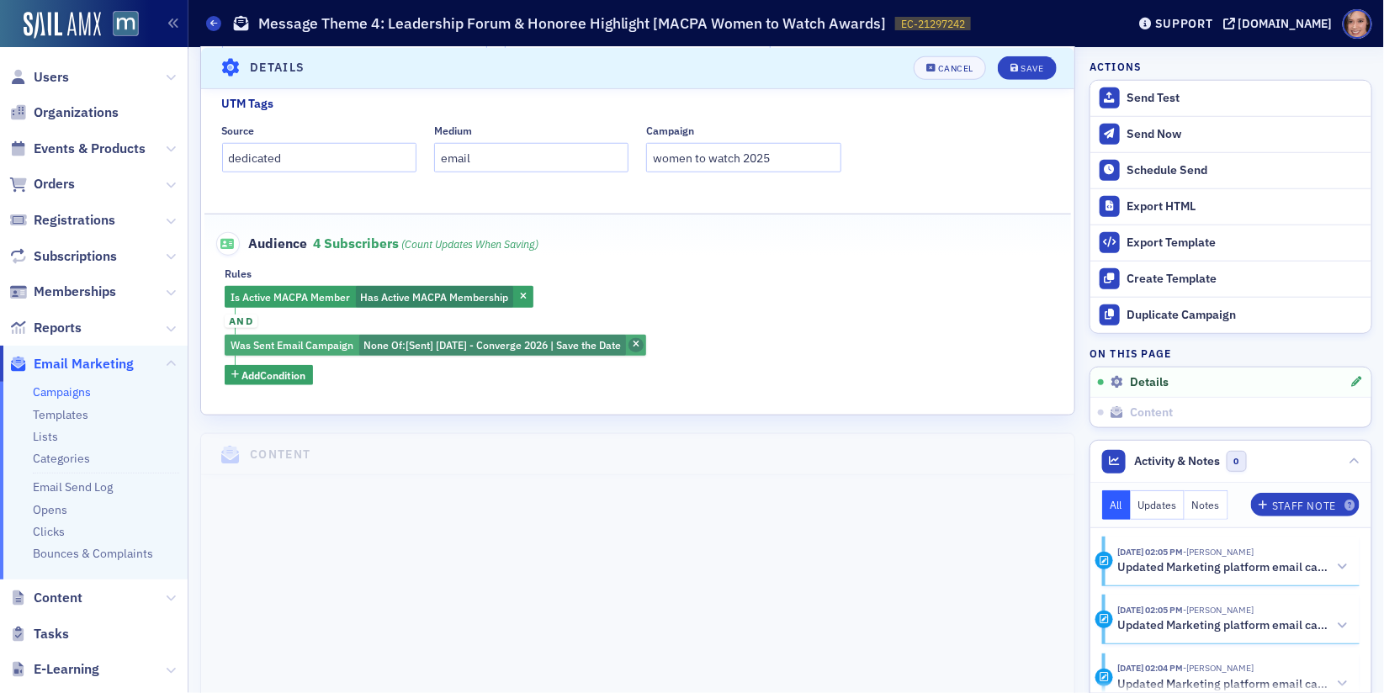
click at [639, 341] on icon "button" at bounding box center [636, 345] width 7 height 9
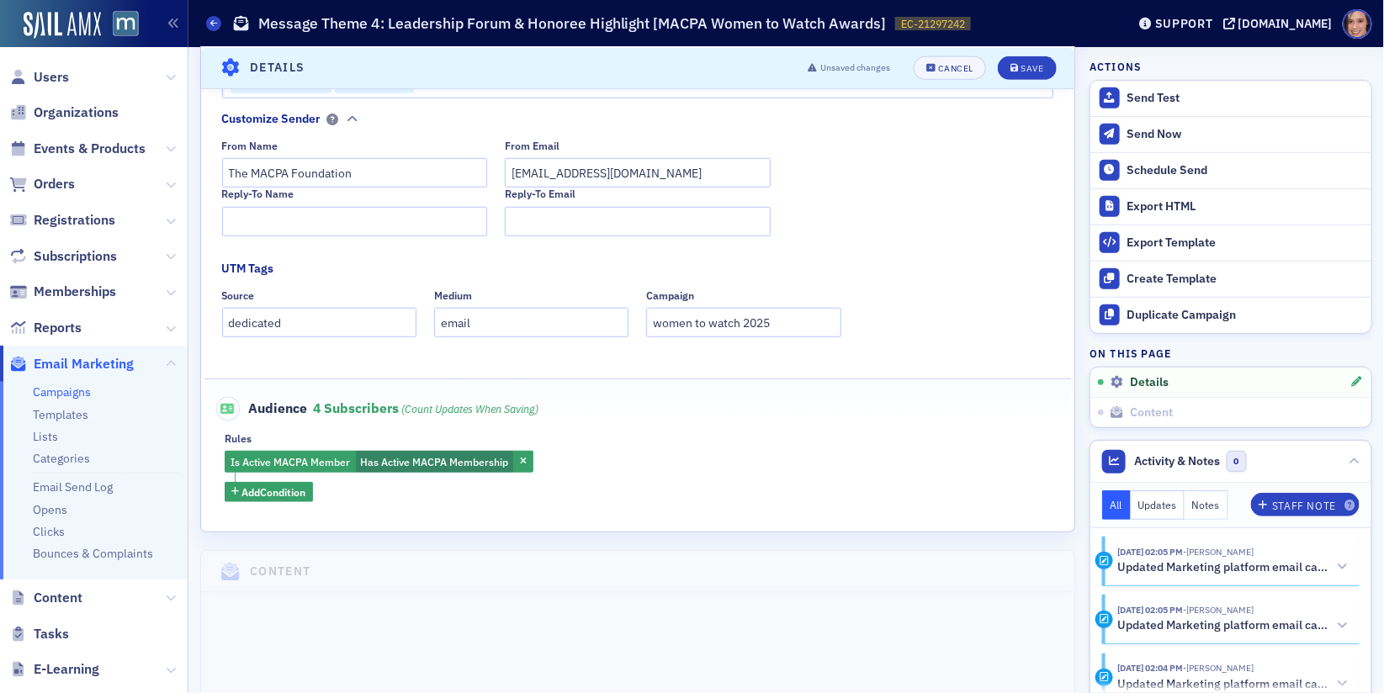
scroll to position [0, 0]
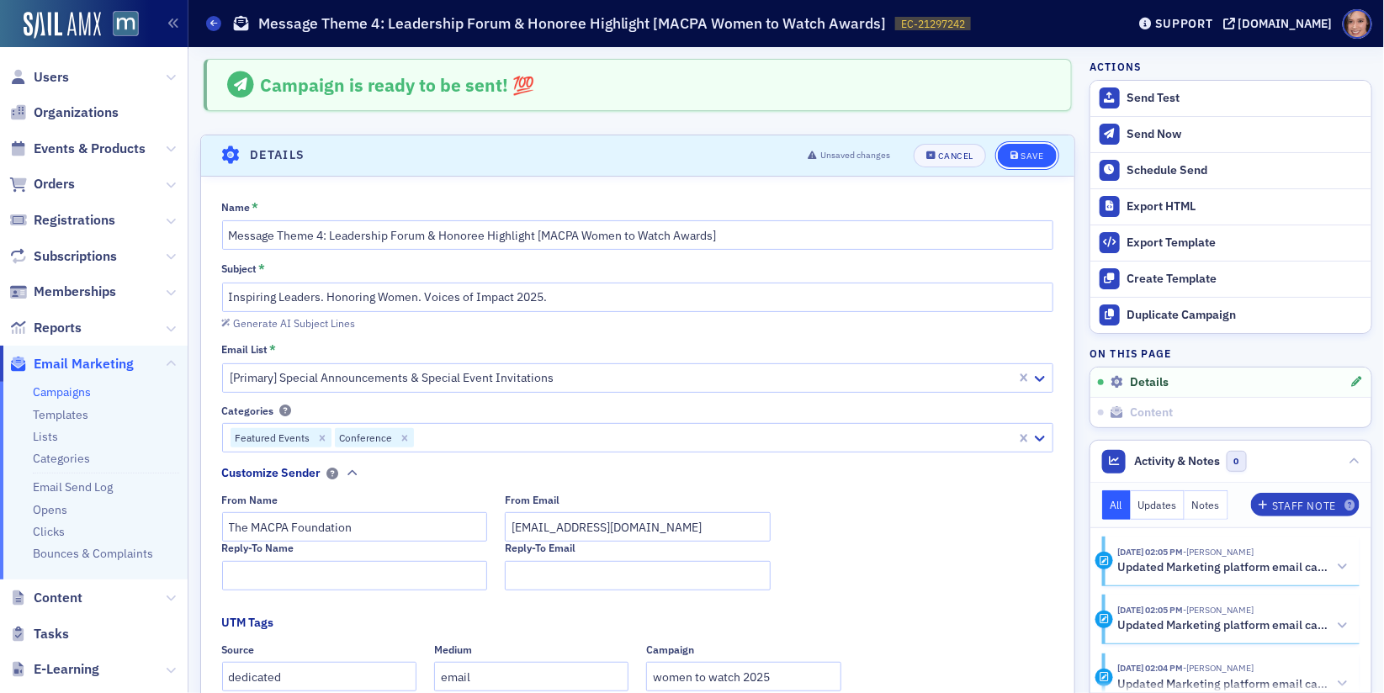
click at [1030, 158] on div "Save" at bounding box center [1032, 155] width 23 height 9
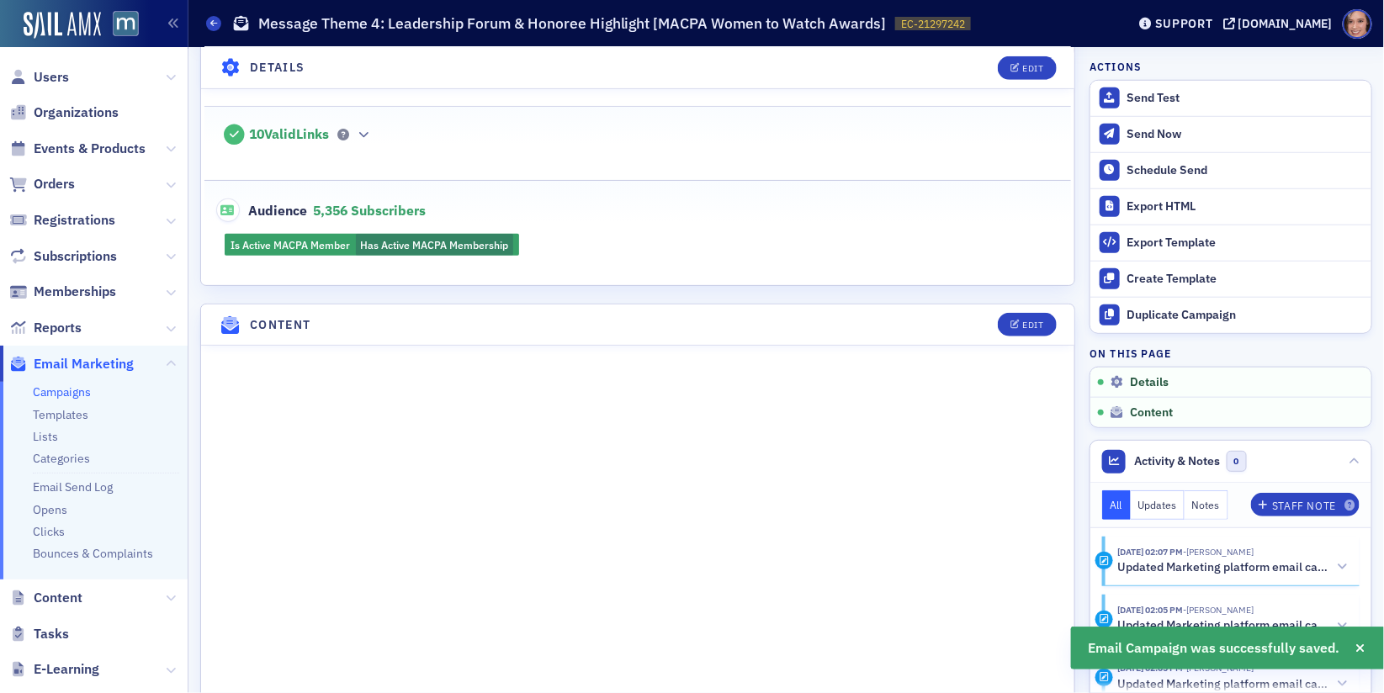
scroll to position [154, 0]
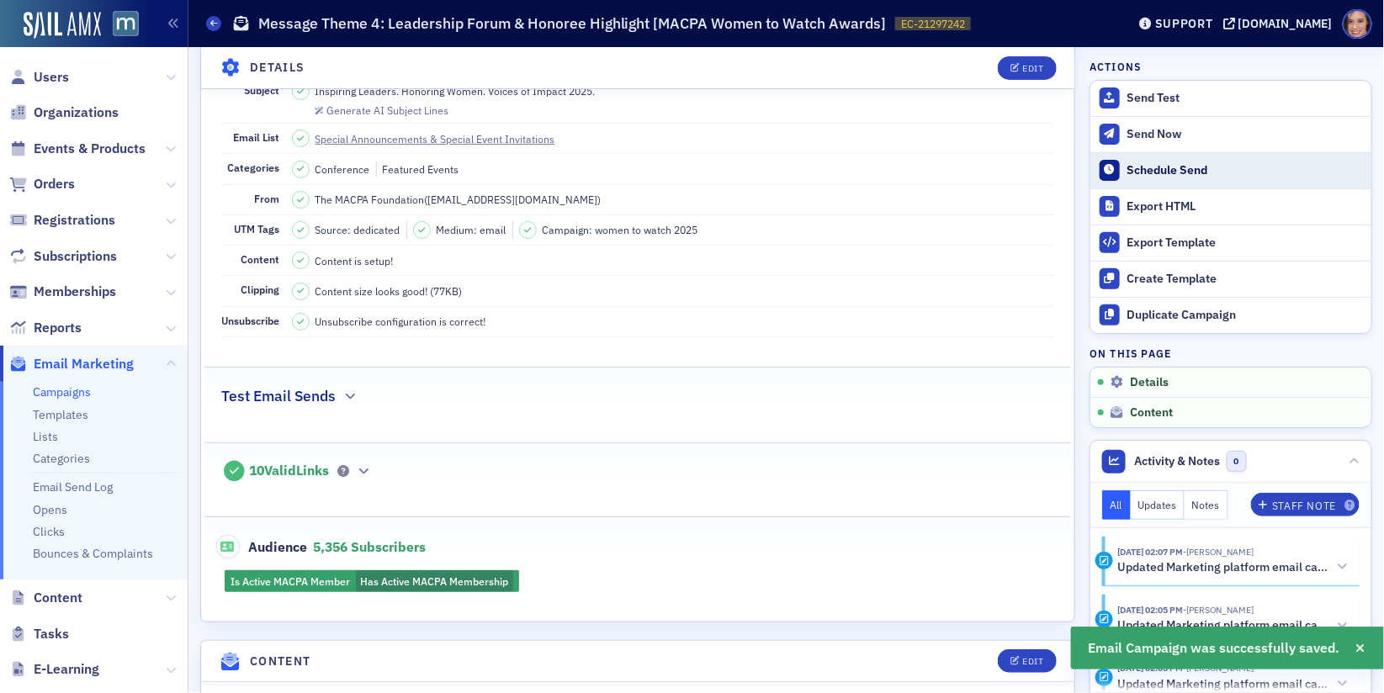
click at [1180, 173] on div "Schedule Send" at bounding box center [1245, 170] width 236 height 15
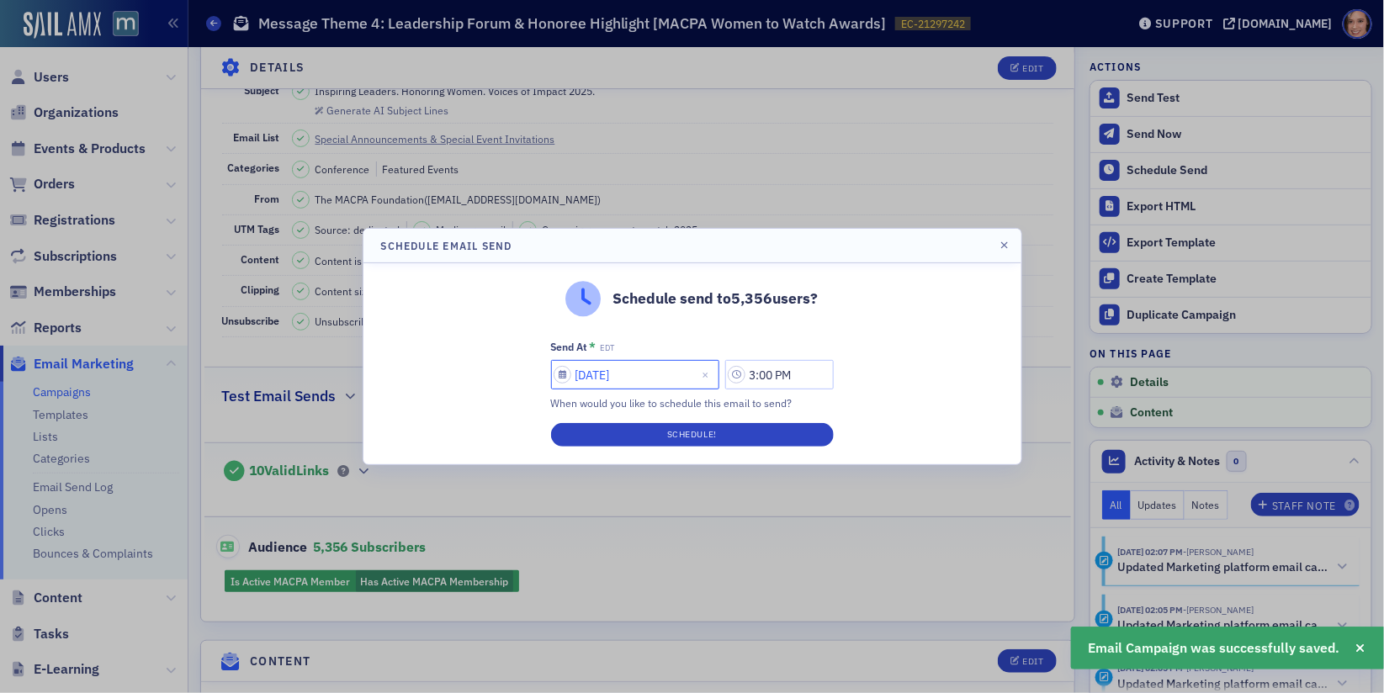
click at [660, 369] on input "09/05/2025" at bounding box center [635, 374] width 168 height 29
select select "8"
select select "2025"
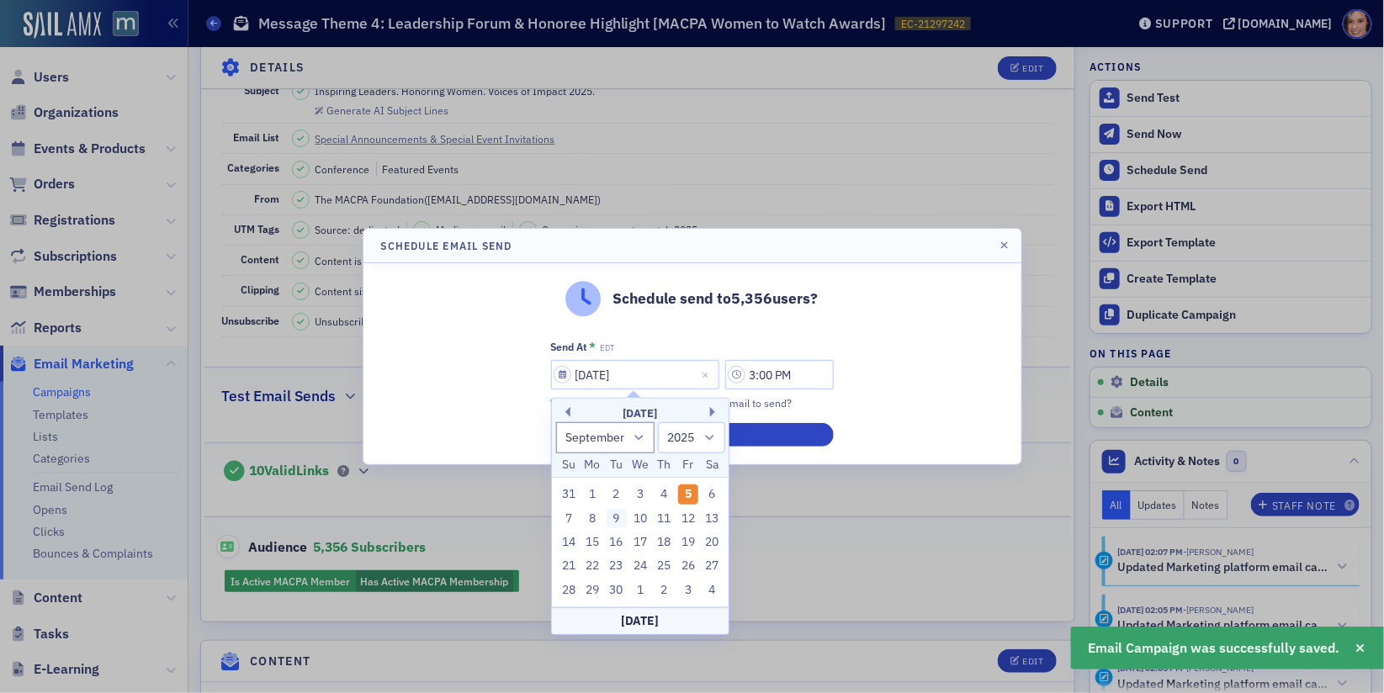
click at [618, 512] on div "9" at bounding box center [617, 518] width 20 height 20
type input "09/09/2025"
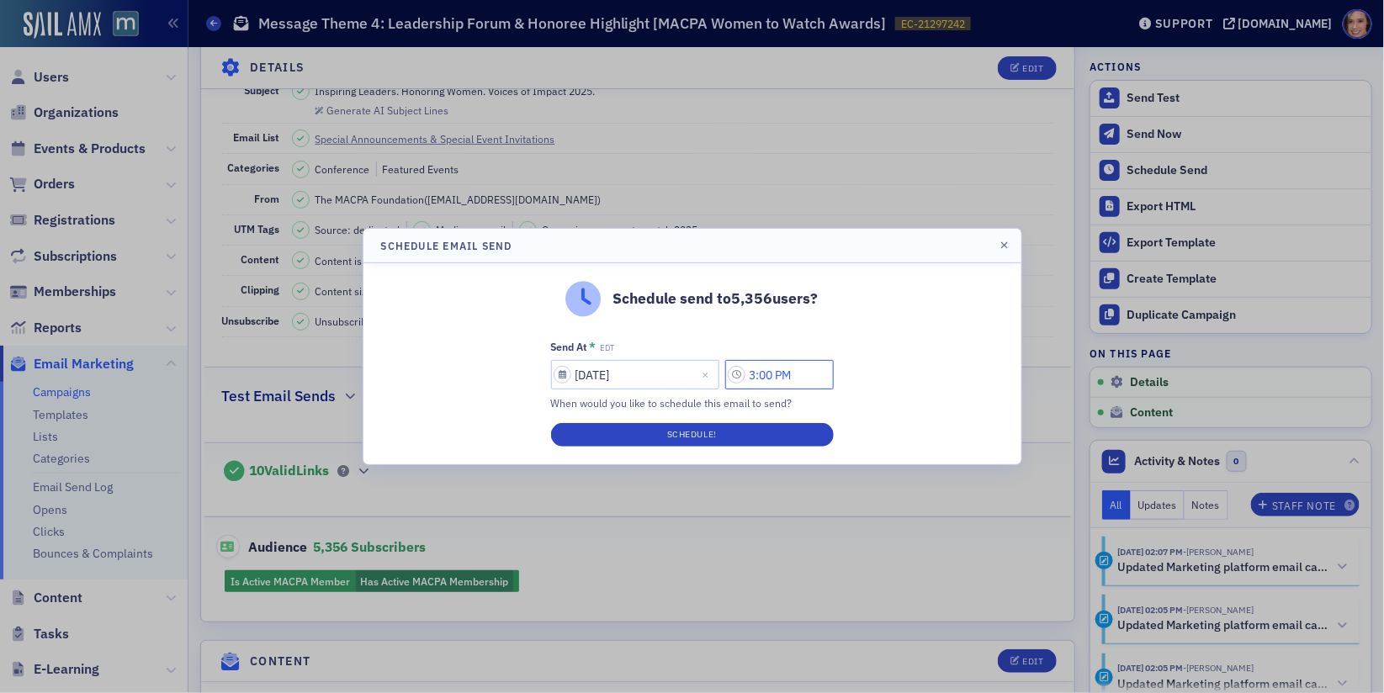
click at [764, 372] on input "3:00 PM" at bounding box center [779, 374] width 109 height 29
click at [776, 377] on input "11:00 PM" at bounding box center [779, 374] width 109 height 29
click at [766, 374] on input "11:30 PM" at bounding box center [779, 374] width 109 height 29
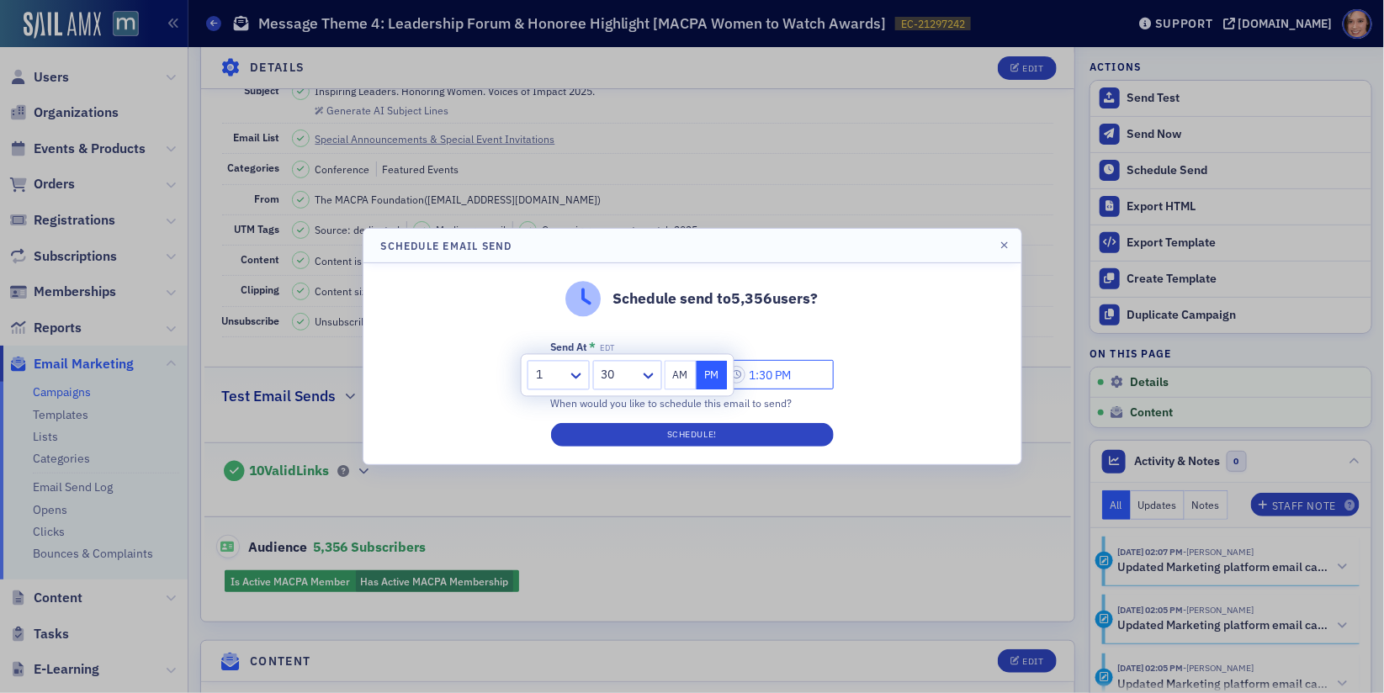
type input "1:30 PM"
click at [838, 376] on div "Schedule send to 5,356 users? Send At * EDT 09/09/2025 1:30 PM When would you l…" at bounding box center [692, 363] width 658 height 201
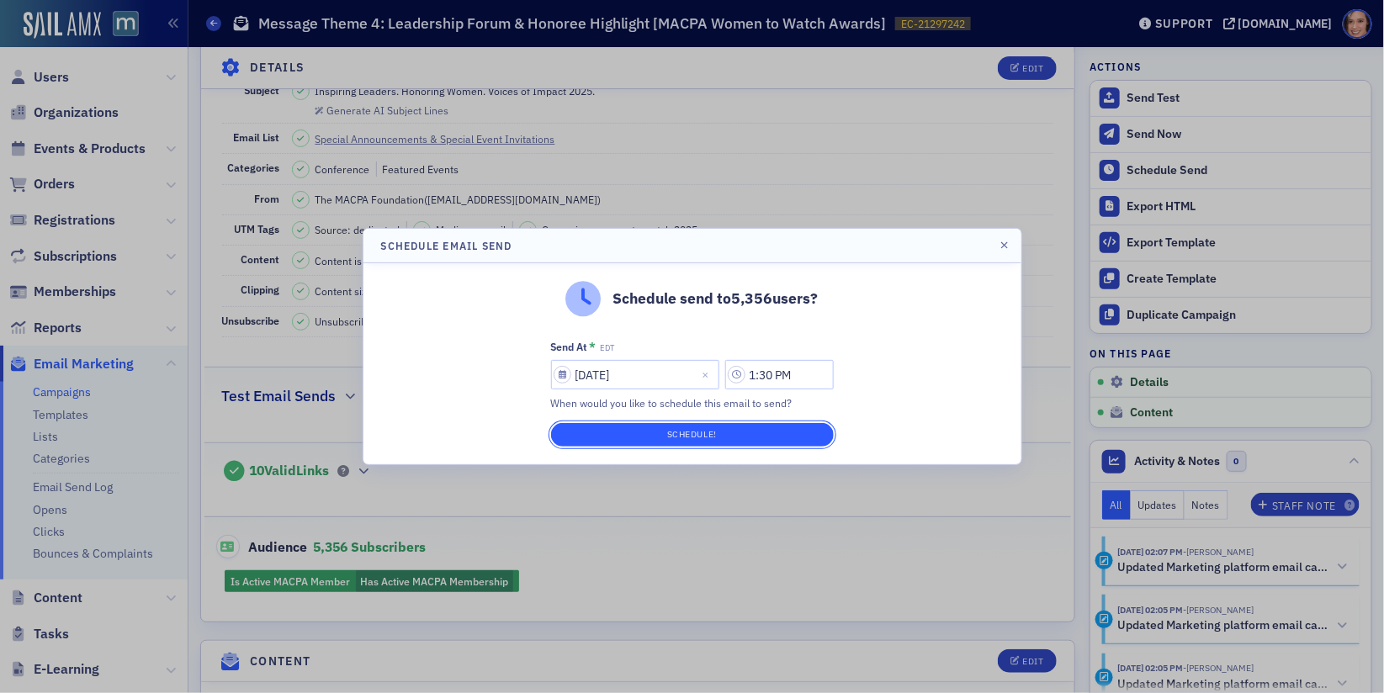
click at [771, 434] on button "Schedule!" at bounding box center [692, 435] width 283 height 24
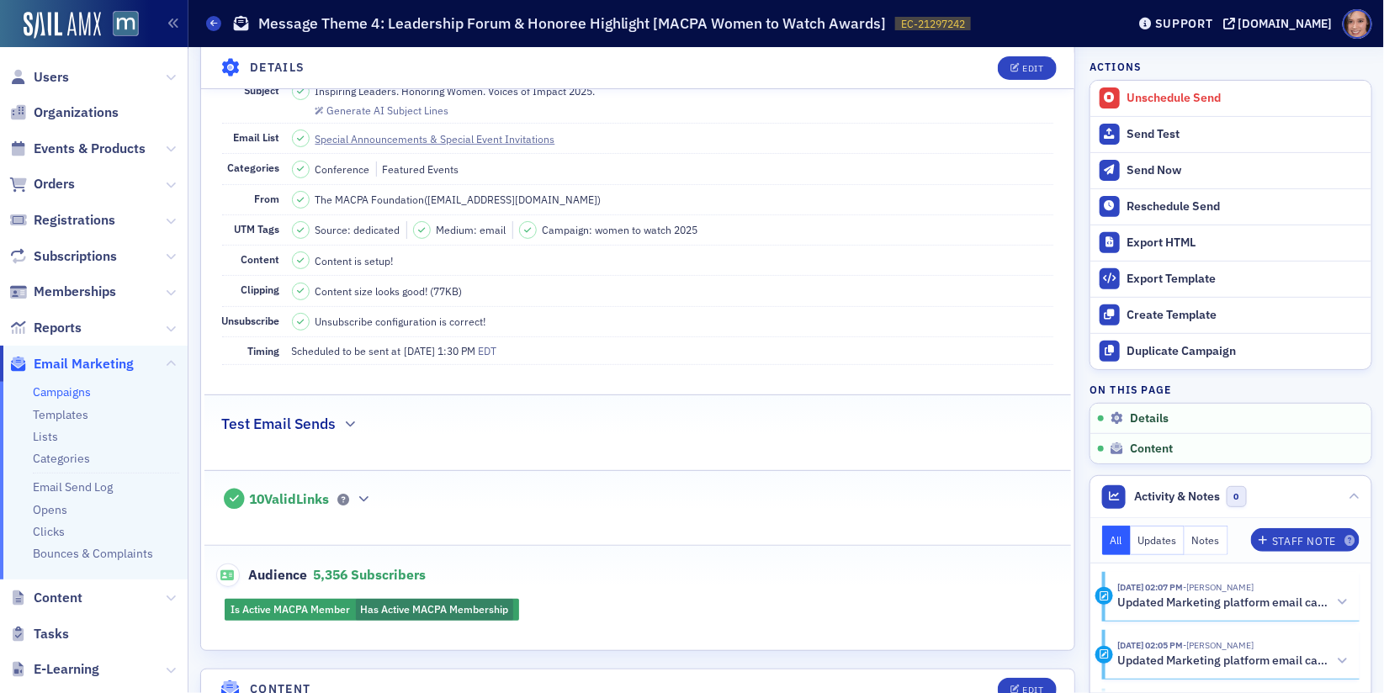
scroll to position [0, 0]
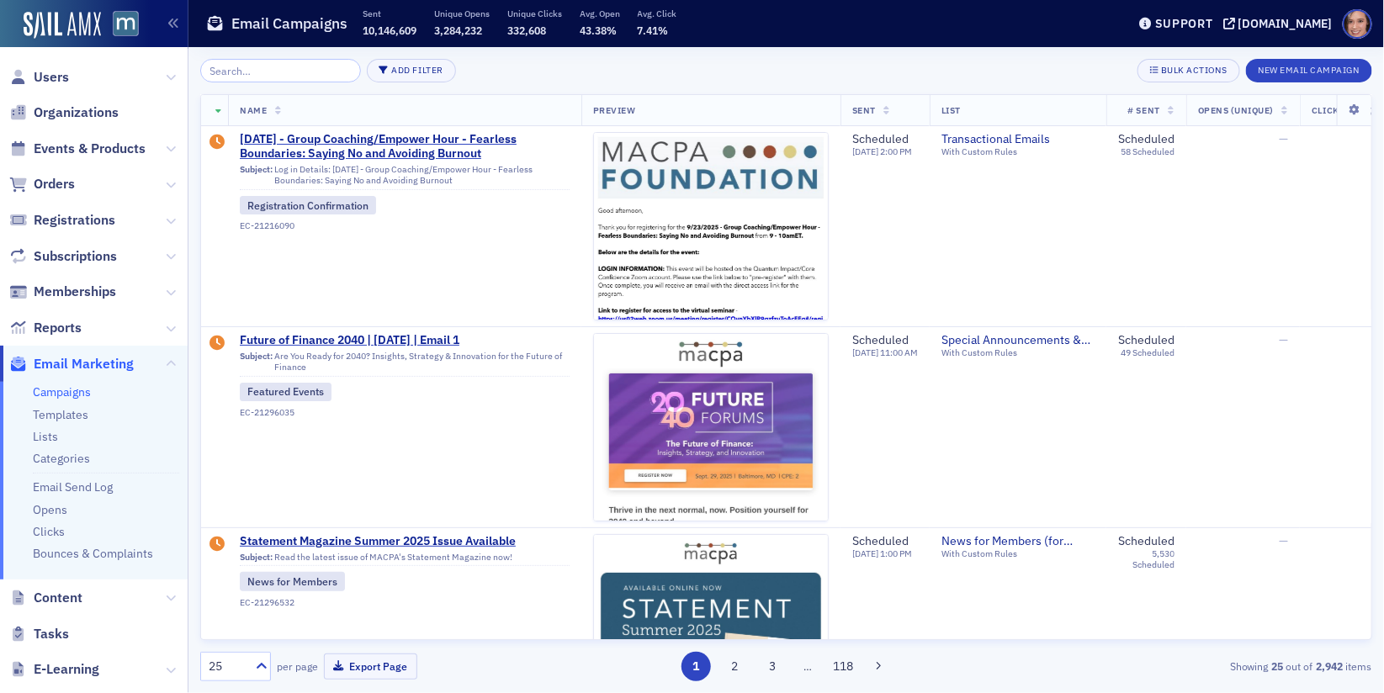
scroll to position [279, 0]
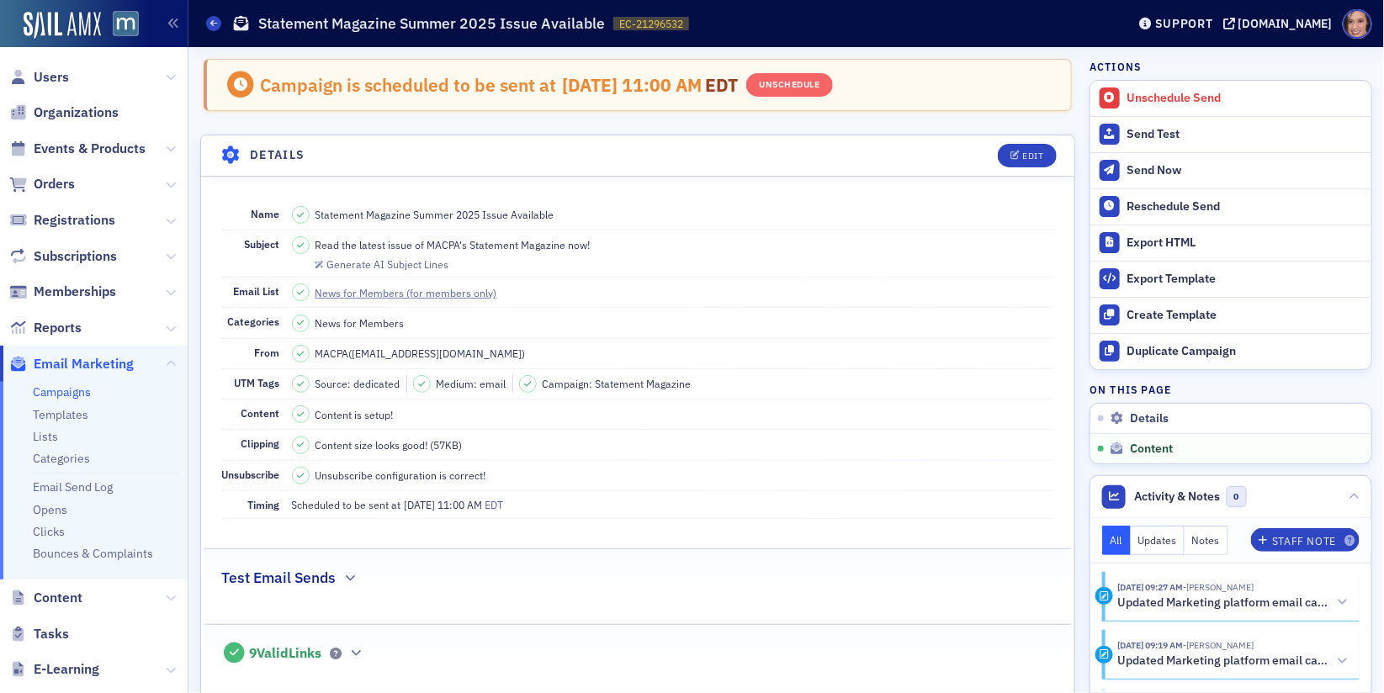
scroll to position [945, 0]
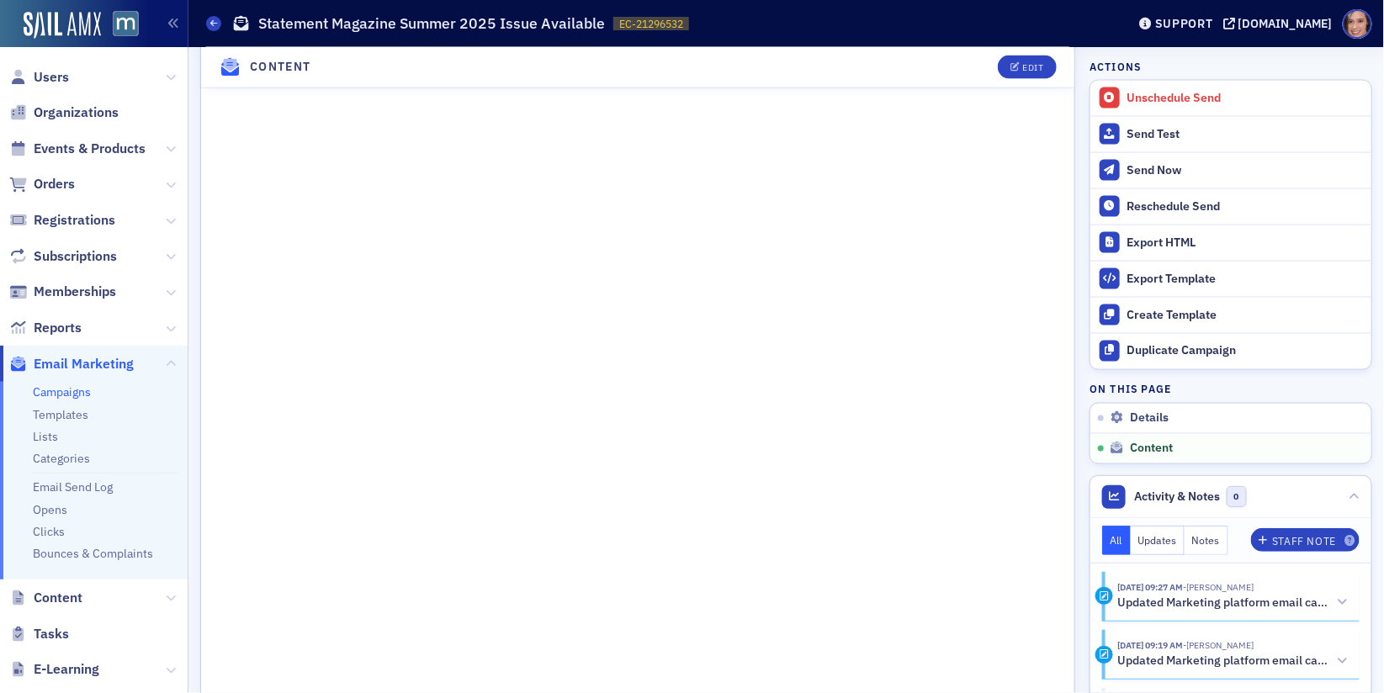
click at [78, 393] on link "Campaigns" at bounding box center [62, 392] width 58 height 15
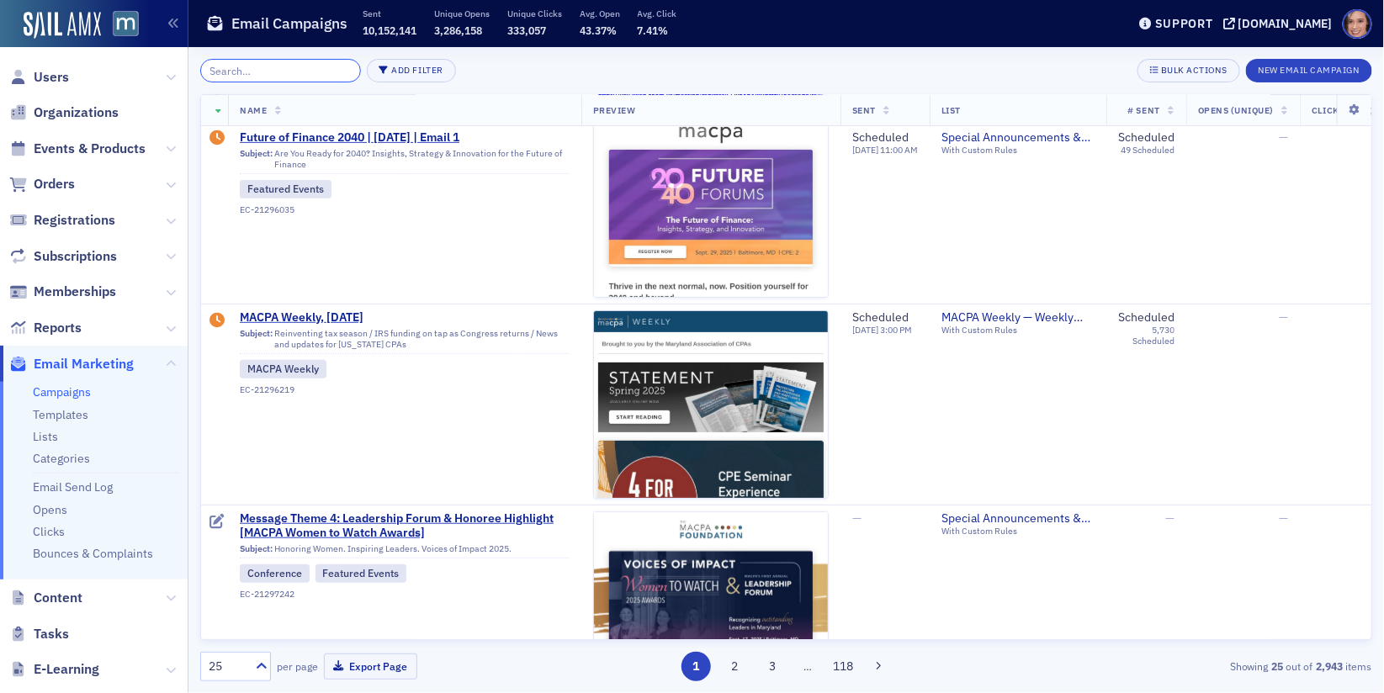
scroll to position [380, 0]
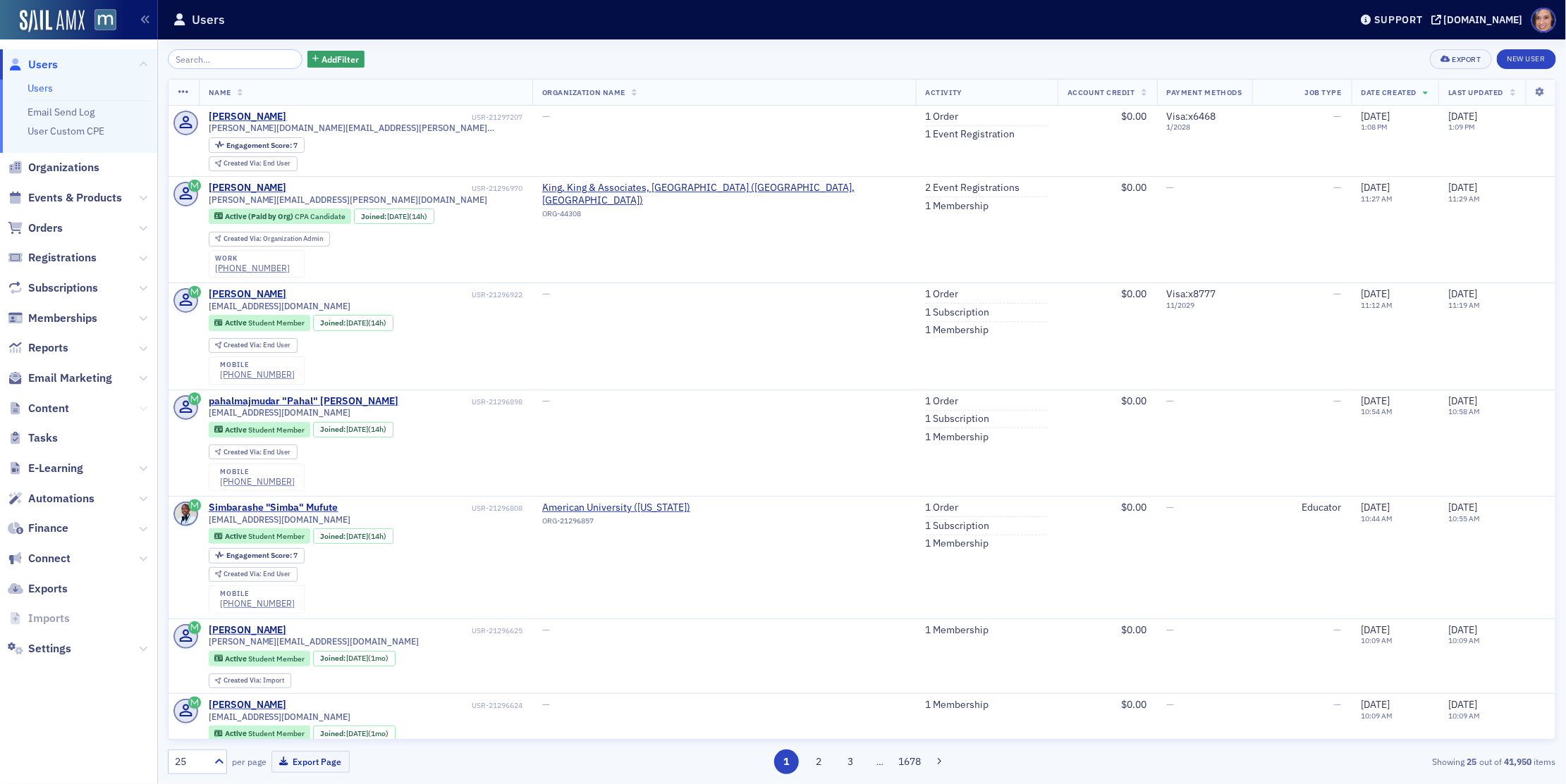
click at [144, 409] on icon at bounding box center [143, 409] width 8 height 8
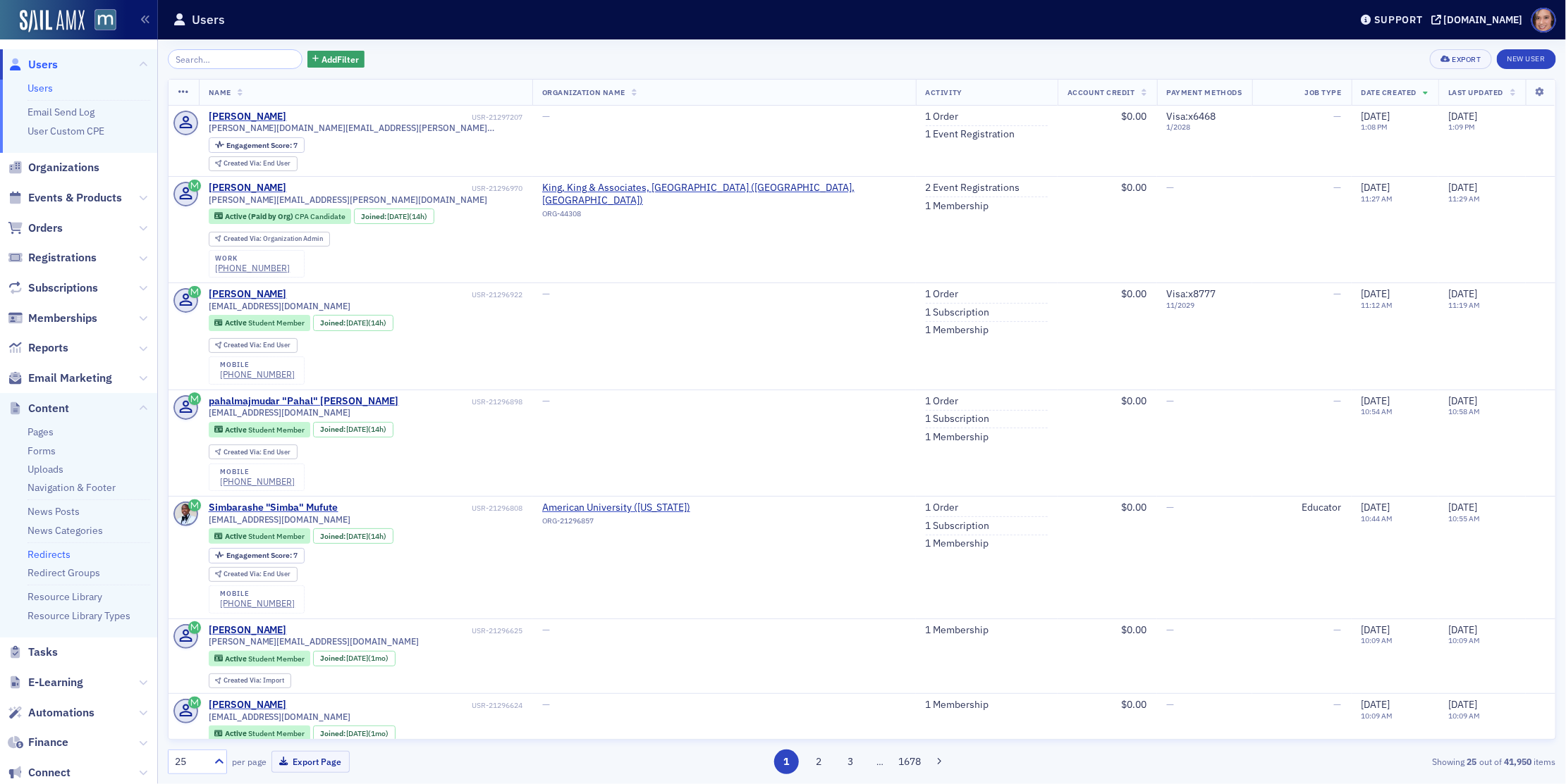
click at [60, 550] on link "Redirects" at bounding box center [49, 554] width 43 height 13
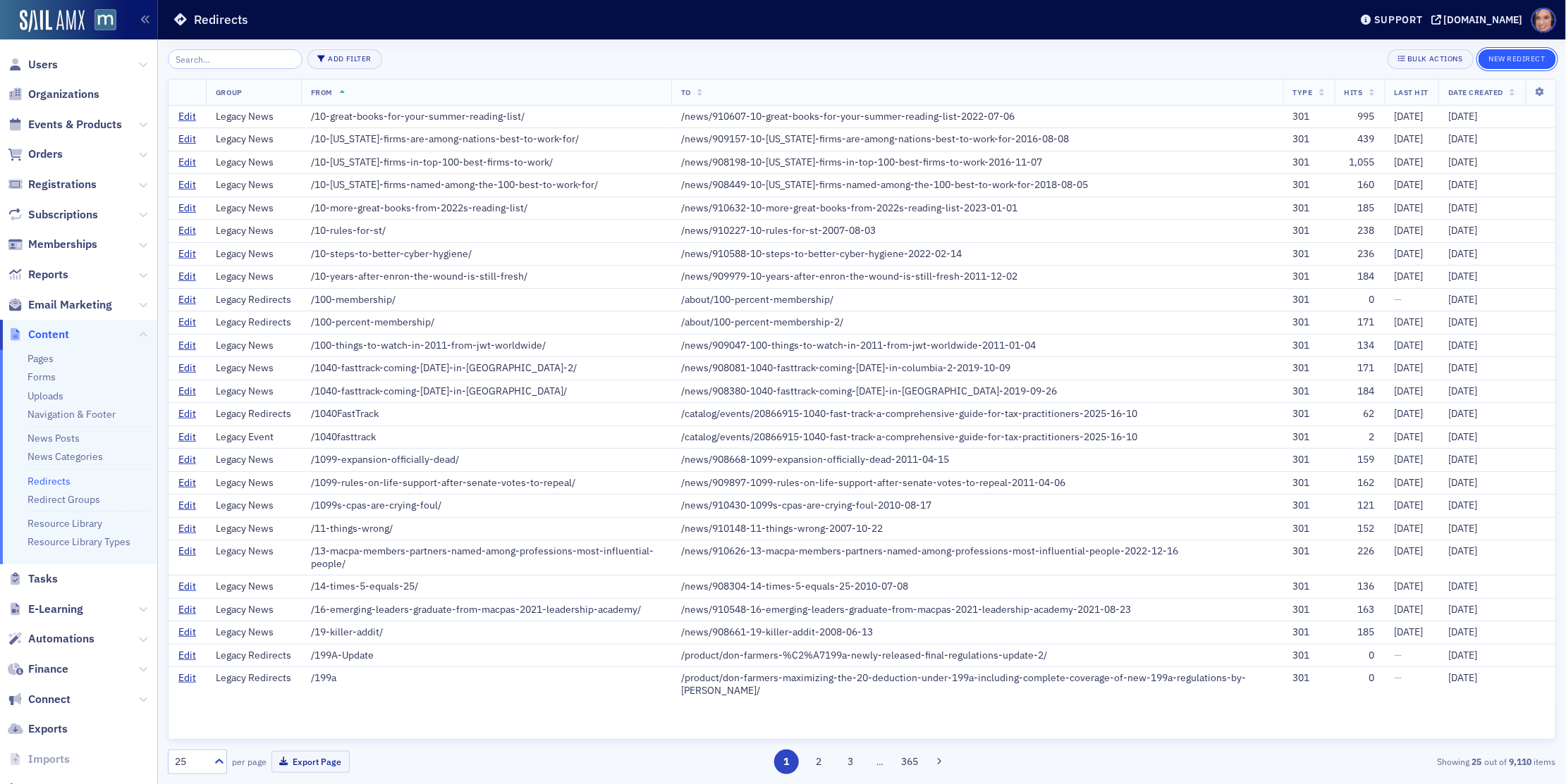
click at [1512, 65] on button "New Redirect" at bounding box center [1517, 59] width 78 height 20
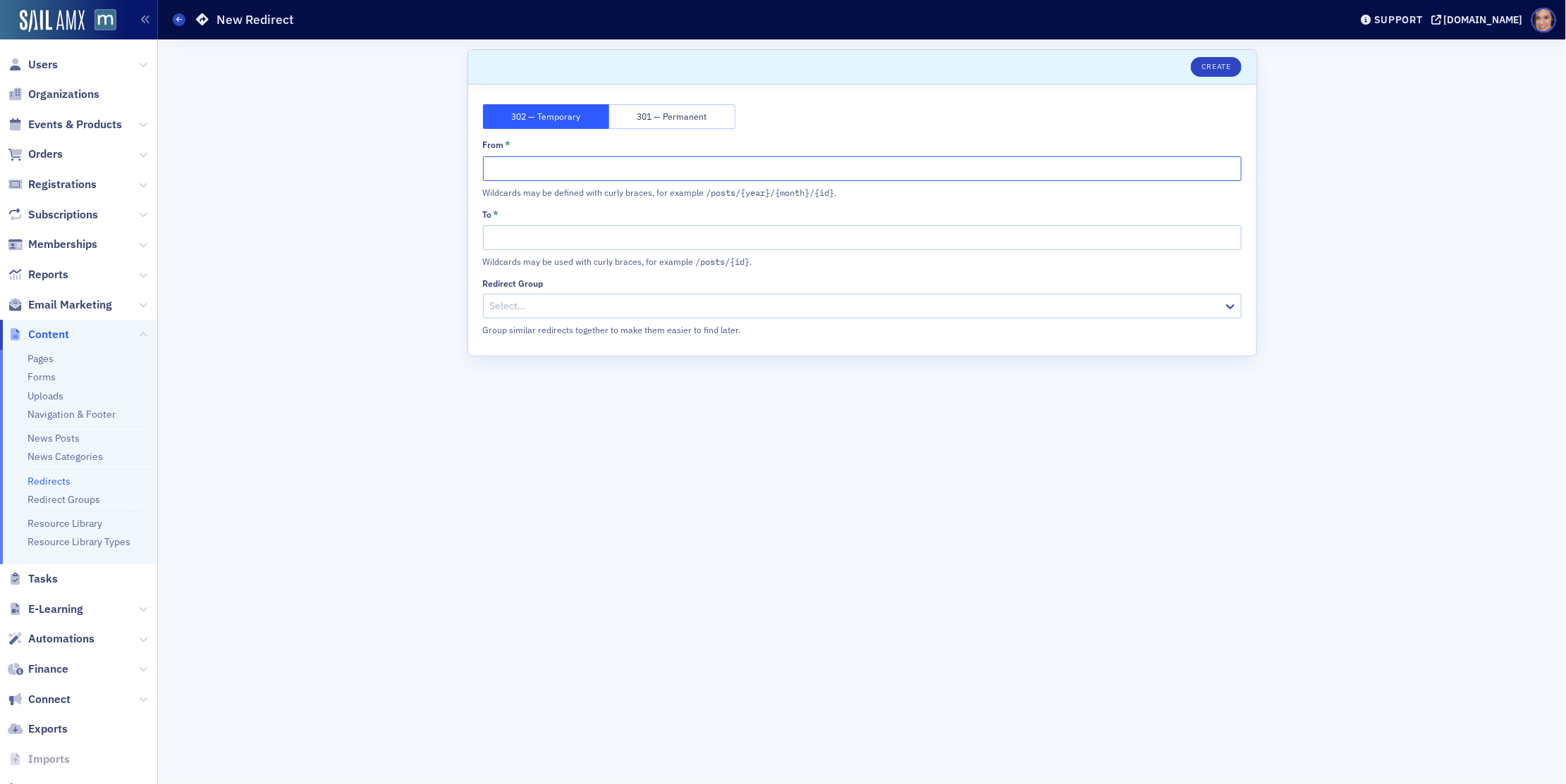
click at [550, 171] on input "From *" at bounding box center [861, 168] width 758 height 24
click at [561, 242] on input "To *" at bounding box center [861, 237] width 758 height 24
paste input "https://macpa.org/women-to-watch#videos"
drag, startPoint x: 566, startPoint y: 233, endPoint x: 401, endPoint y: 233, distance: 165.0
click at [401, 233] on div "Scroll to Unsaved changes Create 302 — Temporary 301 — Permanent From * Wildcar…" at bounding box center [861, 411] width 1388 height 745
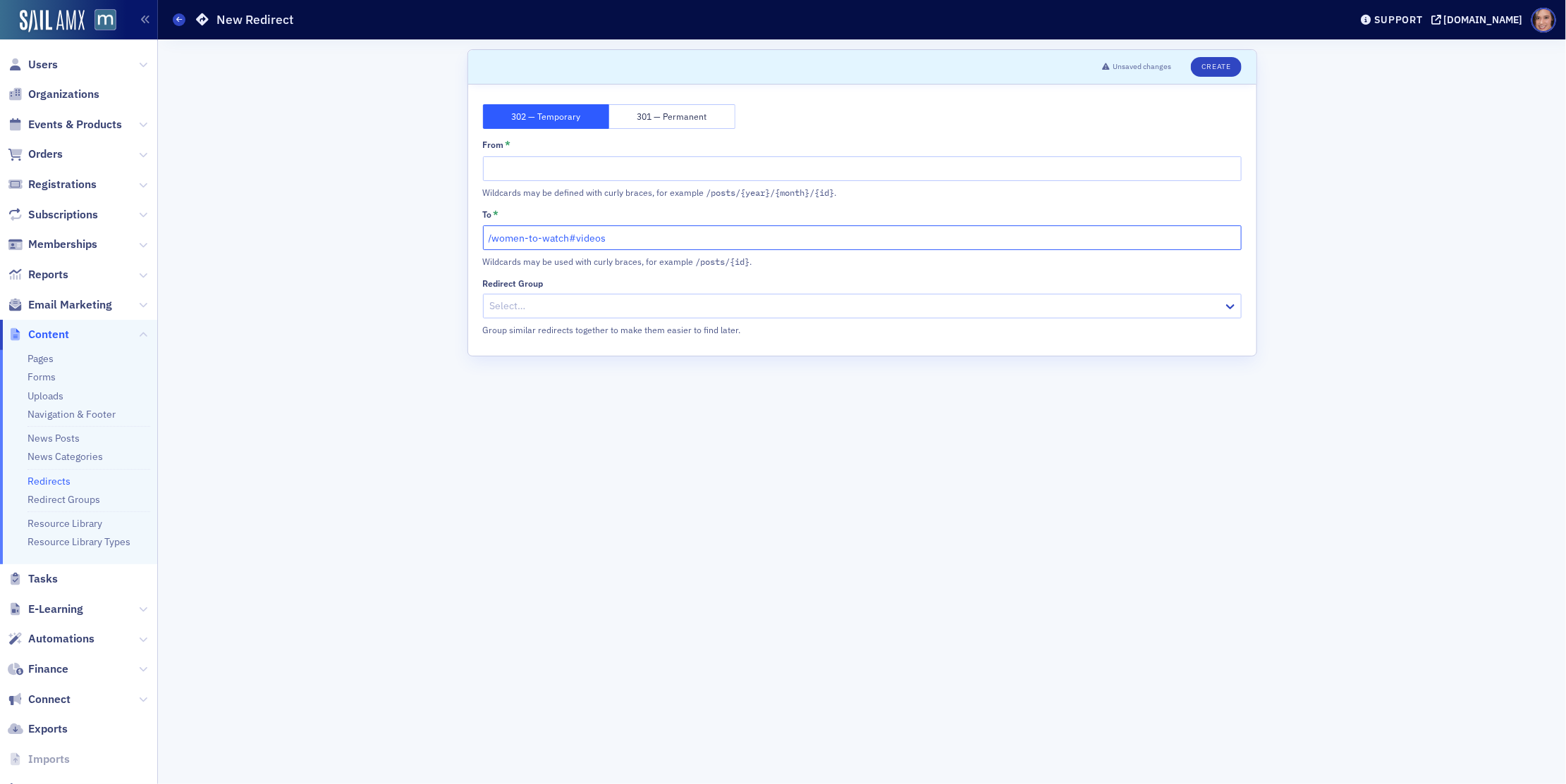
type input "/women-to-watch#videos"
click at [504, 158] on input "From *" at bounding box center [861, 168] width 758 height 24
click at [527, 169] on input "/women-to-watch-videos" at bounding box center [861, 168] width 758 height 24
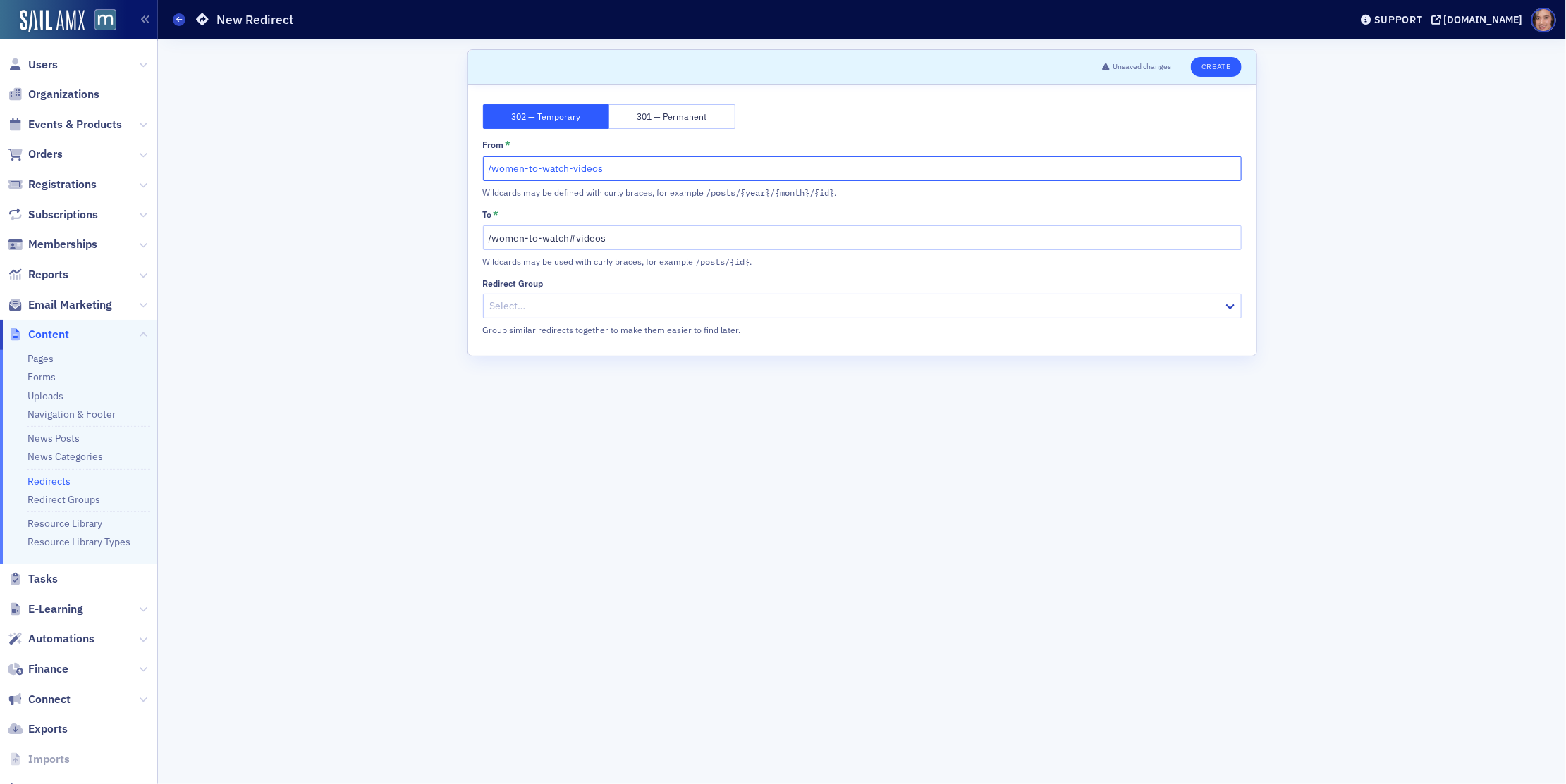
type input "/women-to-watch-videos"
click at [1204, 71] on button "Create" at bounding box center [1216, 67] width 50 height 20
